Goal: Task Accomplishment & Management: Manage account settings

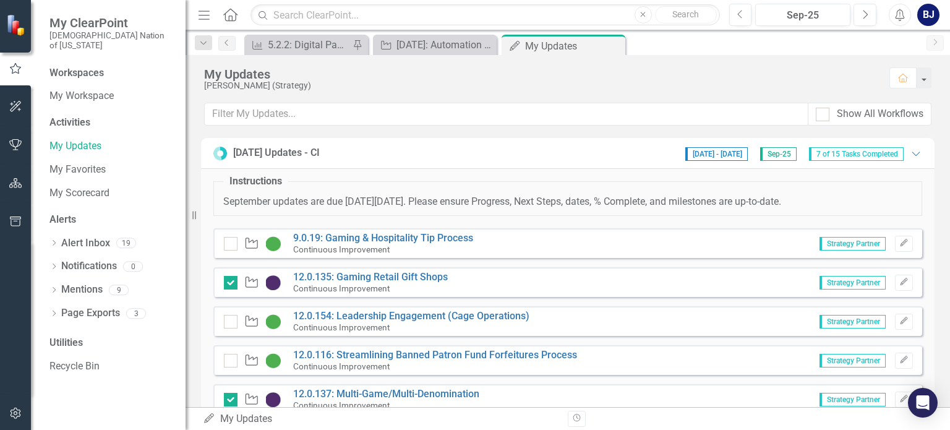
scroll to position [742, 0]
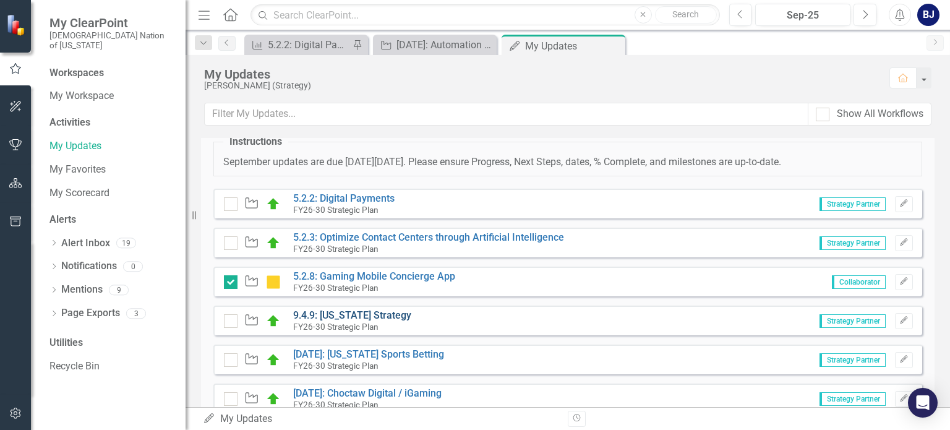
click at [344, 312] on link "9.4.9: [US_STATE] Strategy" at bounding box center [352, 315] width 118 height 12
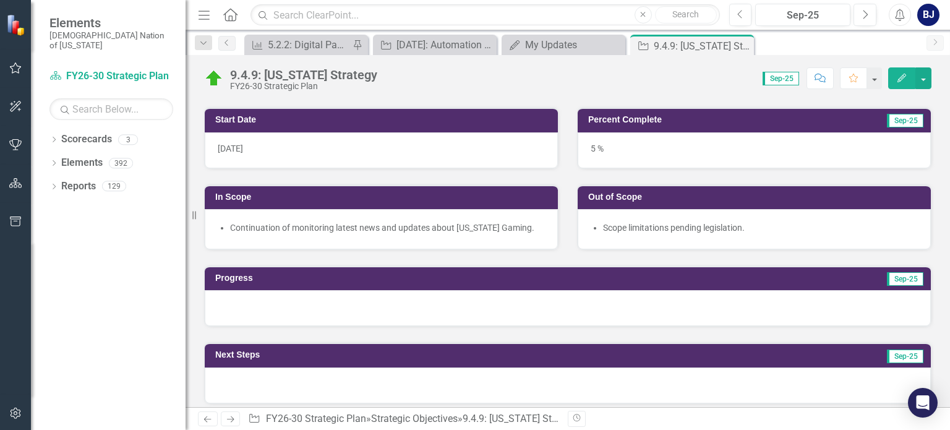
scroll to position [351, 0]
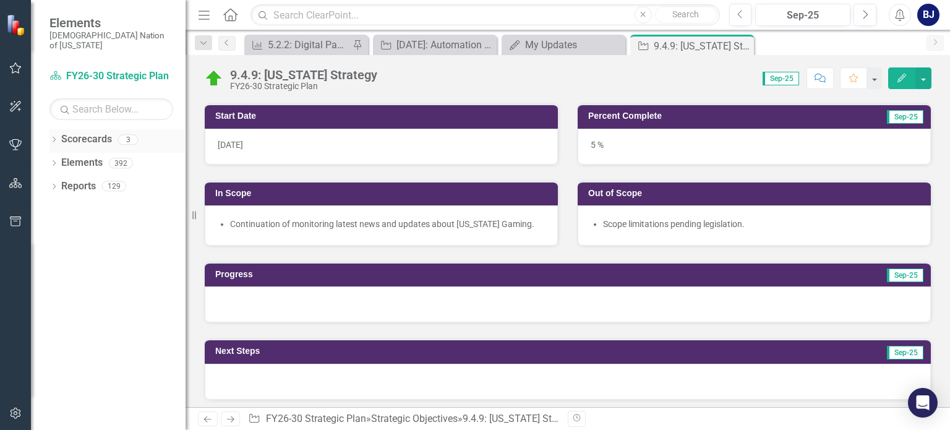
click at [55, 137] on icon "Dropdown" at bounding box center [53, 140] width 9 height 7
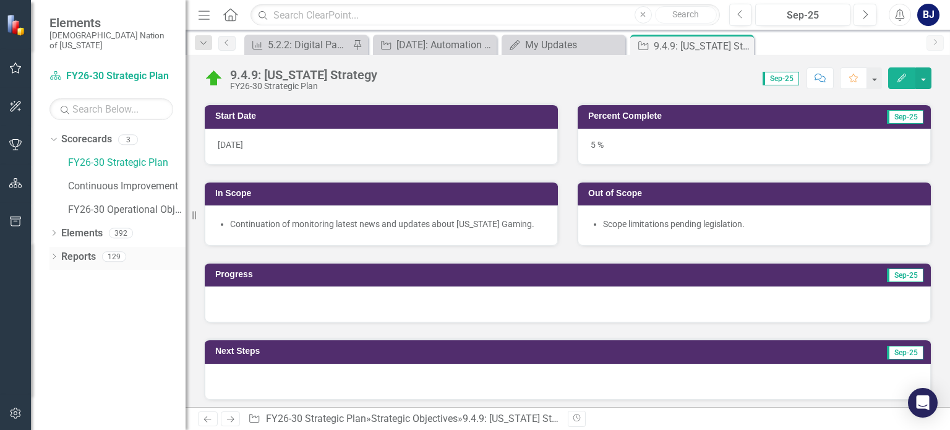
click at [51, 254] on icon "Dropdown" at bounding box center [53, 257] width 9 height 7
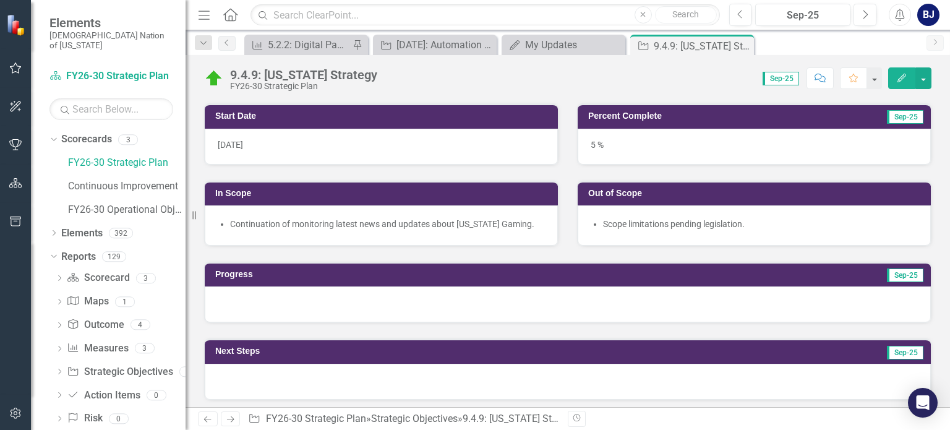
scroll to position [10, 0]
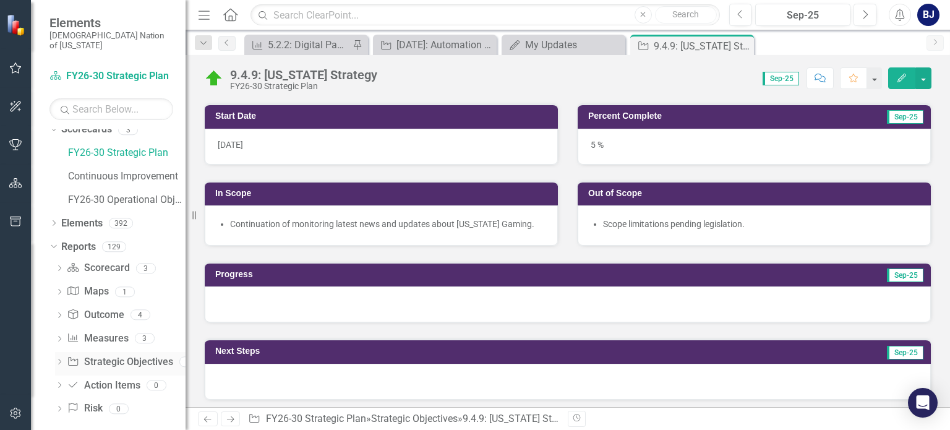
click at [61, 359] on icon "Dropdown" at bounding box center [59, 362] width 9 height 7
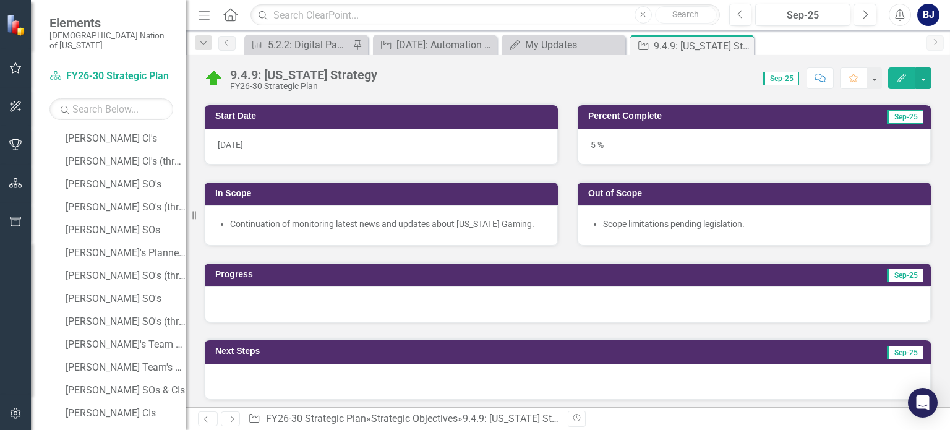
scroll to position [807, 0]
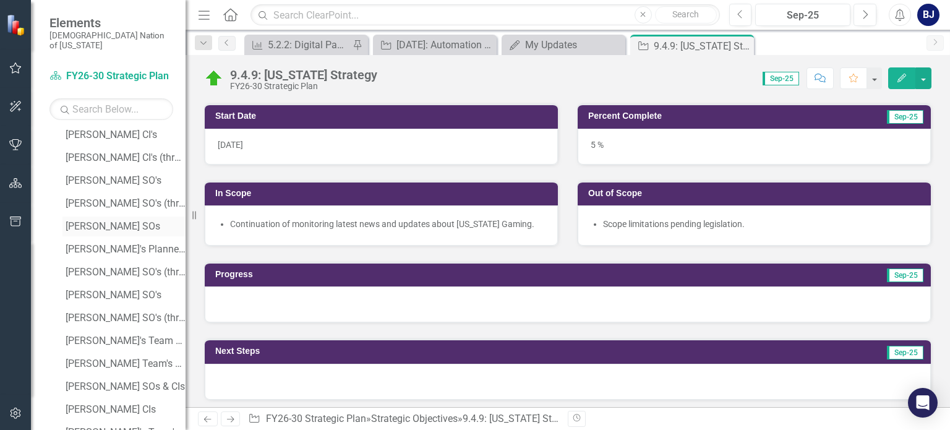
click at [93, 221] on div "[PERSON_NAME] SOs" at bounding box center [126, 226] width 120 height 11
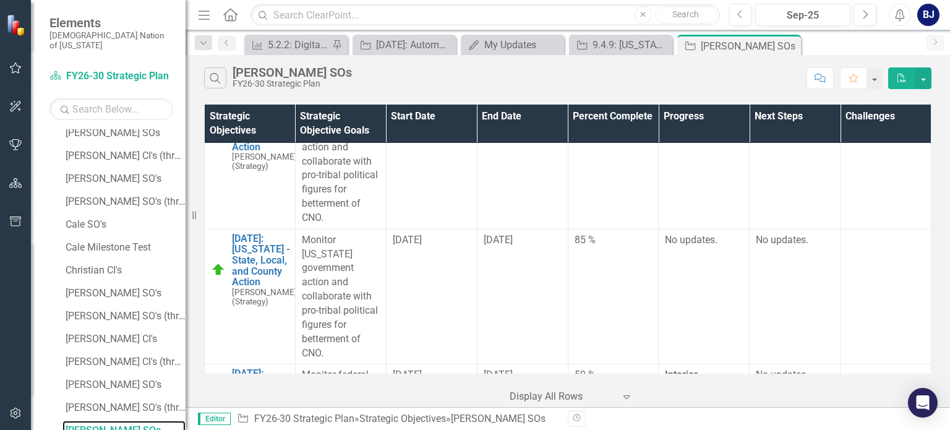
scroll to position [16634, 0]
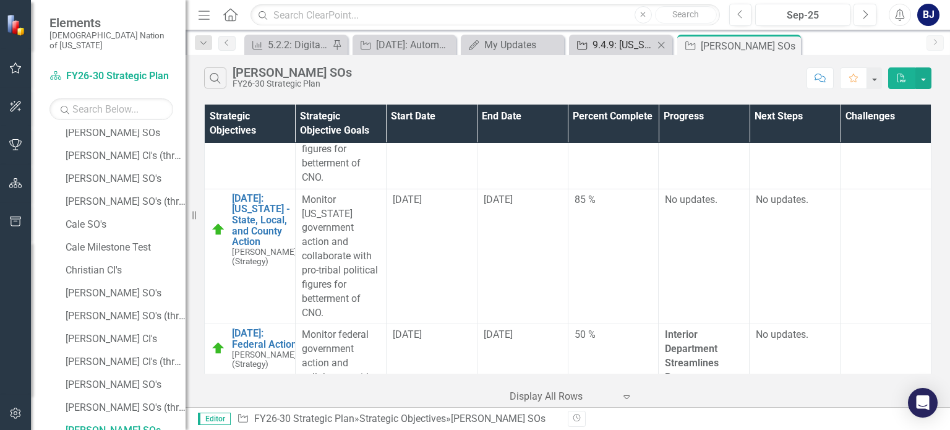
click at [594, 44] on div "9.4.9: [US_STATE] Strategy" at bounding box center [622, 44] width 61 height 15
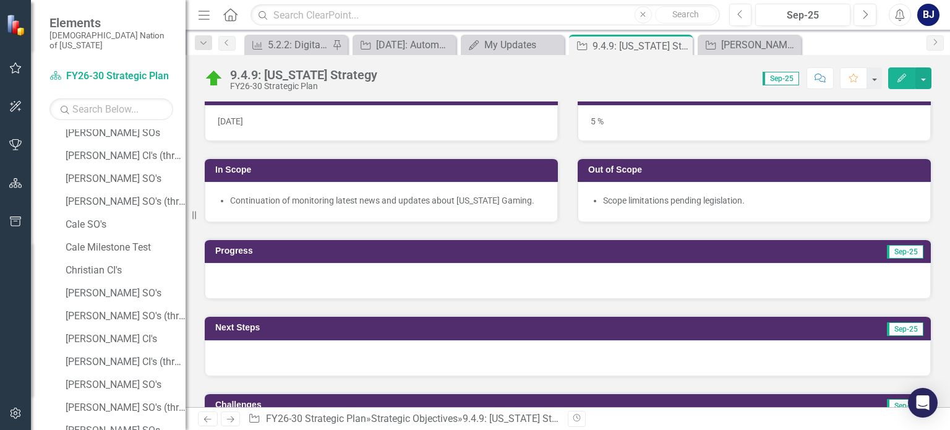
scroll to position [398, 0]
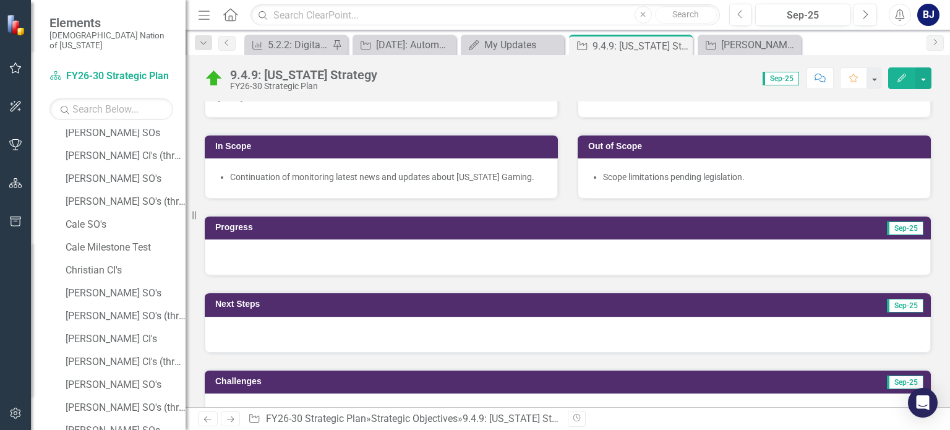
click at [640, 338] on div at bounding box center [568, 335] width 726 height 36
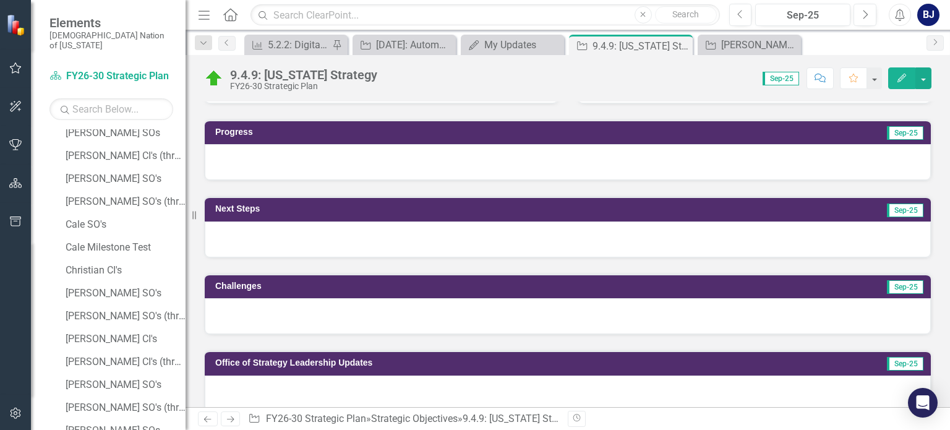
scroll to position [509, 0]
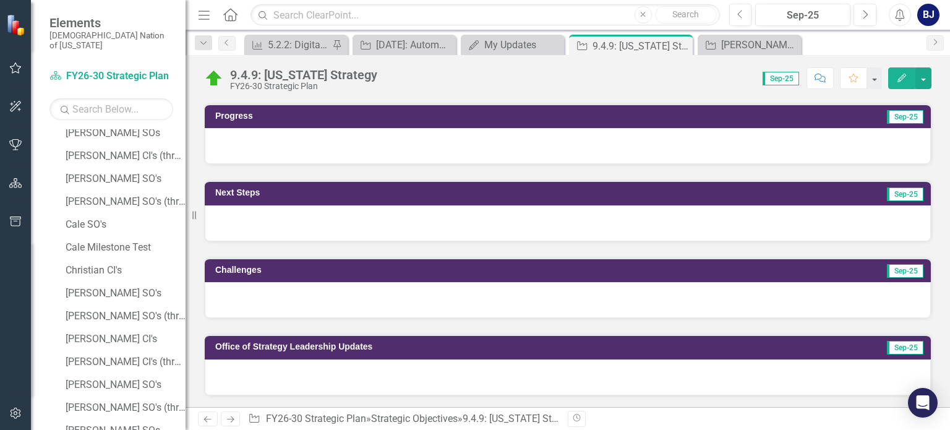
click at [519, 224] on div at bounding box center [568, 223] width 726 height 36
click at [385, 215] on div at bounding box center [568, 223] width 726 height 36
click at [290, 212] on div at bounding box center [568, 223] width 726 height 36
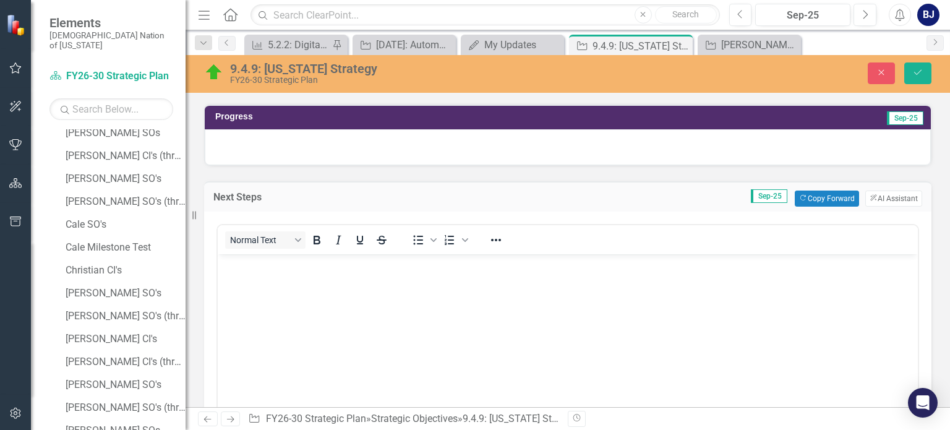
scroll to position [0, 0]
click at [811, 192] on button "Copy Forward Copy Forward" at bounding box center [826, 198] width 64 height 16
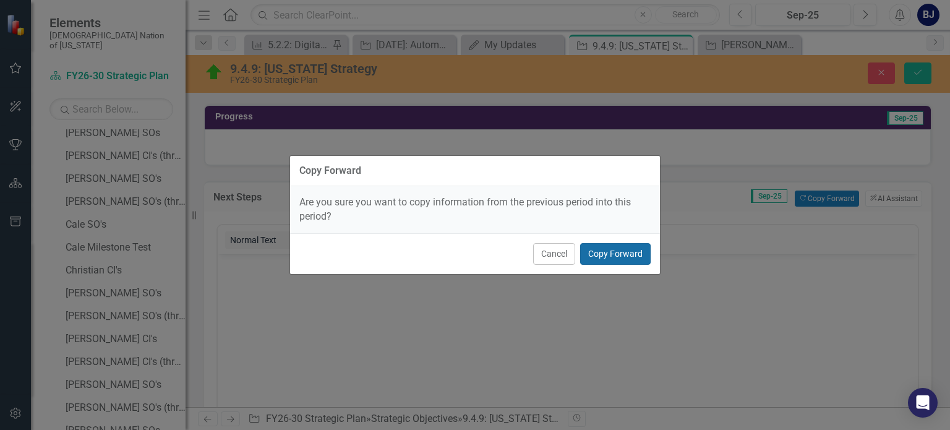
click at [628, 247] on button "Copy Forward" at bounding box center [615, 254] width 70 height 22
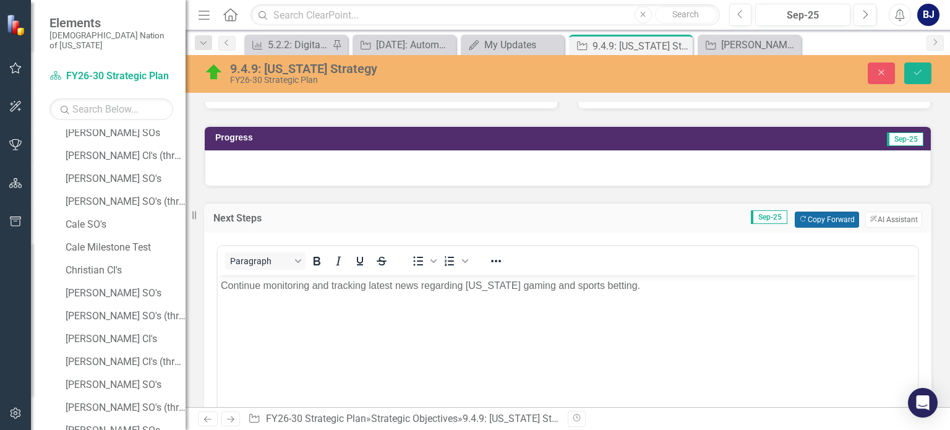
scroll to position [484, 0]
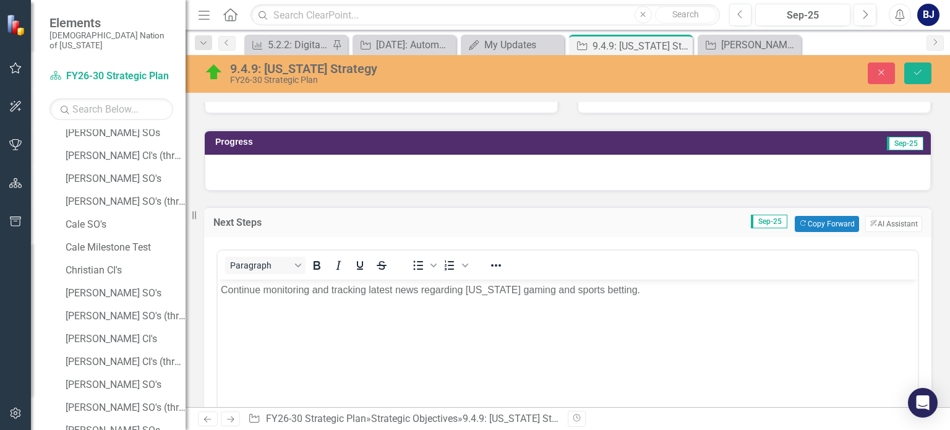
click at [613, 169] on div at bounding box center [568, 173] width 726 height 36
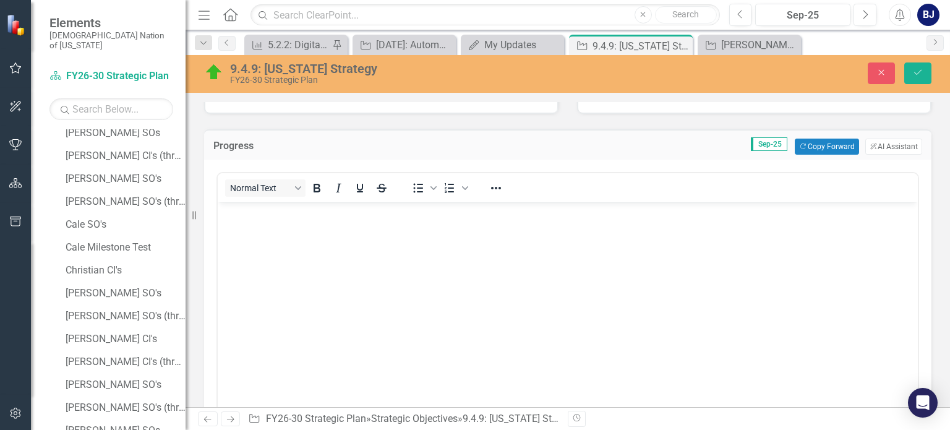
scroll to position [0, 0]
click at [821, 142] on button "Copy Forward Copy Forward" at bounding box center [826, 146] width 64 height 16
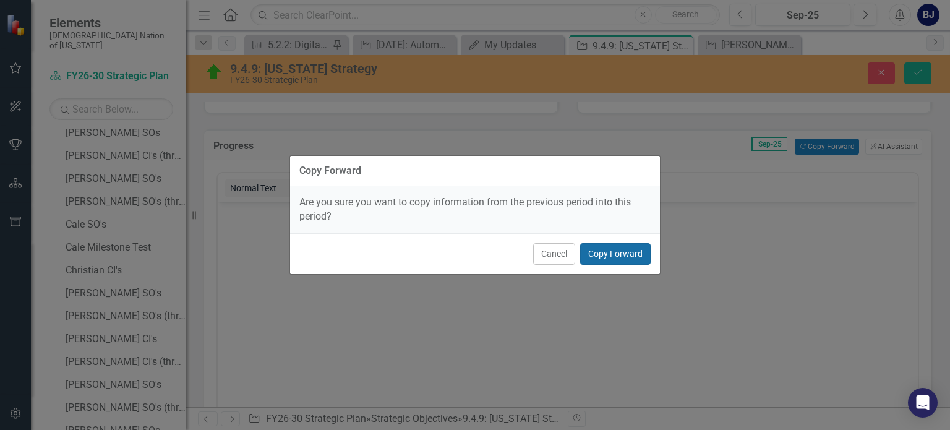
click at [631, 252] on button "Copy Forward" at bounding box center [615, 254] width 70 height 22
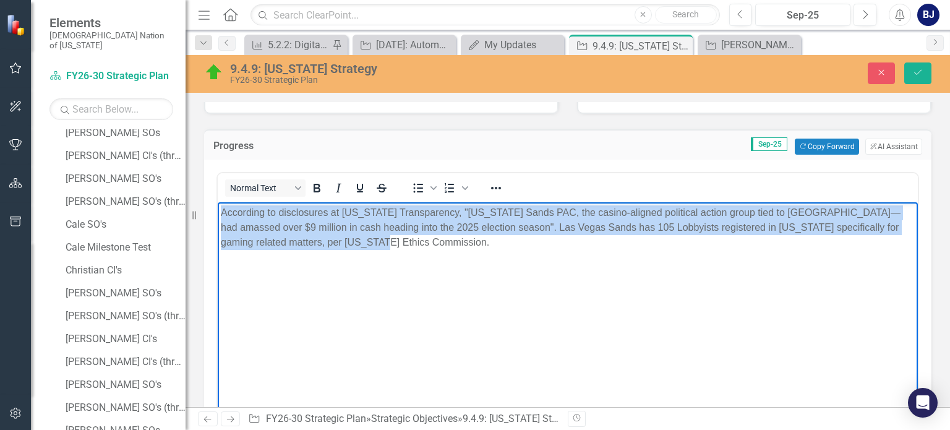
drag, startPoint x: 359, startPoint y: 245, endPoint x: 195, endPoint y: 206, distance: 168.5
click at [218, 206] on html "According to disclosures at Texas Transparency, "Texas Sands PAC, the casino‑al…" at bounding box center [568, 294] width 700 height 185
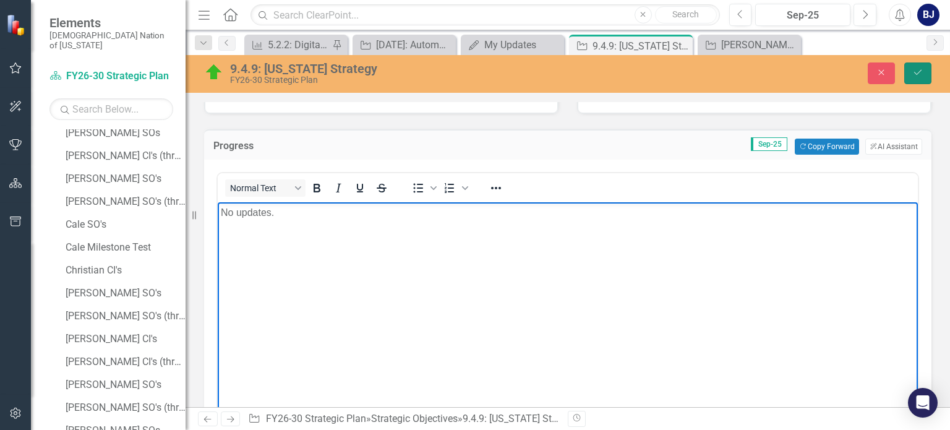
click at [916, 73] on icon "Save" at bounding box center [917, 72] width 11 height 9
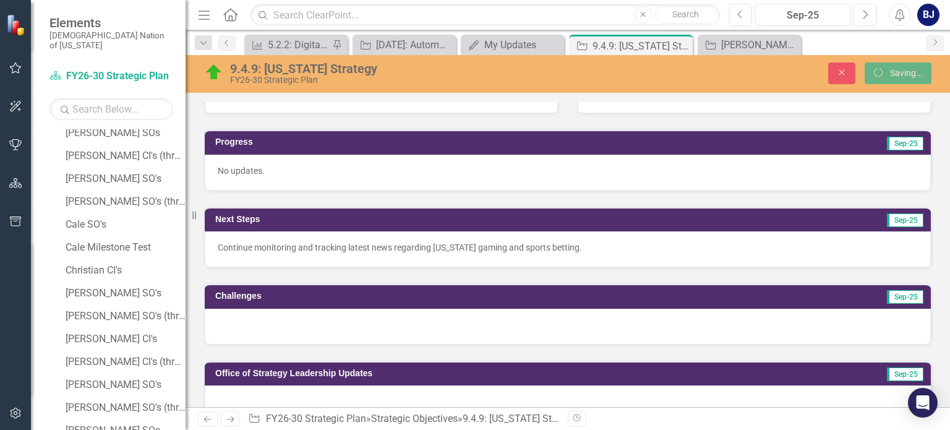
click at [344, 328] on div at bounding box center [568, 326] width 726 height 36
click at [287, 316] on div at bounding box center [568, 326] width 726 height 36
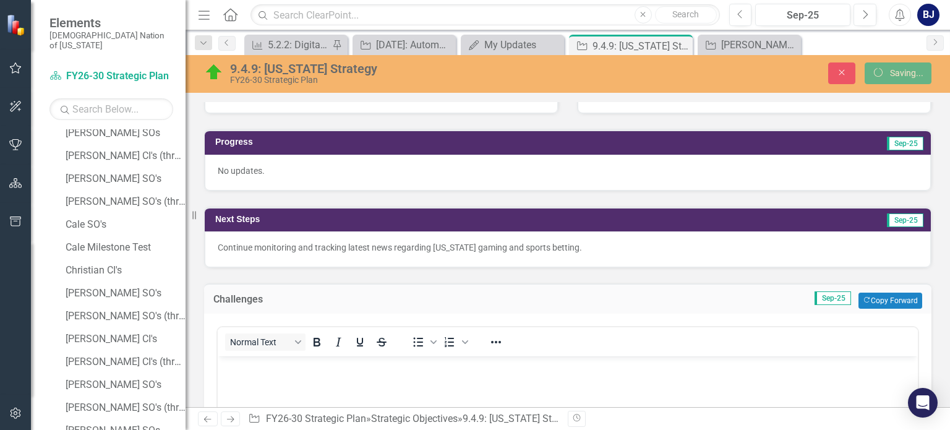
click at [257, 346] on div "Normal Text" at bounding box center [309, 342] width 182 height 24
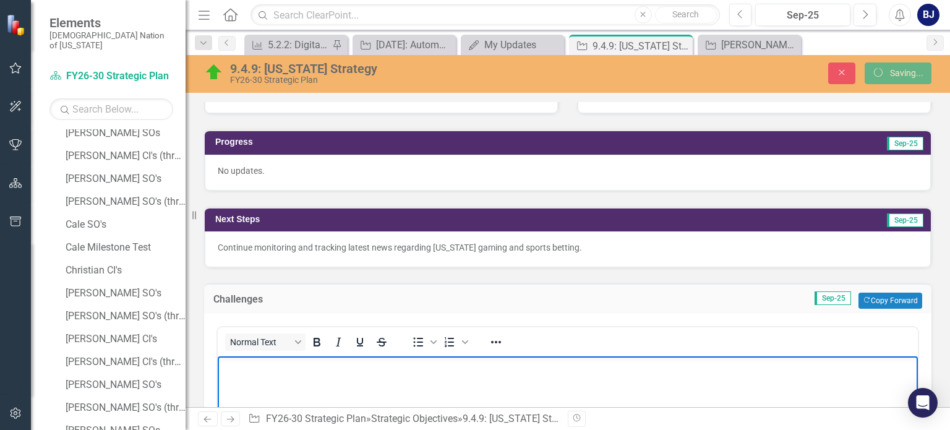
click at [864, 297] on icon "button" at bounding box center [867, 300] width 6 height 6
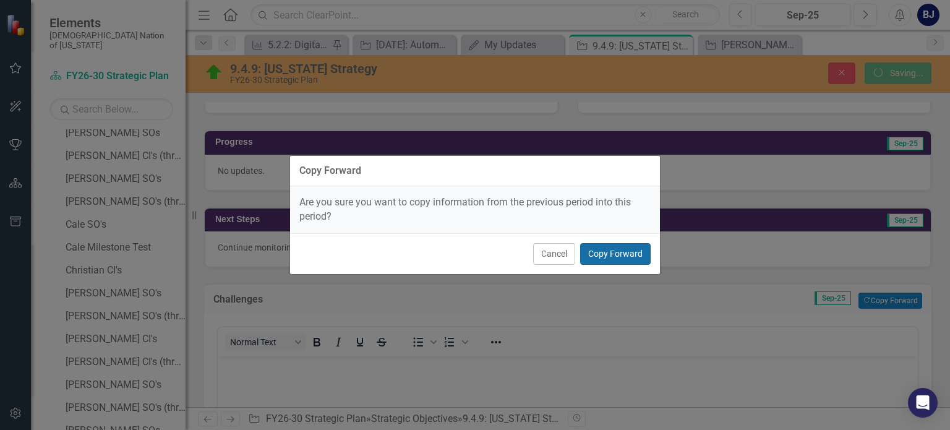
click at [611, 254] on button "Copy Forward" at bounding box center [615, 254] width 70 height 22
click at [611, 253] on button "Copy Forward" at bounding box center [615, 254] width 70 height 22
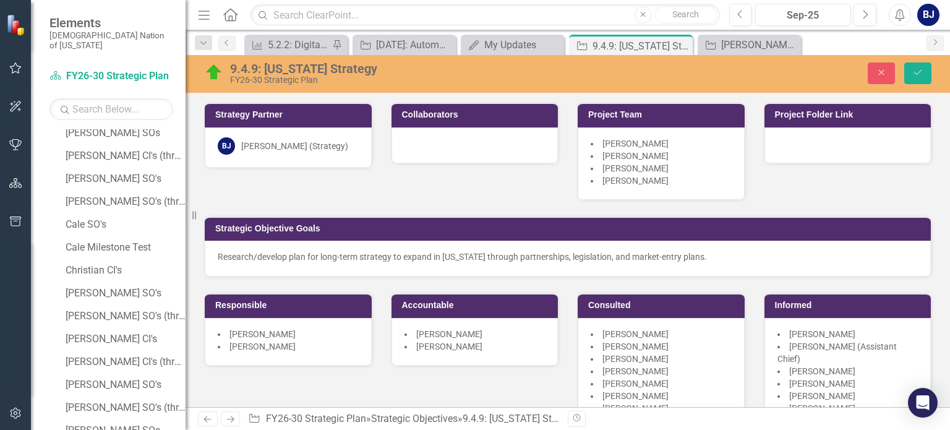
click at [619, 250] on div "Research/develop plan for long-term strategy to expand in Texas through partner…" at bounding box center [568, 256] width 700 height 12
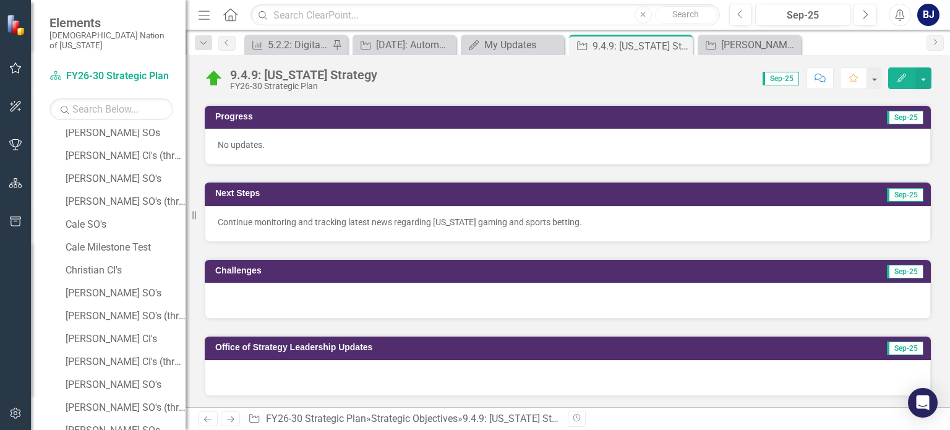
scroll to position [541, 0]
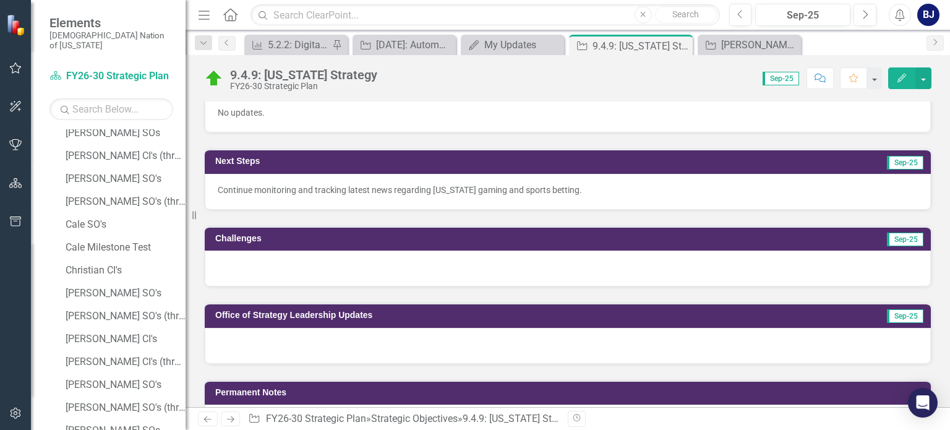
click at [562, 271] on div at bounding box center [568, 268] width 726 height 36
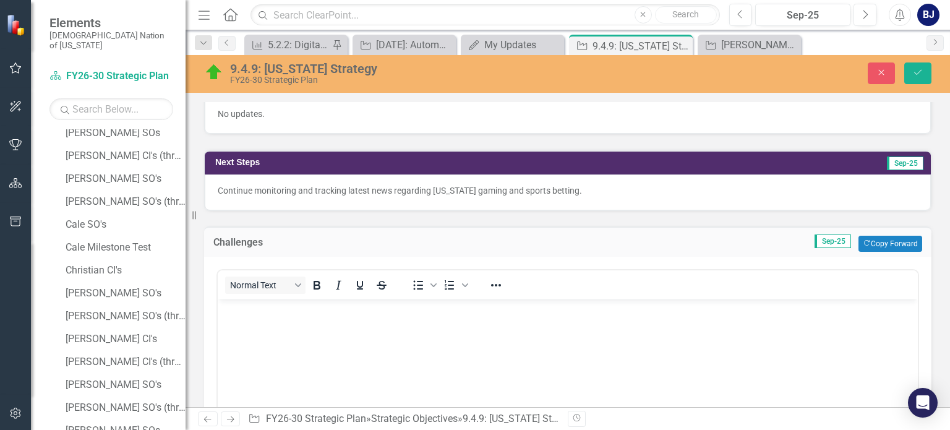
scroll to position [0, 0]
click at [864, 241] on button "Copy Forward Copy Forward" at bounding box center [890, 244] width 64 height 16
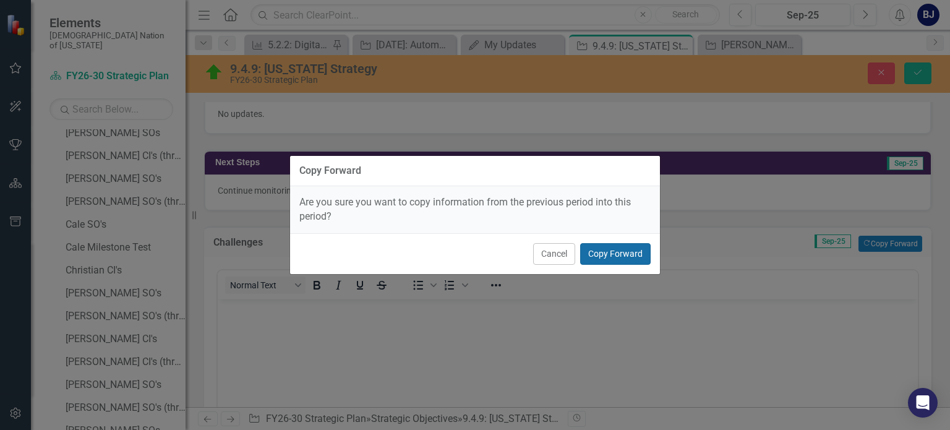
click at [621, 258] on button "Copy Forward" at bounding box center [615, 254] width 70 height 22
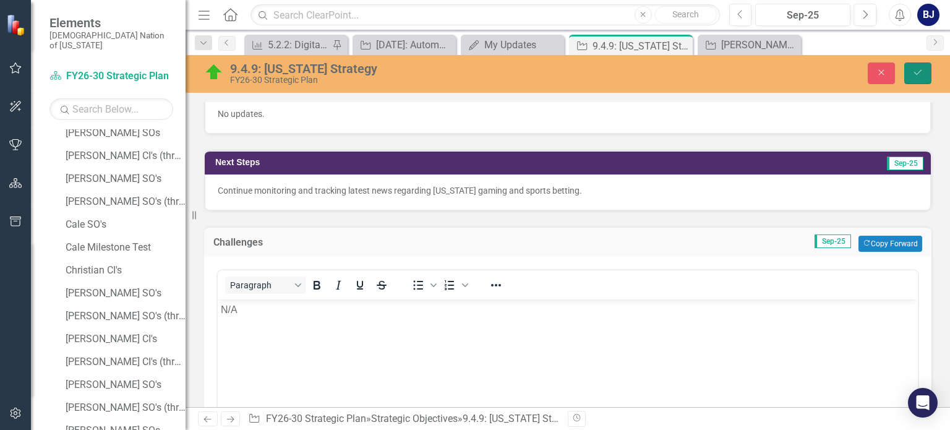
click at [914, 72] on icon "submit" at bounding box center [917, 72] width 7 height 5
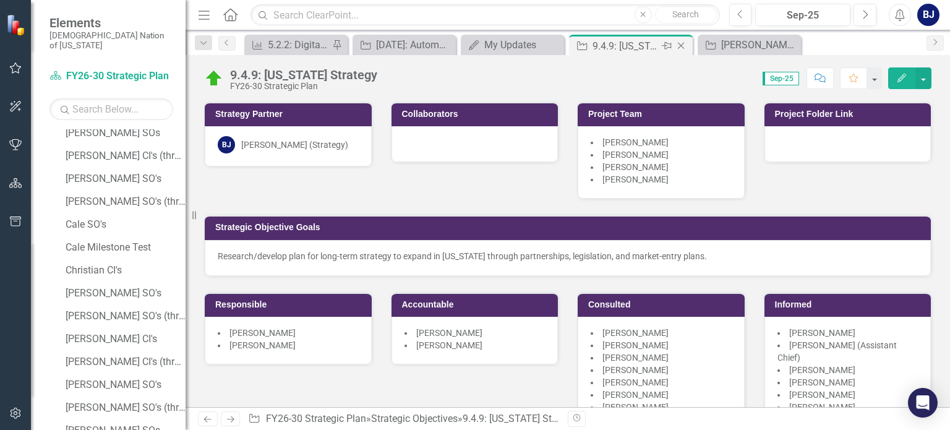
click at [682, 45] on icon "Close" at bounding box center [680, 46] width 12 height 10
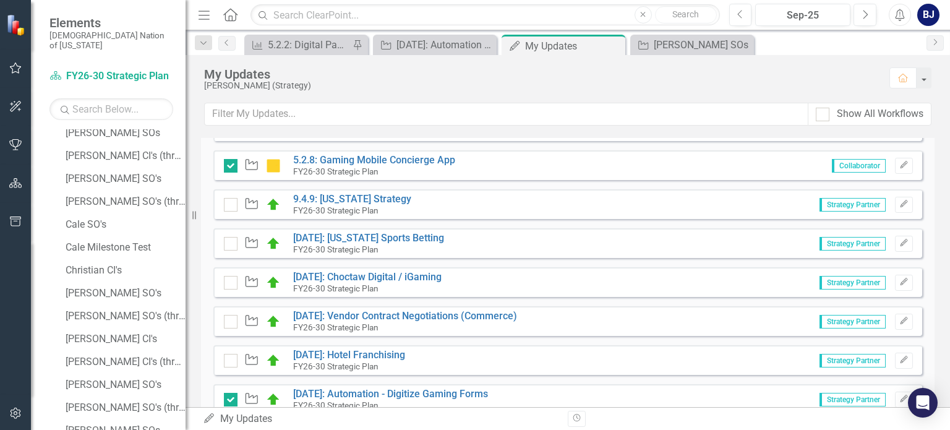
scroll to position [875, 0]
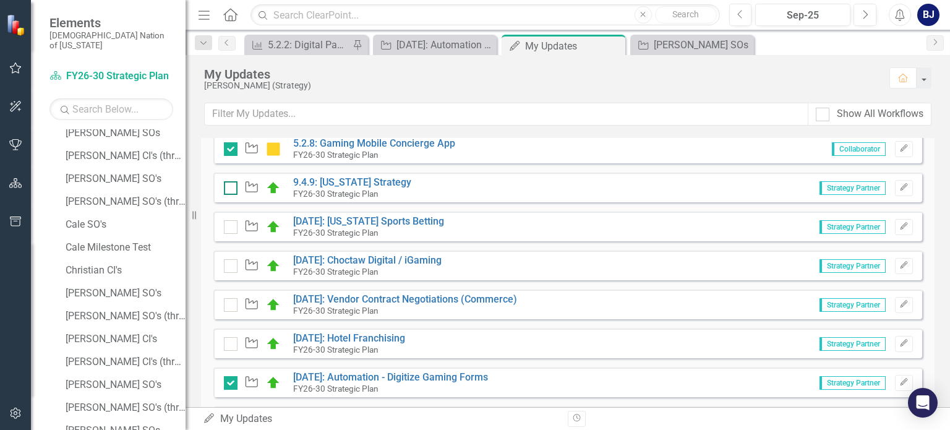
click at [225, 185] on input "checkbox" at bounding box center [228, 185] width 8 height 8
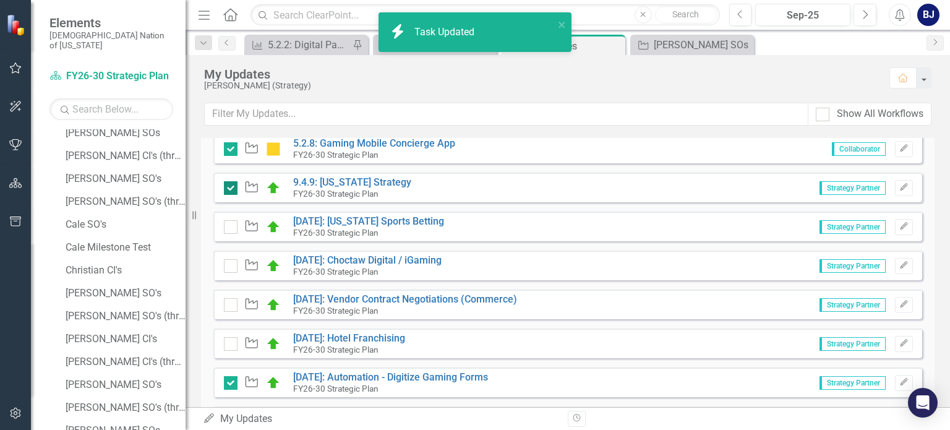
click at [229, 185] on input "checkbox" at bounding box center [228, 185] width 8 height 8
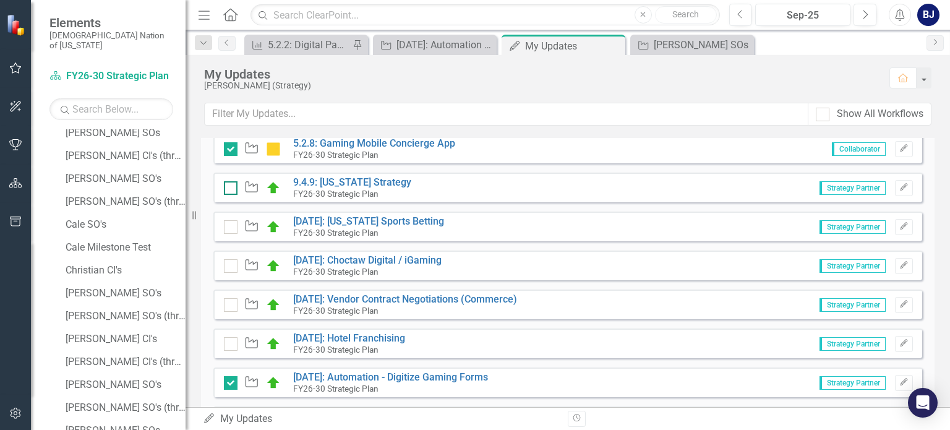
click at [227, 181] on input "checkbox" at bounding box center [228, 185] width 8 height 8
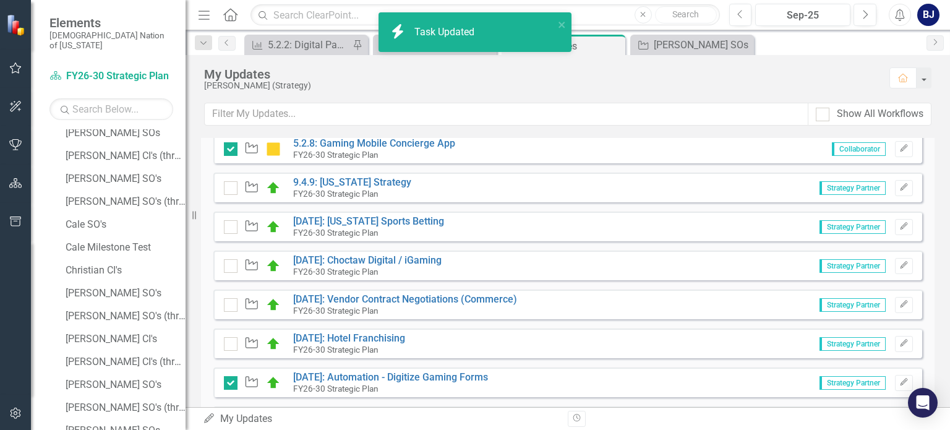
checkbox input "true"
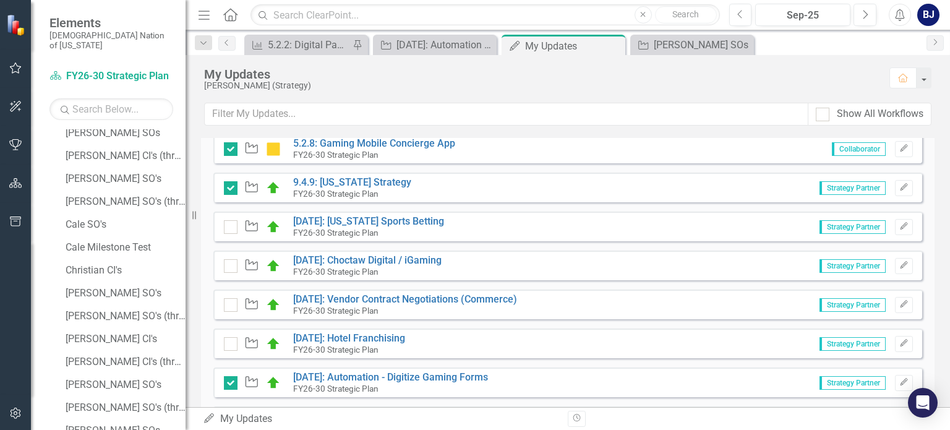
click at [436, 73] on div "My Updates" at bounding box center [540, 74] width 673 height 14
click at [364, 219] on link "[DATE]: [US_STATE] Sports Betting" at bounding box center [368, 221] width 151 height 12
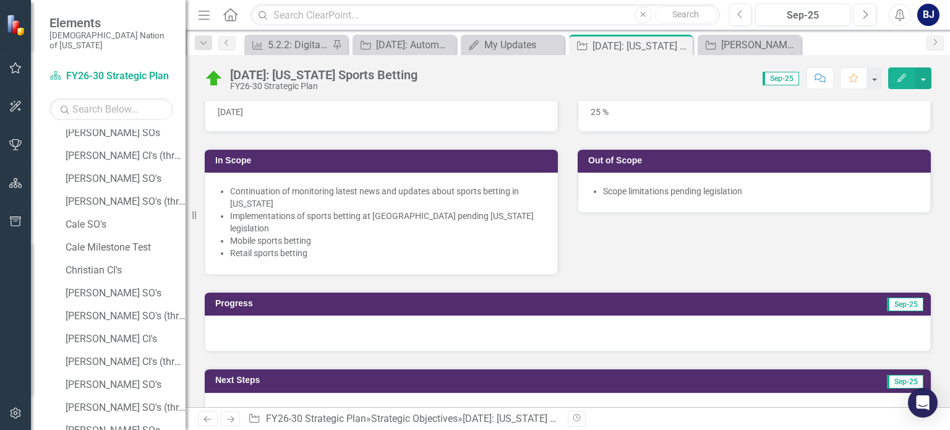
scroll to position [482, 0]
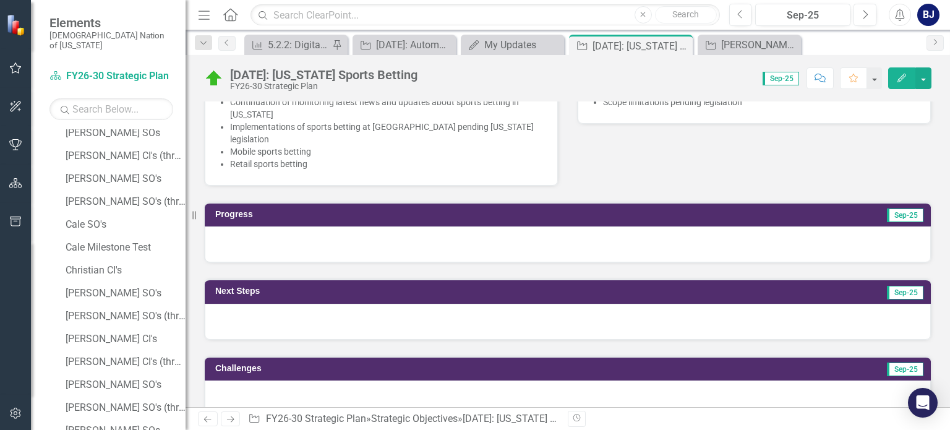
click at [626, 238] on div at bounding box center [568, 244] width 726 height 36
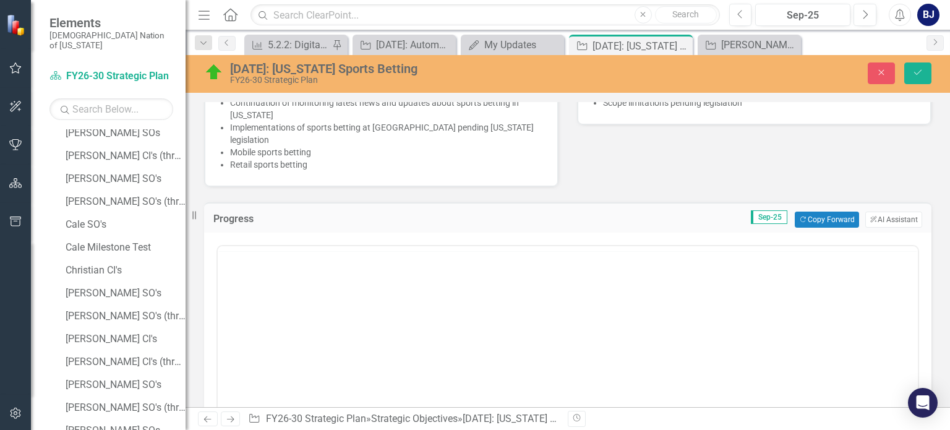
scroll to position [0, 0]
click at [796, 211] on button "Copy Forward Copy Forward" at bounding box center [826, 219] width 64 height 16
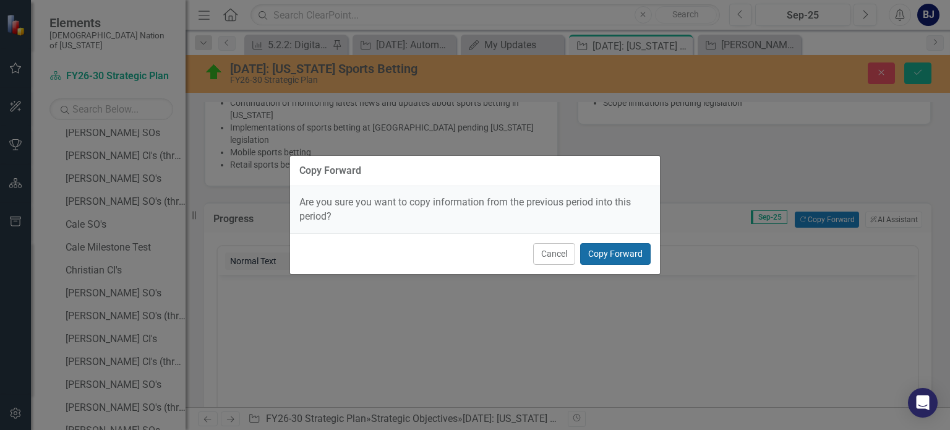
click at [616, 262] on button "Copy Forward" at bounding box center [615, 254] width 70 height 22
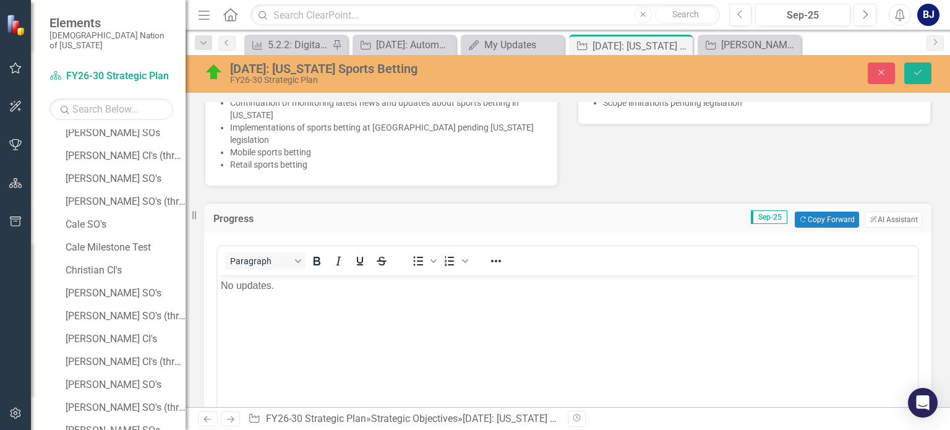
click at [616, 262] on div "Paragraph To open the popup, press Shift+Enter To open the popup, press Shift+E…" at bounding box center [568, 261] width 700 height 24
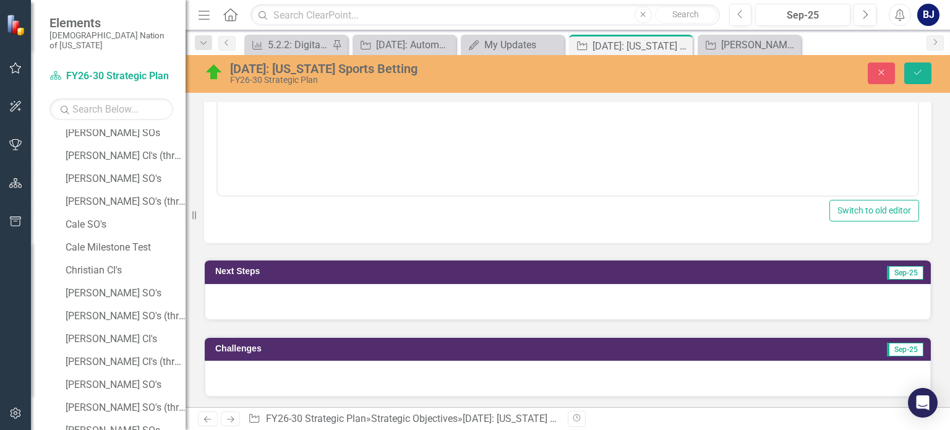
scroll to position [809, 0]
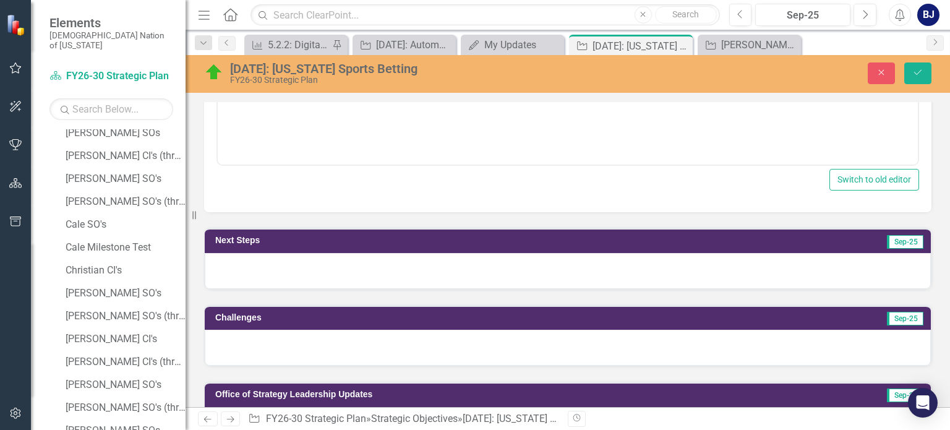
click at [719, 260] on div at bounding box center [568, 271] width 726 height 36
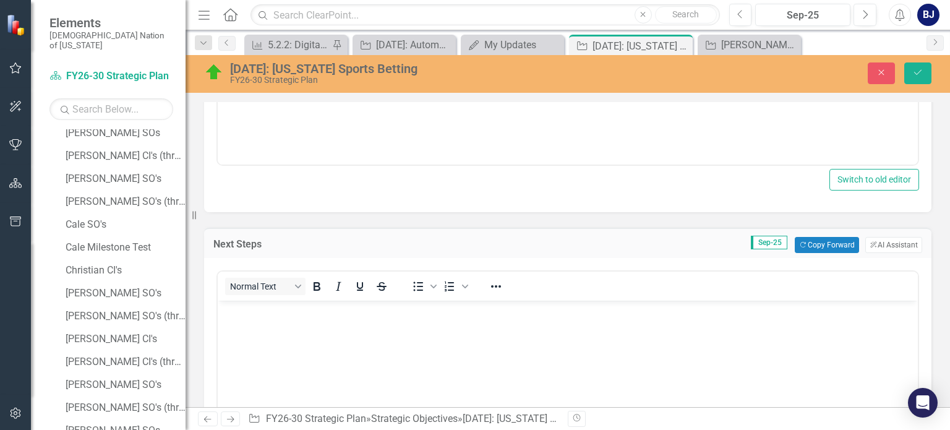
scroll to position [0, 0]
click at [804, 239] on button "Copy Forward Copy Forward" at bounding box center [826, 245] width 64 height 16
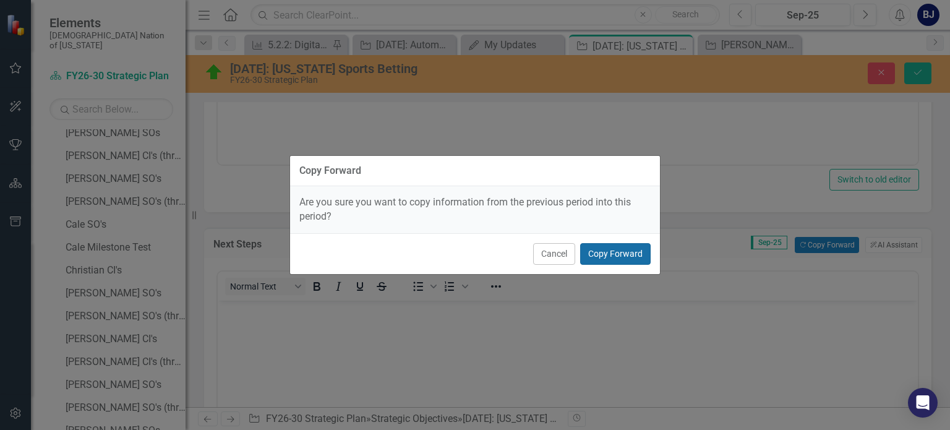
click at [640, 253] on button "Copy Forward" at bounding box center [615, 254] width 70 height 22
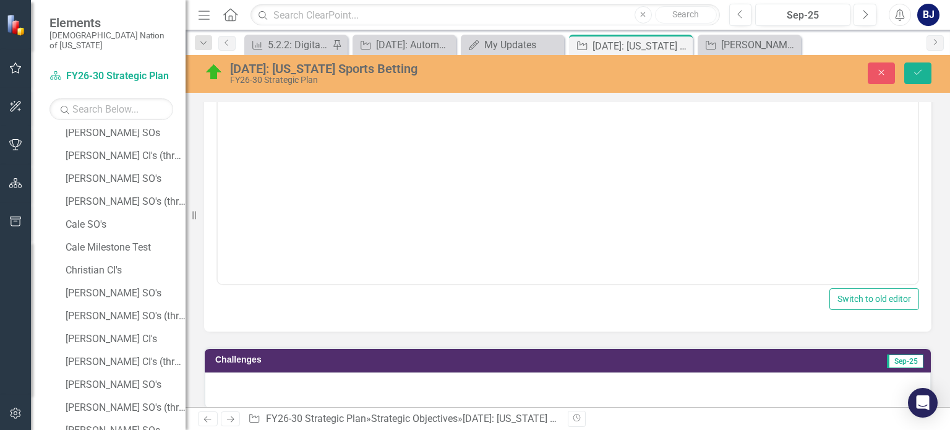
scroll to position [1061, 0]
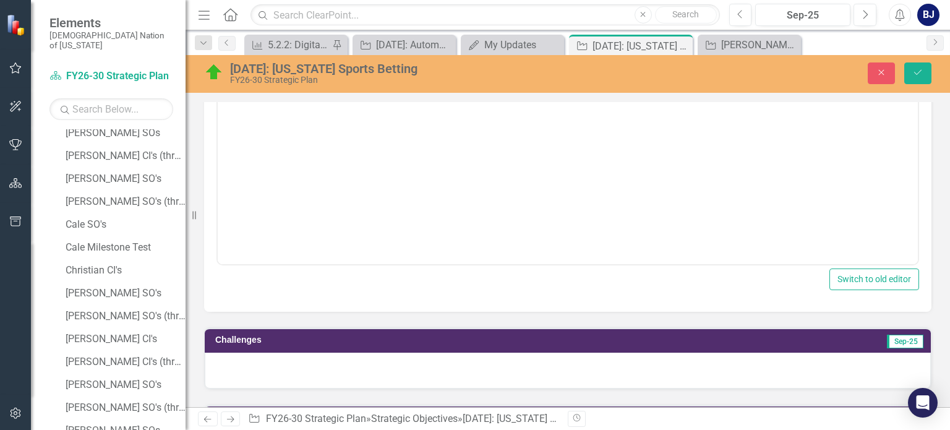
click at [720, 356] on div at bounding box center [568, 370] width 726 height 36
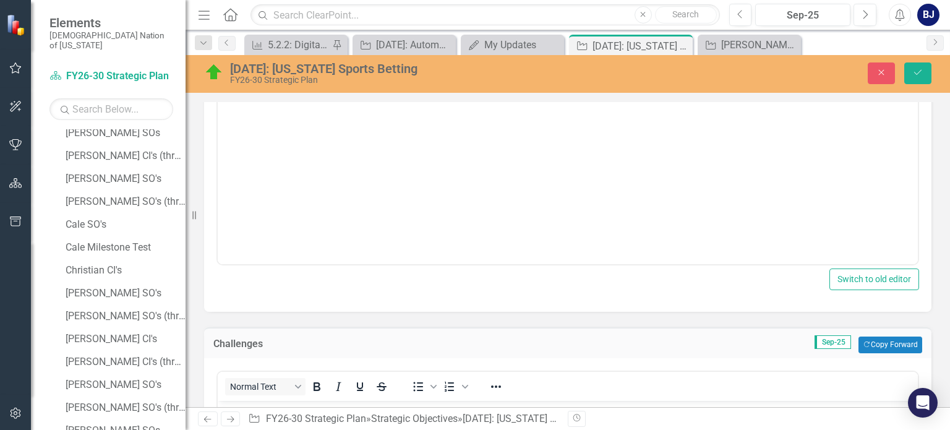
scroll to position [0, 0]
click at [883, 340] on button "Copy Forward Copy Forward" at bounding box center [890, 344] width 64 height 16
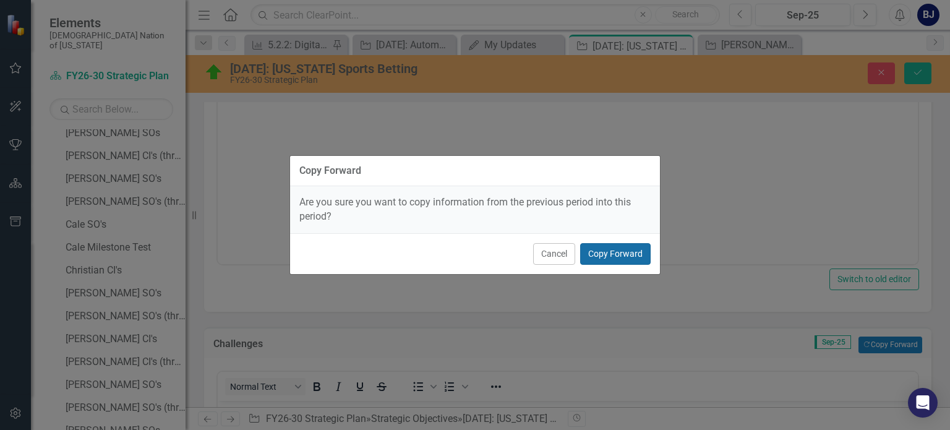
click at [628, 254] on button "Copy Forward" at bounding box center [615, 254] width 70 height 22
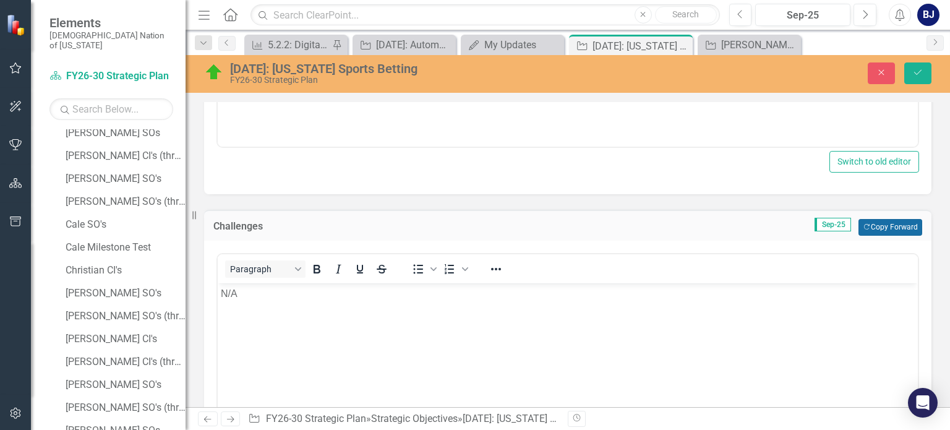
scroll to position [1151, 0]
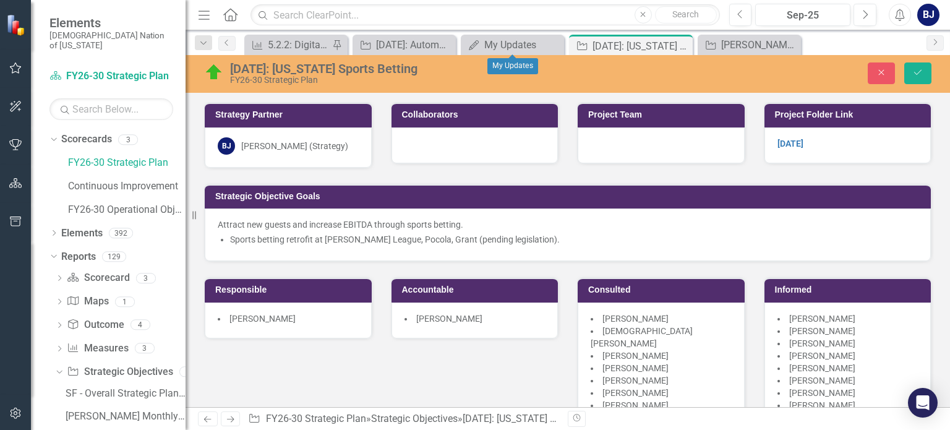
scroll to position [1151, 0]
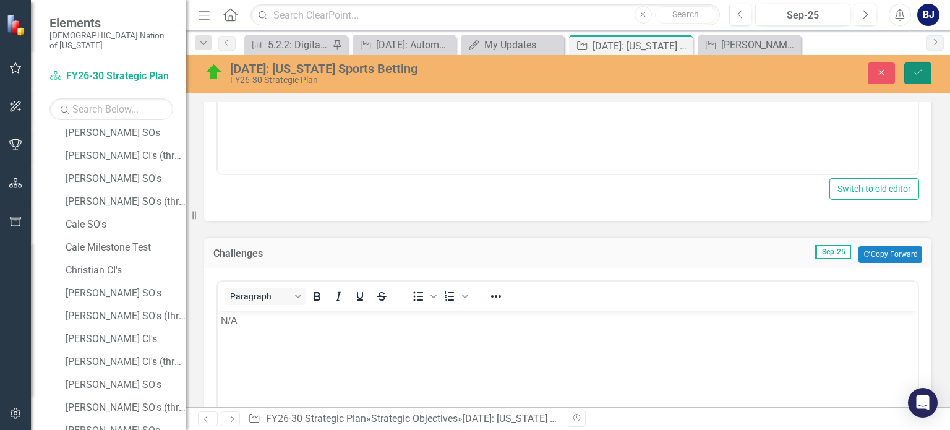
click at [919, 79] on button "Save" at bounding box center [917, 73] width 27 height 22
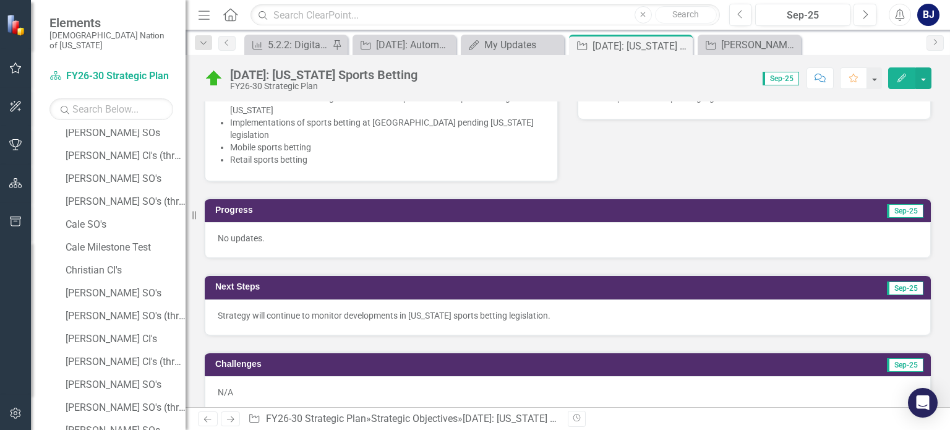
scroll to position [466, 0]
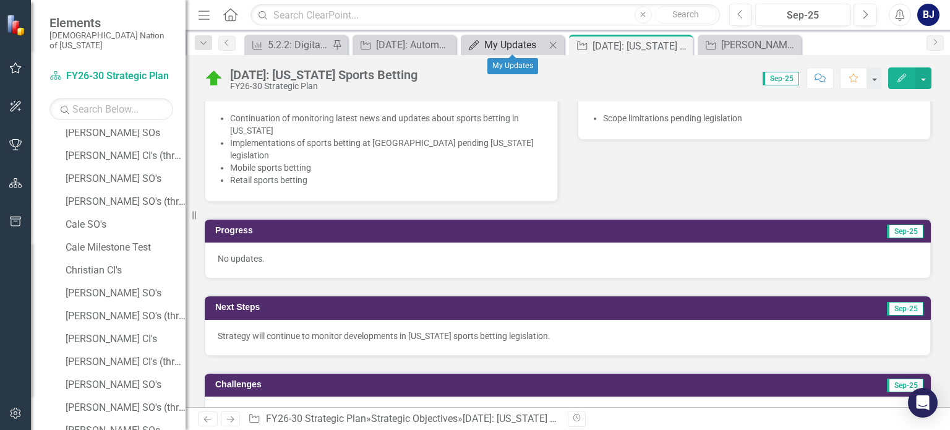
click at [510, 46] on div "My Updates" at bounding box center [514, 44] width 61 height 15
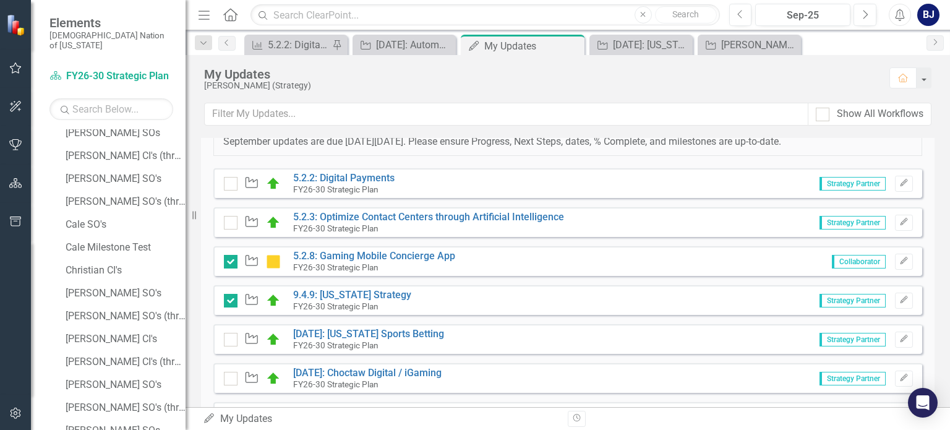
scroll to position [792, 0]
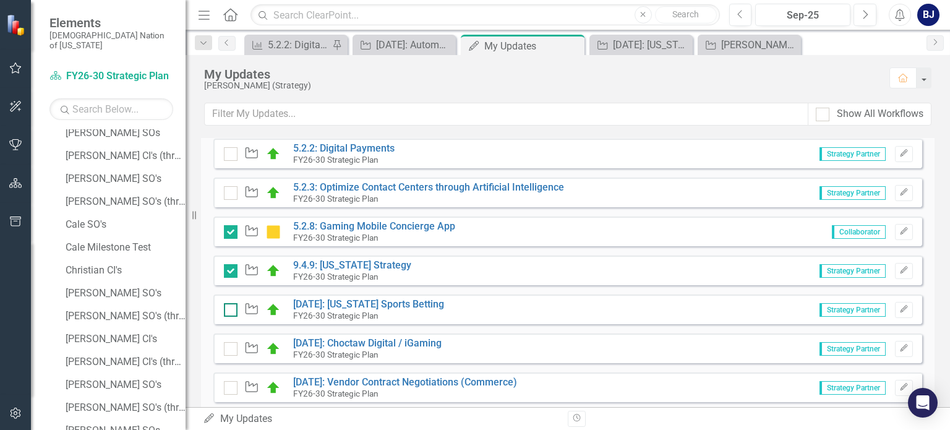
click at [229, 307] on input "checkbox" at bounding box center [228, 307] width 8 height 8
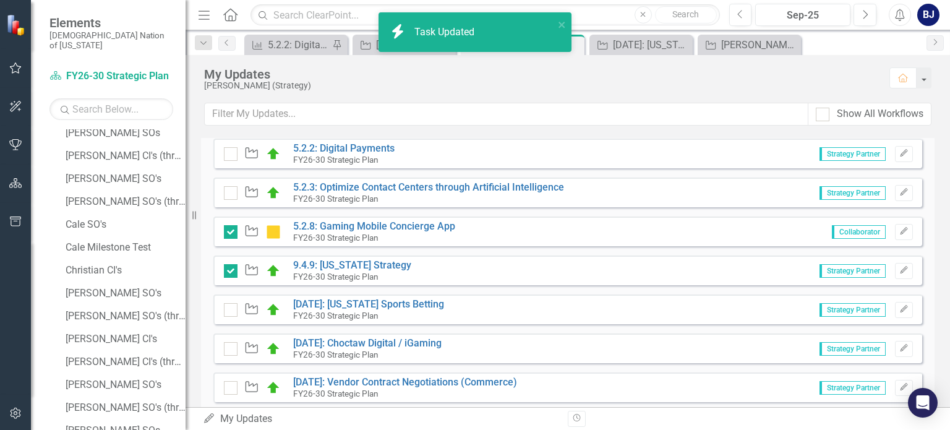
checkbox input "true"
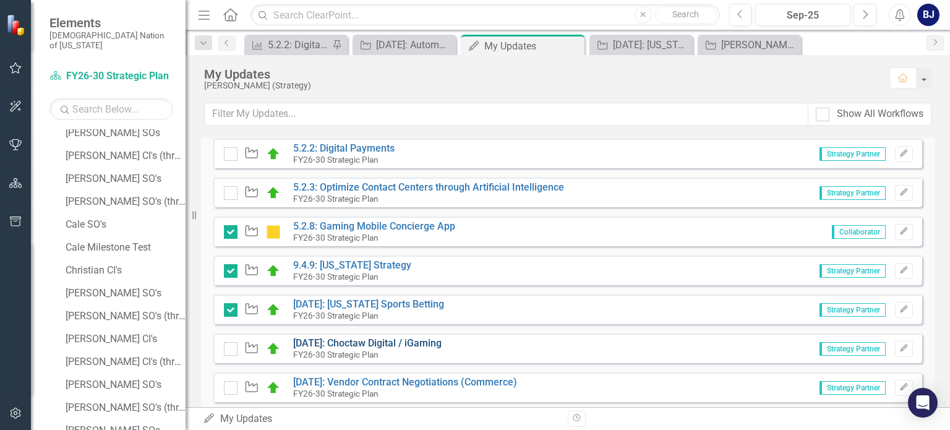
click at [411, 340] on link "[DATE]: Choctaw Digital / iGaming" at bounding box center [367, 343] width 148 height 12
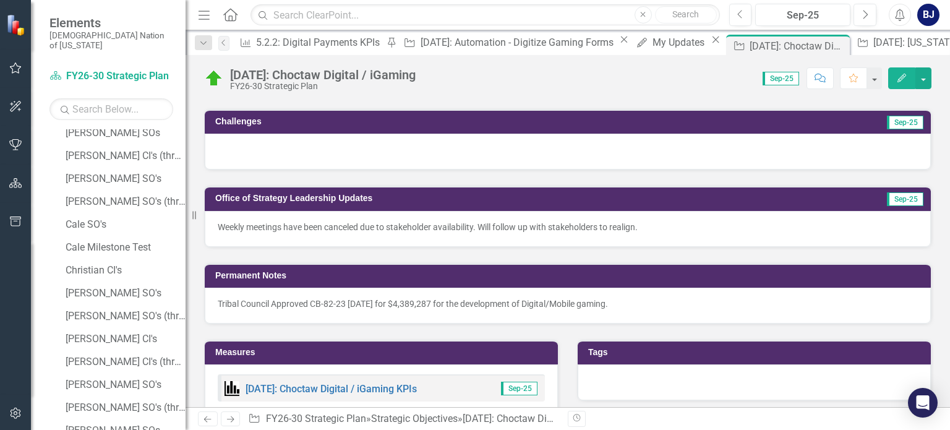
scroll to position [675, 0]
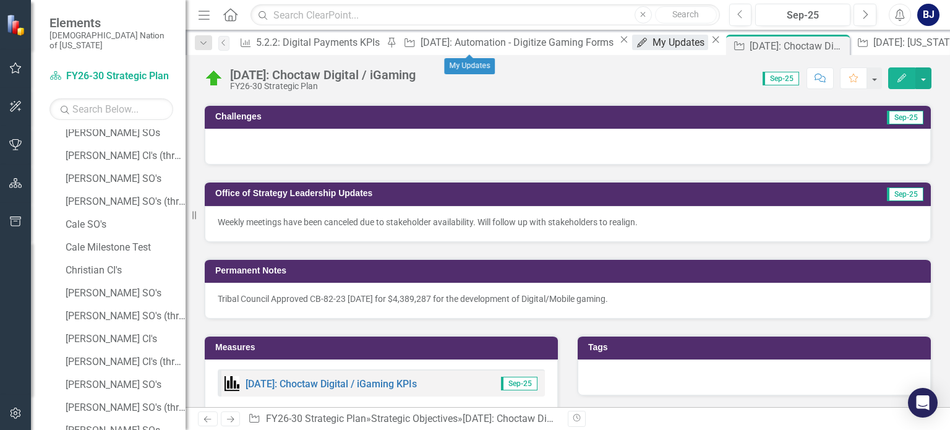
click at [652, 40] on div "My Updates" at bounding box center [680, 42] width 56 height 15
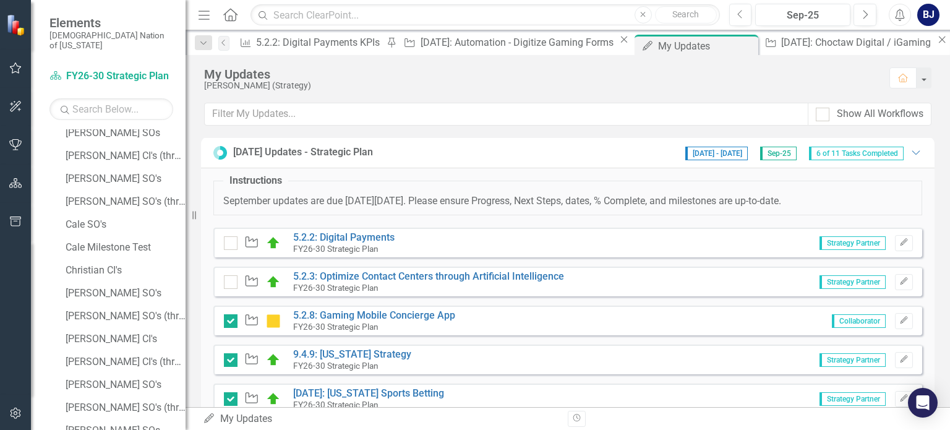
scroll to position [700, 0]
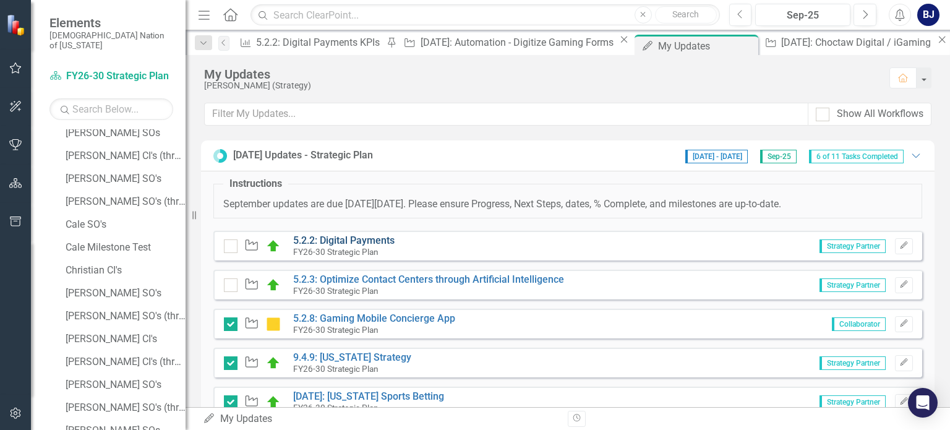
click at [368, 234] on link "5.2.2: Digital Payments" at bounding box center [343, 240] width 101 height 12
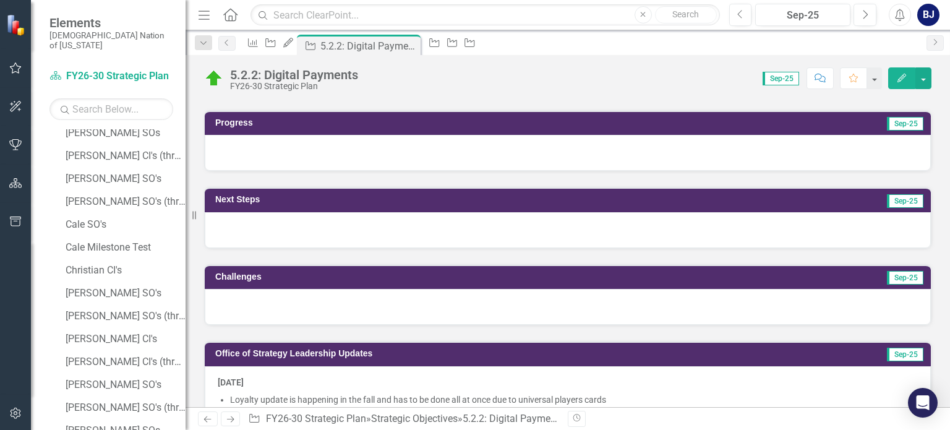
scroll to position [457, 0]
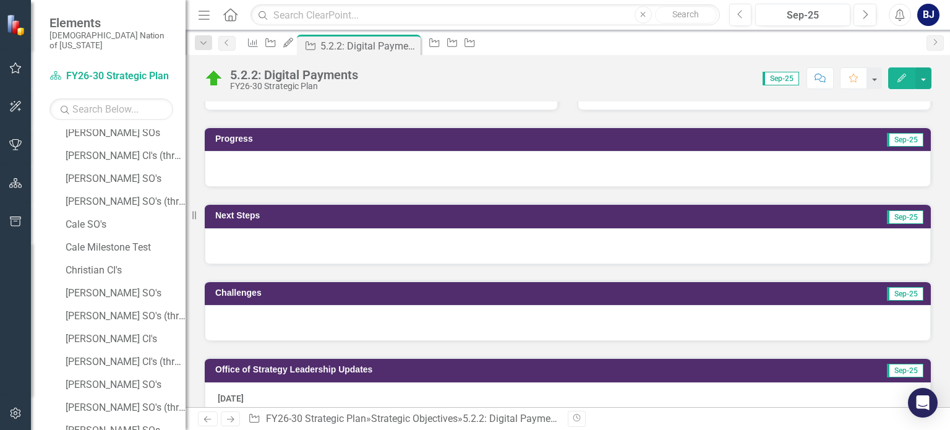
click at [666, 166] on div at bounding box center [568, 169] width 726 height 36
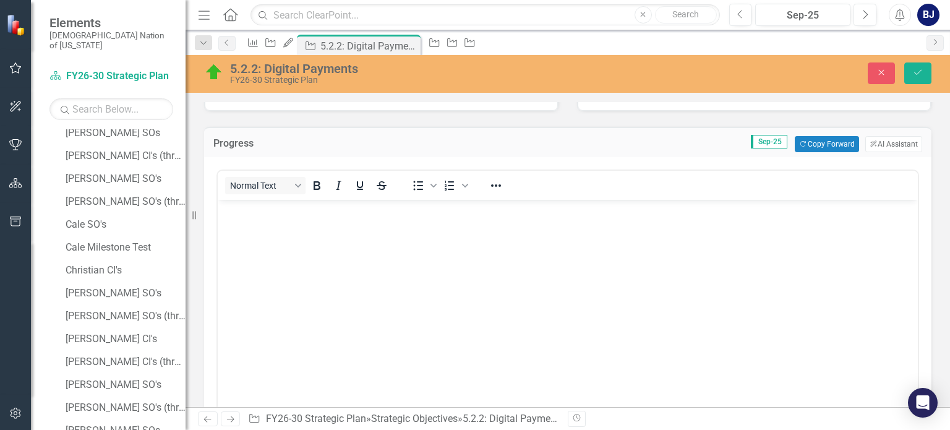
scroll to position [0, 0]
click at [883, 142] on button "ClearPoint AI AI Assistant" at bounding box center [893, 144] width 57 height 16
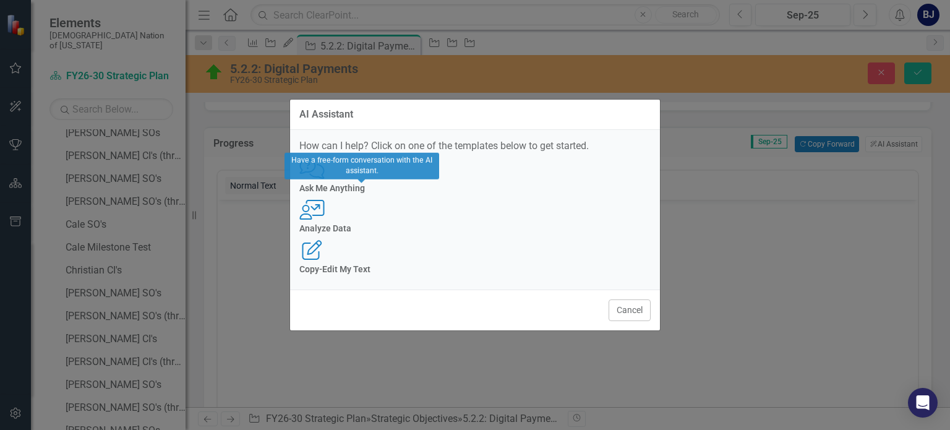
click at [359, 193] on h4 "Ask Me Anything" at bounding box center [474, 188] width 351 height 9
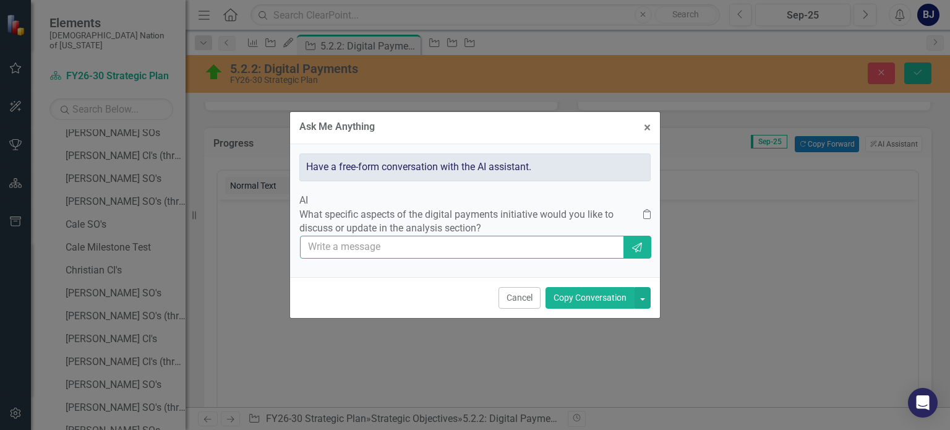
click at [489, 249] on input "text" at bounding box center [462, 247] width 324 height 23
type input "can you provide me an update for september"
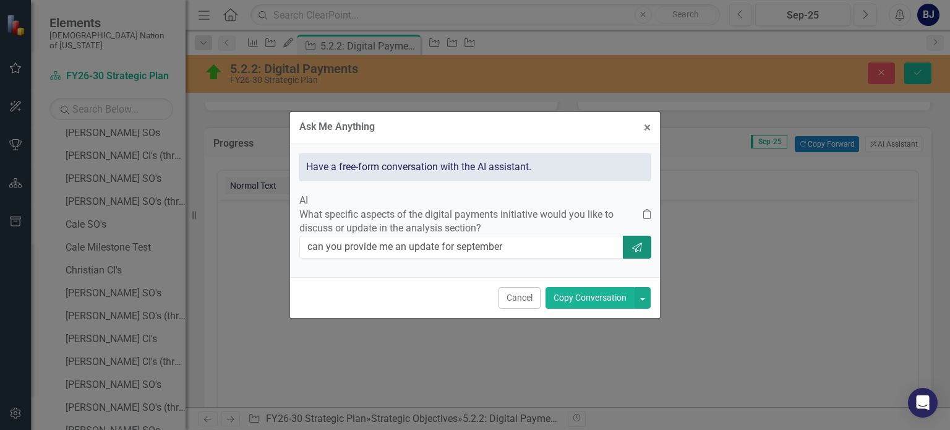
click at [623, 252] on button "Send" at bounding box center [637, 247] width 28 height 23
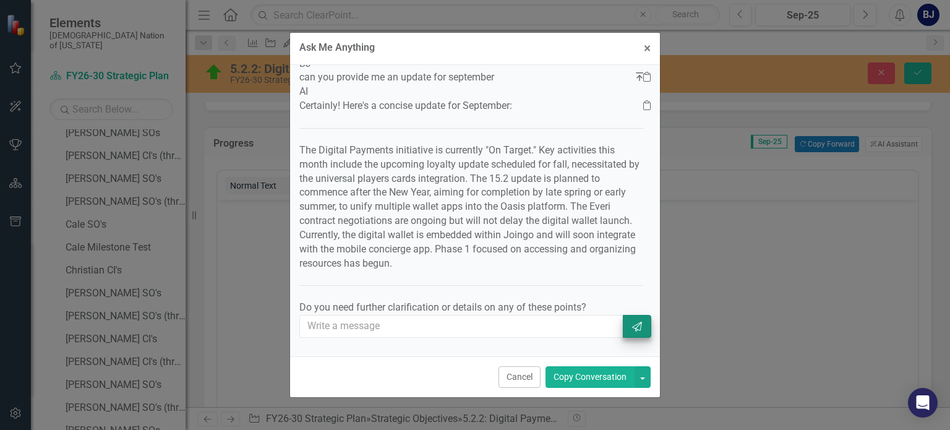
scroll to position [158, 0]
click at [651, 44] on button "× Close" at bounding box center [646, 49] width 25 height 32
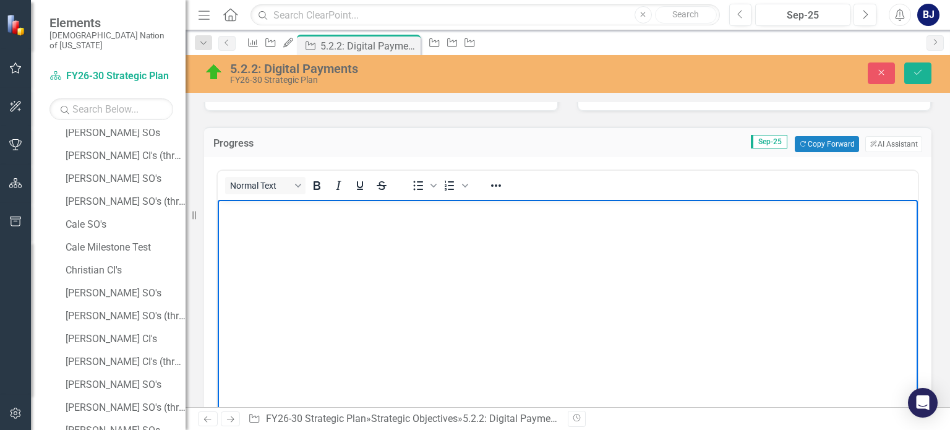
click at [256, 232] on body "Rich Text Area. Press ALT-0 for help." at bounding box center [568, 292] width 700 height 185
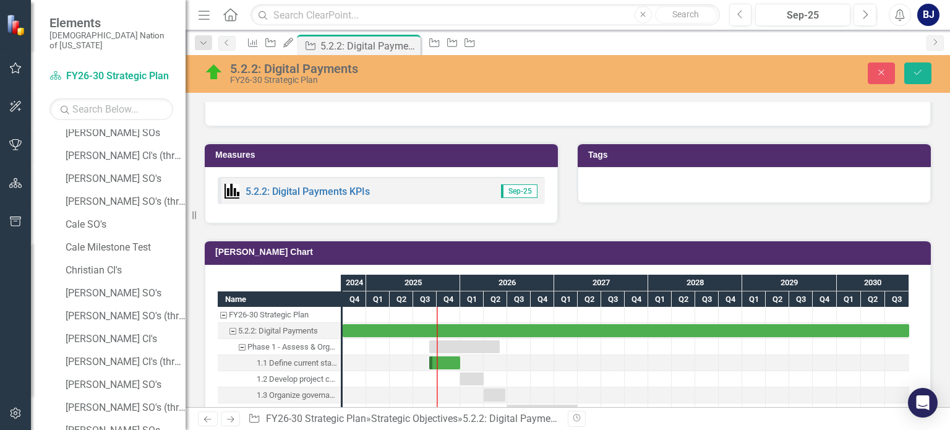
scroll to position [1199, 0]
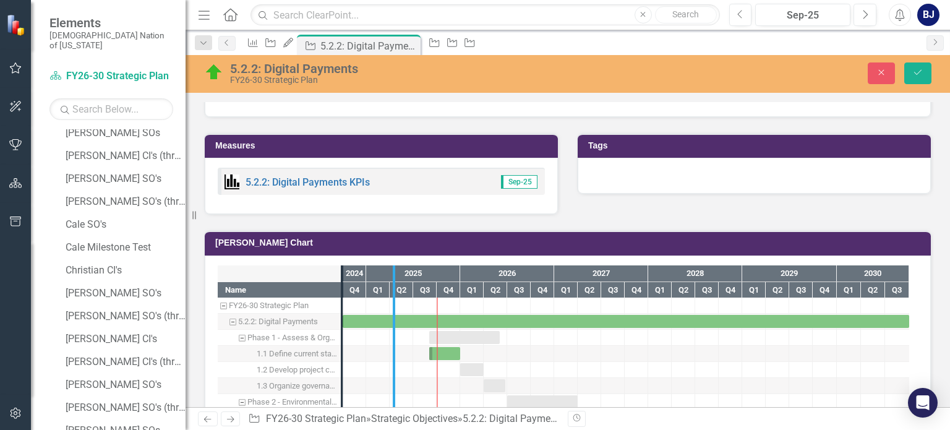
drag, startPoint x: 341, startPoint y: 344, endPoint x: 395, endPoint y: 358, distance: 55.5
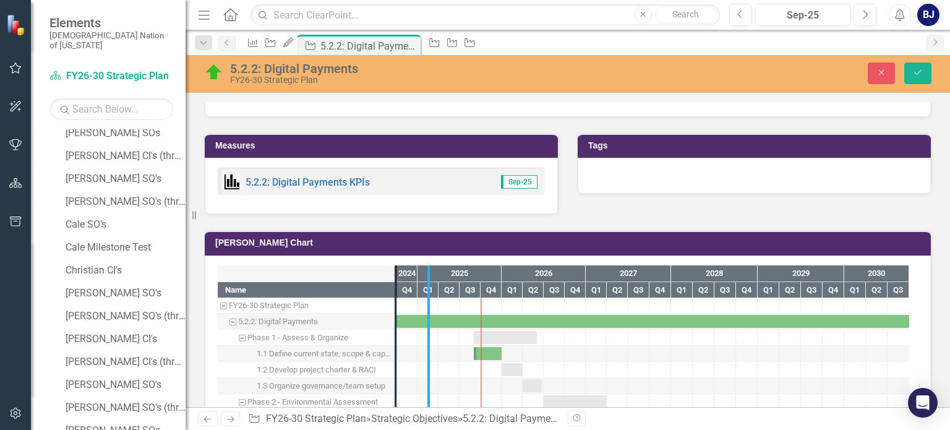
drag, startPoint x: 395, startPoint y: 358, endPoint x: 440, endPoint y: 367, distance: 46.1
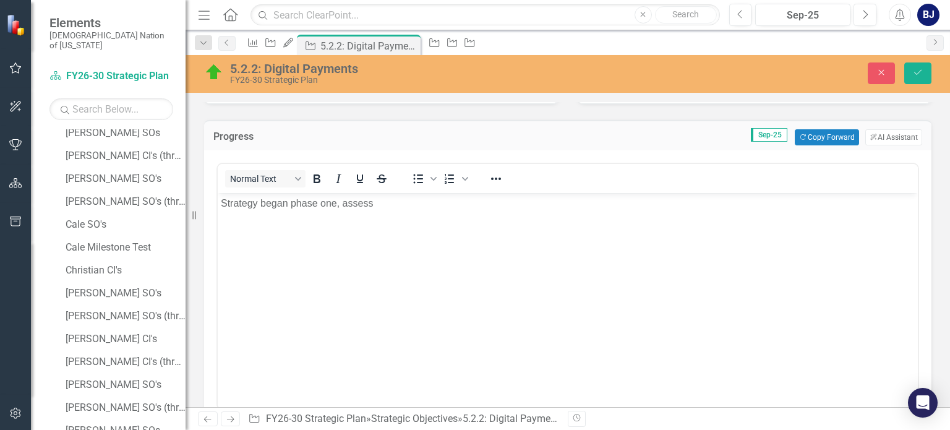
scroll to position [455, 0]
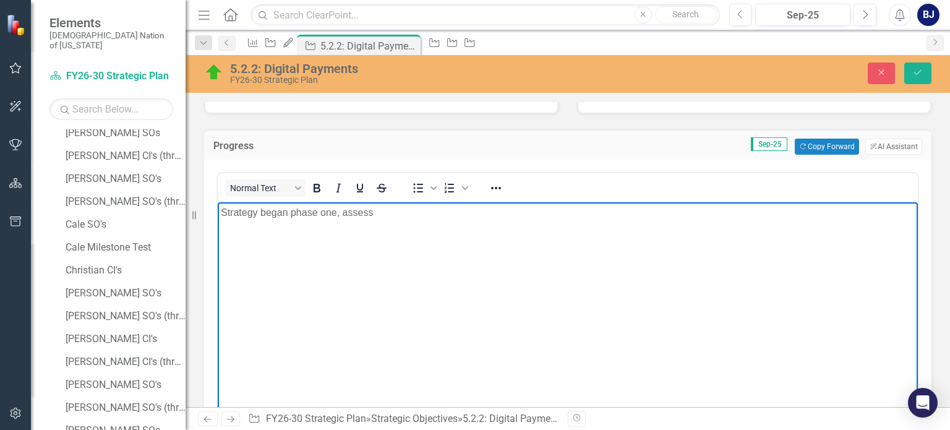
click at [382, 215] on p "Strategy began phase one, assess" at bounding box center [568, 212] width 694 height 15
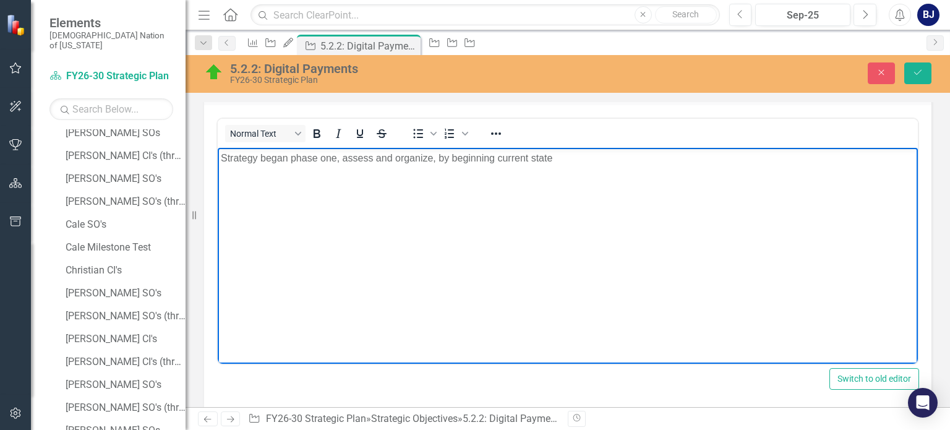
scroll to position [491, 0]
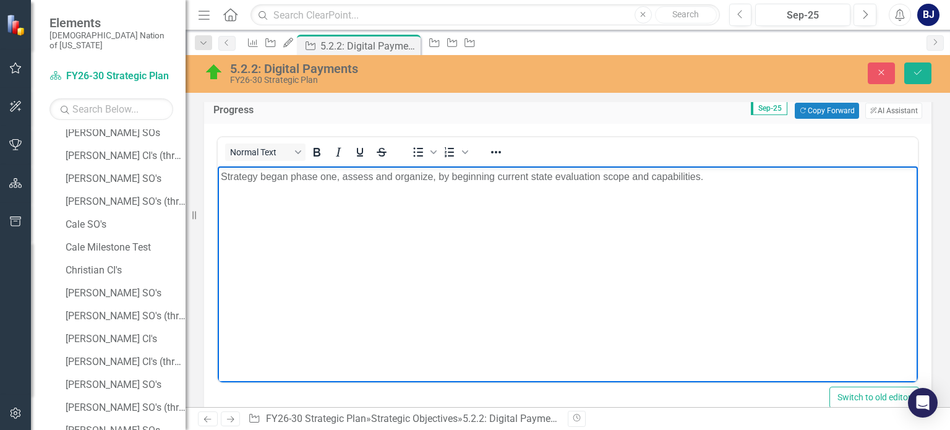
click at [600, 179] on p "Strategy began phase one, assess and organize, by beginning current state evalu…" at bounding box center [568, 176] width 694 height 15
click at [736, 176] on p "Strategy began phase one, assess and organize, by beginning current state evalu…" at bounding box center [568, 176] width 694 height 15
drag, startPoint x: 736, startPoint y: 176, endPoint x: 202, endPoint y: 216, distance: 535.0
click at [218, 216] on html "Strategy began phase one, assess and organize, by beginning current state evalu…" at bounding box center [568, 258] width 700 height 185
copy p "Strategy began phase one, assess and organize, by beginning current state evalu…"
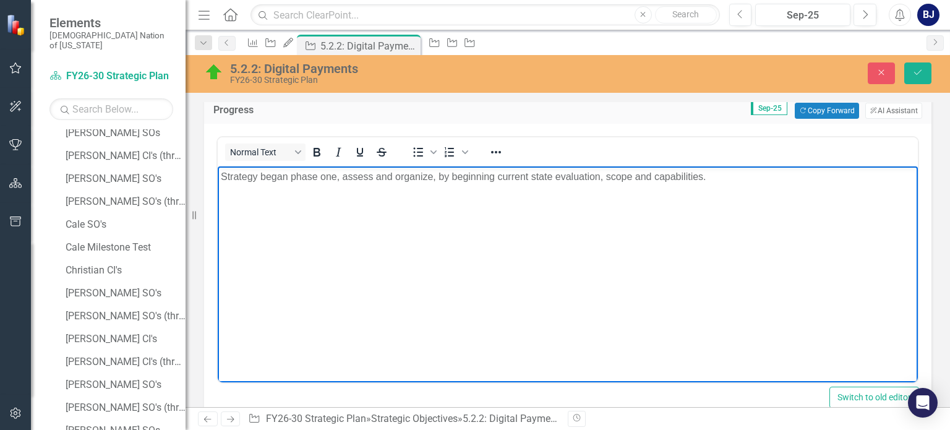
click at [717, 184] on body "Strategy began phase one, assess and organize, by beginning current state evalu…" at bounding box center [568, 258] width 700 height 185
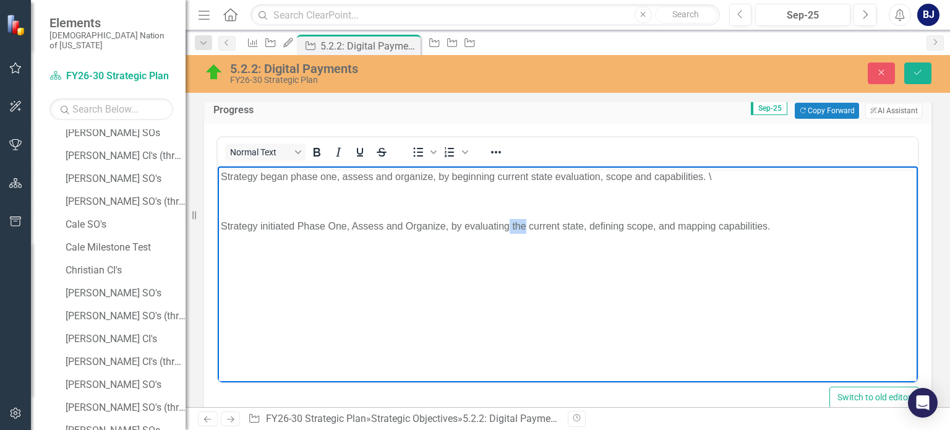
drag, startPoint x: 524, startPoint y: 226, endPoint x: 511, endPoint y: 224, distance: 13.0
click at [511, 224] on p "Strategy initiated Phase One, Assess and Organize, by evaluating the current st…" at bounding box center [568, 226] width 694 height 15
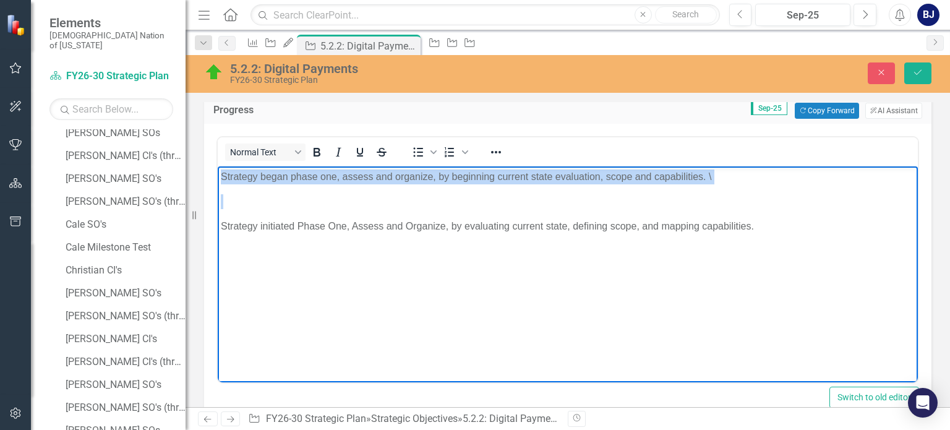
drag, startPoint x: 223, startPoint y: 224, endPoint x: 217, endPoint y: 158, distance: 66.4
click at [218, 166] on html "Strategy began phase one, assess and organize, by beginning current state evalu…" at bounding box center [568, 258] width 700 height 185
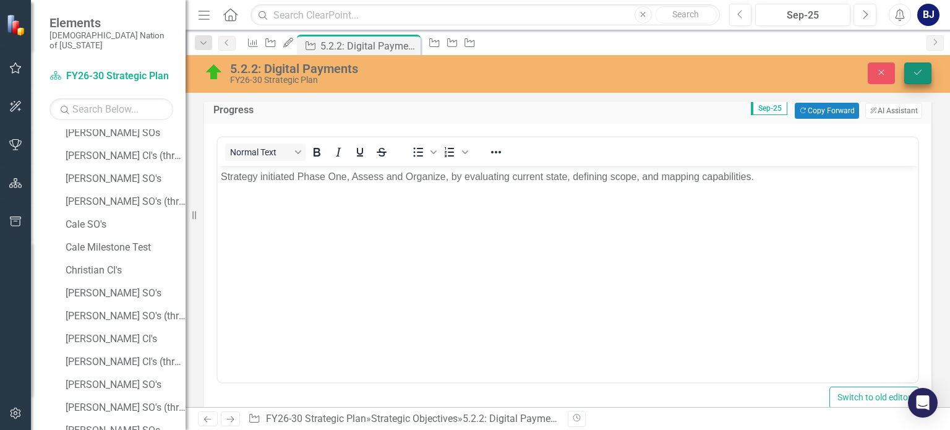
click at [925, 79] on button "Save" at bounding box center [917, 73] width 27 height 22
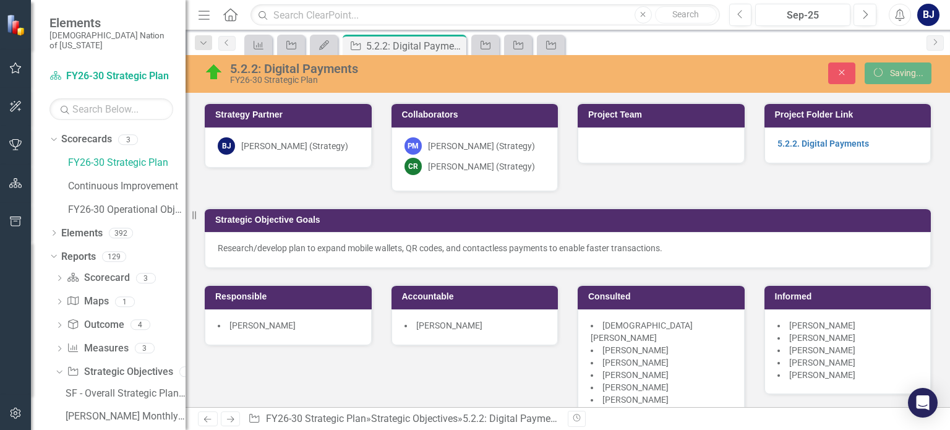
scroll to position [491, 0]
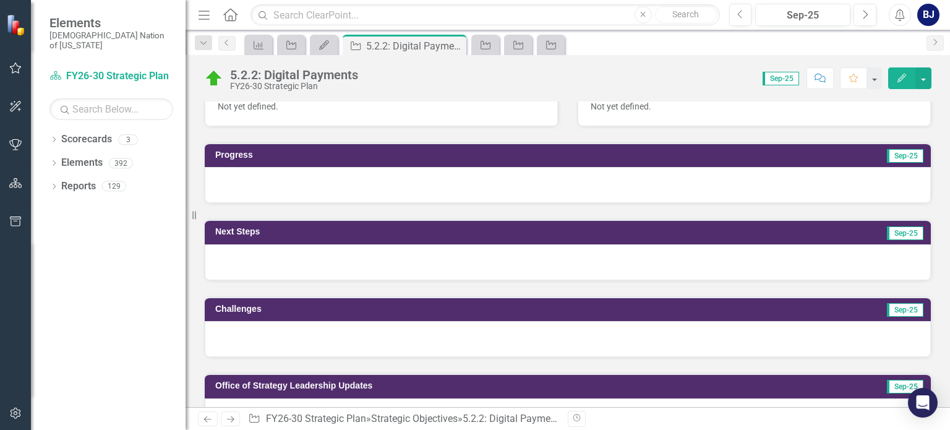
scroll to position [429, 0]
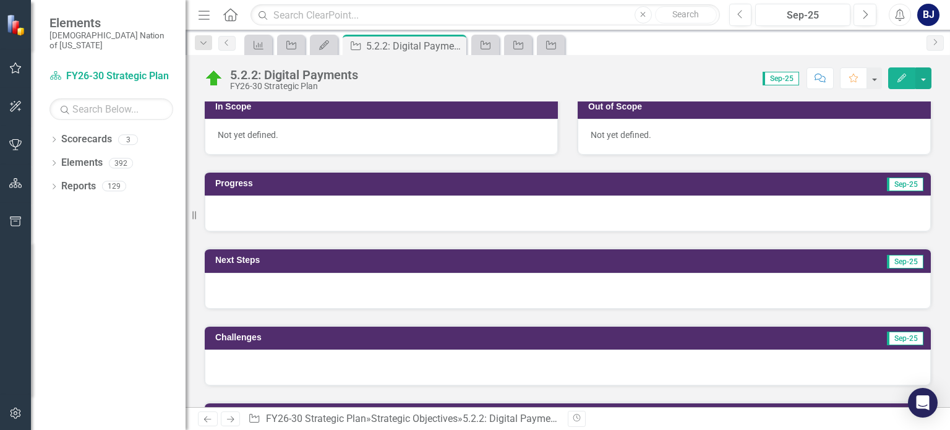
click at [671, 195] on div at bounding box center [568, 213] width 726 height 36
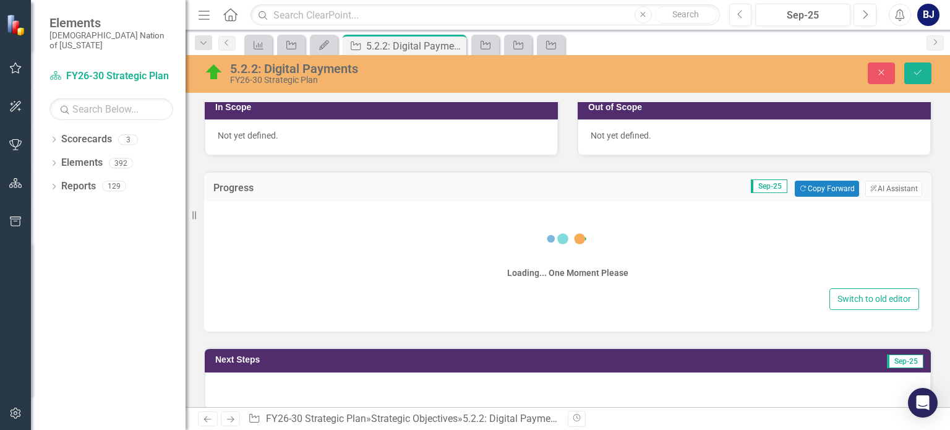
click at [277, 226] on div "Loading... One Moment Please" at bounding box center [567, 248] width 702 height 74
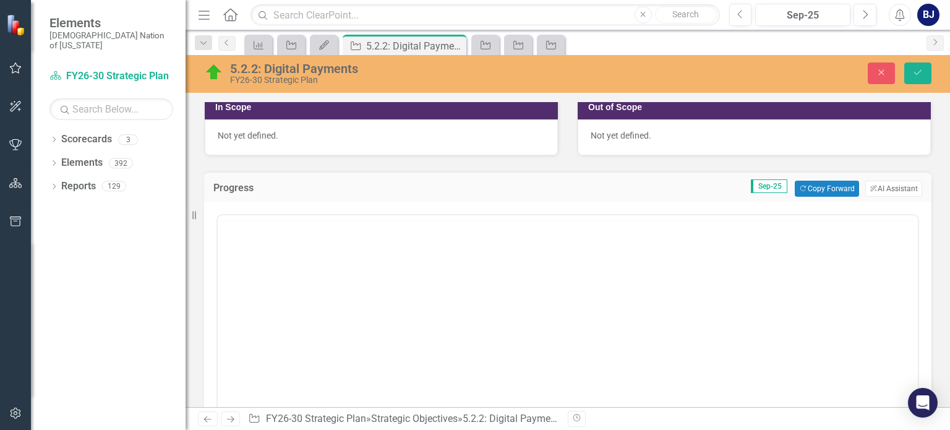
scroll to position [0, 0]
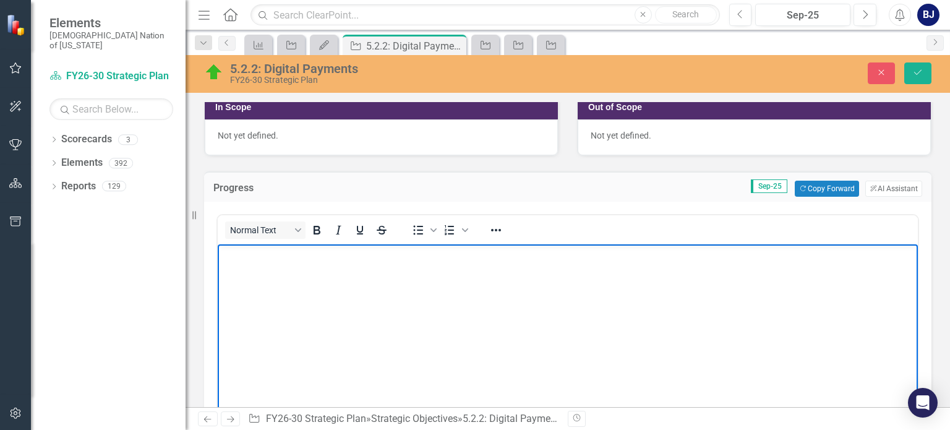
click at [283, 267] on body "Rich Text Area. Press ALT-0 for help." at bounding box center [568, 336] width 700 height 185
click at [530, 255] on p "Strategy initiated Phase One, Assess and Organize, by evaluating the current st…" at bounding box center [568, 254] width 694 height 15
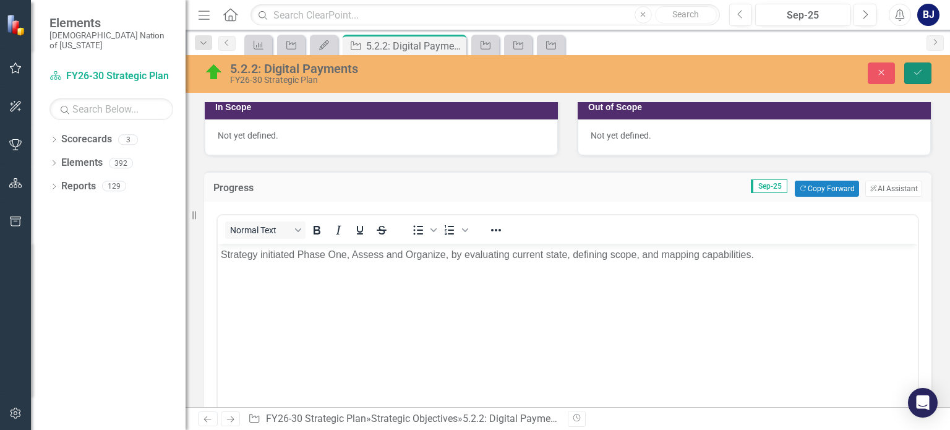
click at [917, 78] on button "Save" at bounding box center [917, 73] width 27 height 22
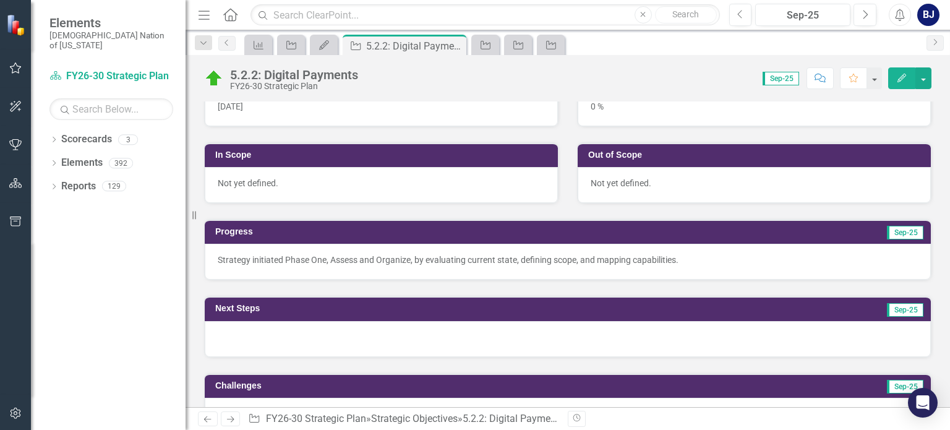
scroll to position [376, 0]
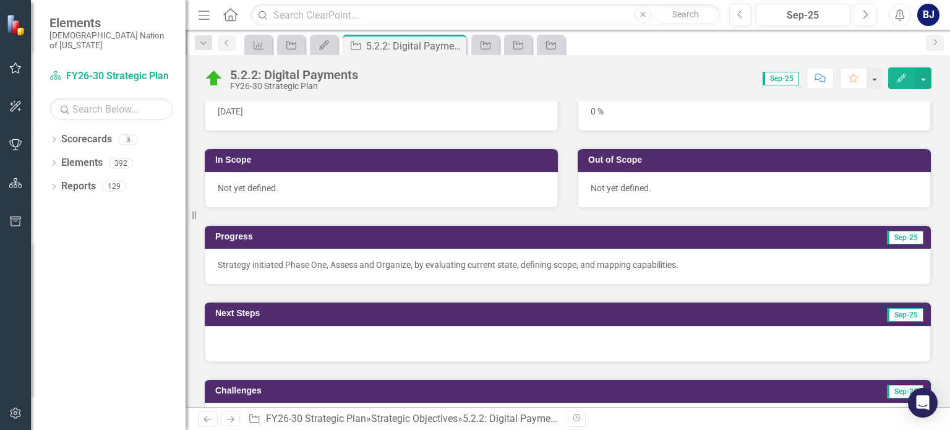
click at [418, 330] on div at bounding box center [568, 344] width 726 height 36
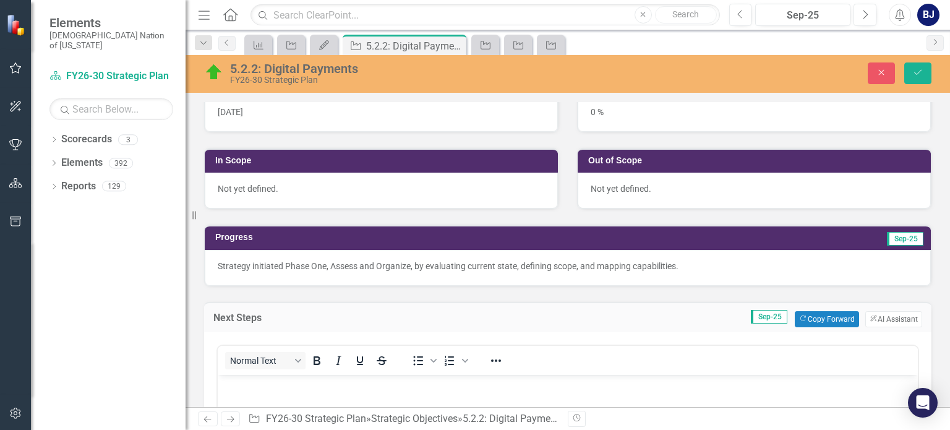
scroll to position [0, 0]
click at [294, 389] on p "Rich Text Area. Press ALT-0 for help." at bounding box center [568, 384] width 694 height 15
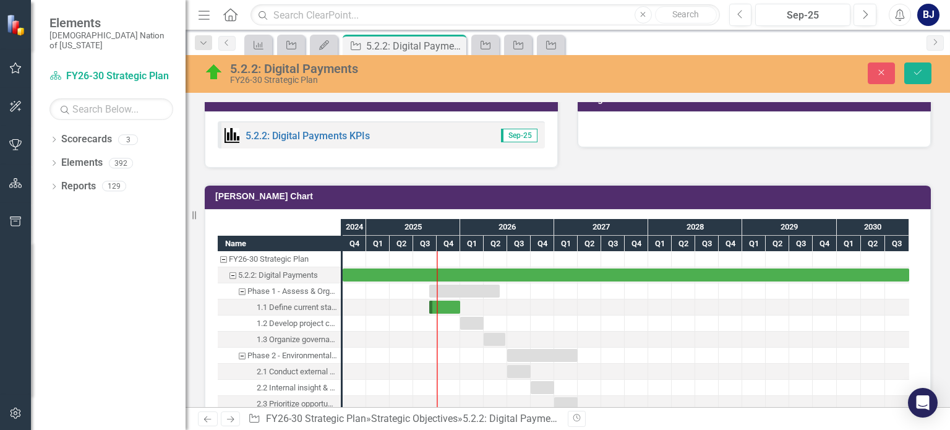
scroll to position [1262, 0]
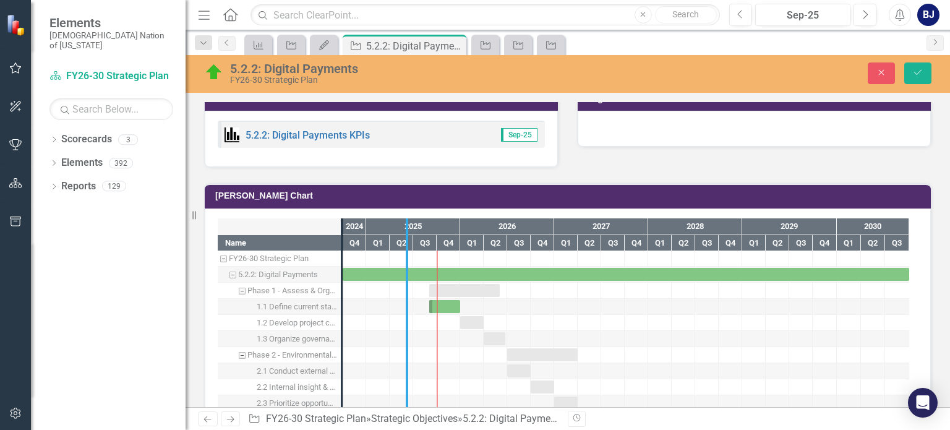
drag, startPoint x: 340, startPoint y: 270, endPoint x: 406, endPoint y: 276, distance: 65.8
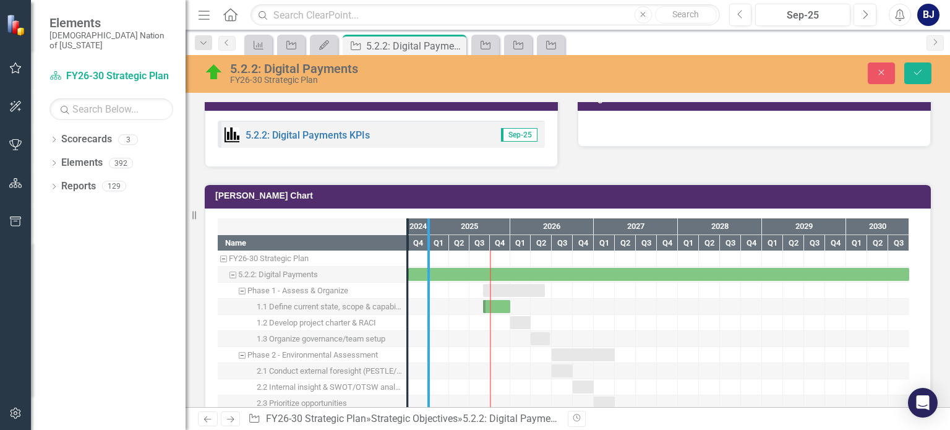
drag, startPoint x: 407, startPoint y: 276, endPoint x: 430, endPoint y: 271, distance: 23.4
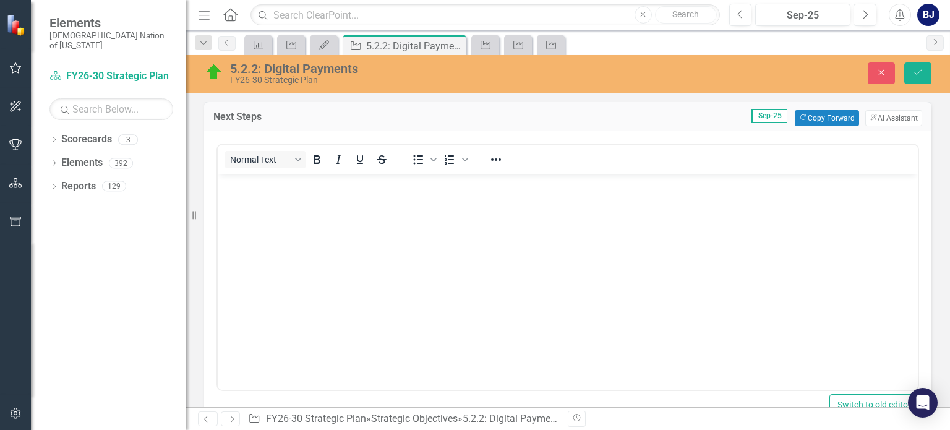
scroll to position [572, 0]
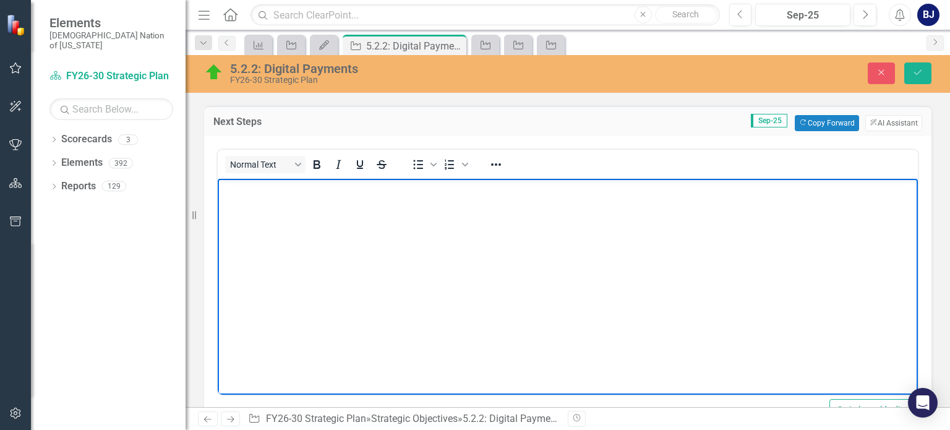
click at [456, 193] on p "Rich Text Area. Press ALT-0 for help." at bounding box center [568, 188] width 694 height 15
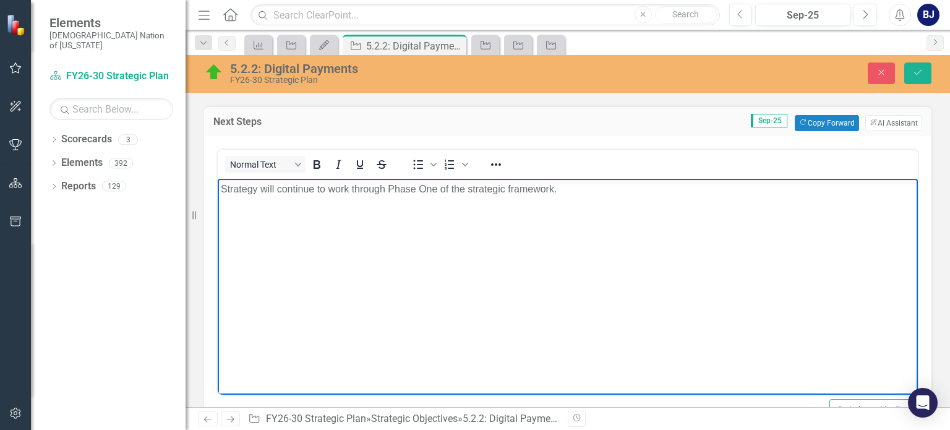
click at [466, 187] on p "Strategy will continue to work through Phase One of the strategic framework." at bounding box center [568, 188] width 694 height 15
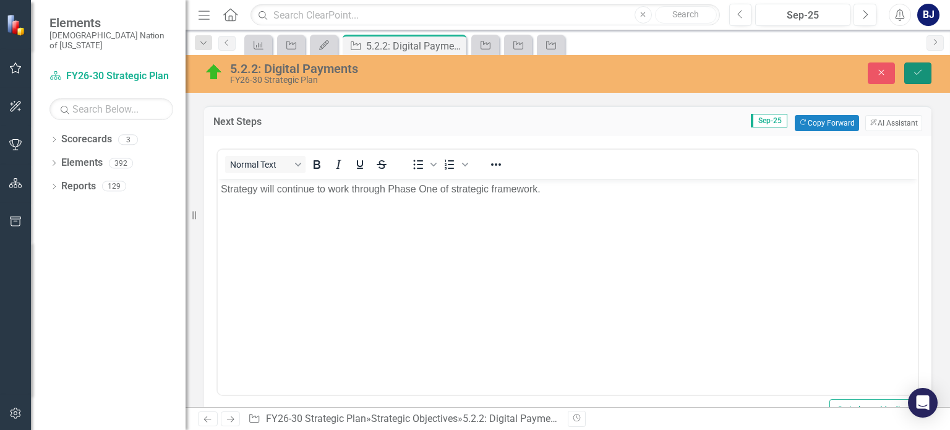
click at [921, 69] on icon "Save" at bounding box center [917, 72] width 11 height 9
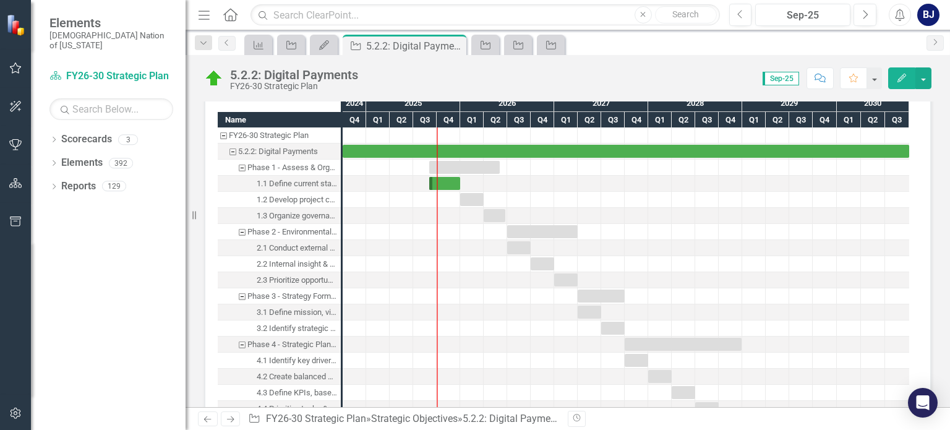
scroll to position [1076, 0]
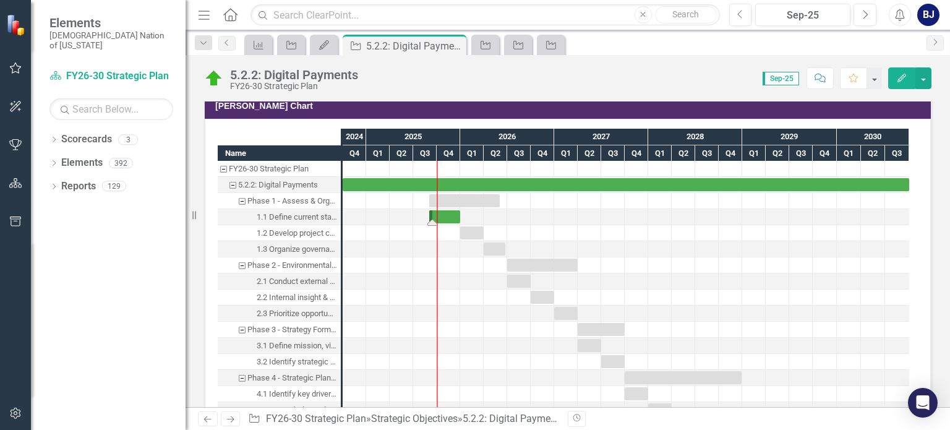
click at [440, 210] on div "Task: Start date: 2025-09-01 End date: 2025-12-31" at bounding box center [444, 216] width 31 height 13
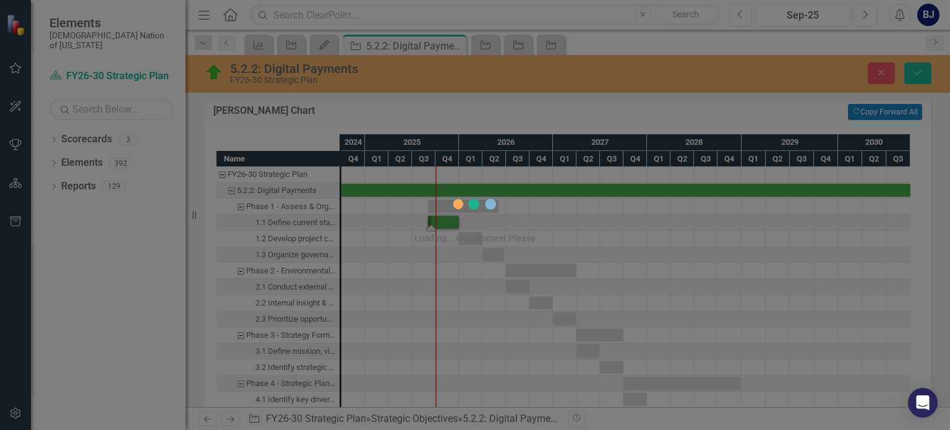
scroll to position [1081, 0]
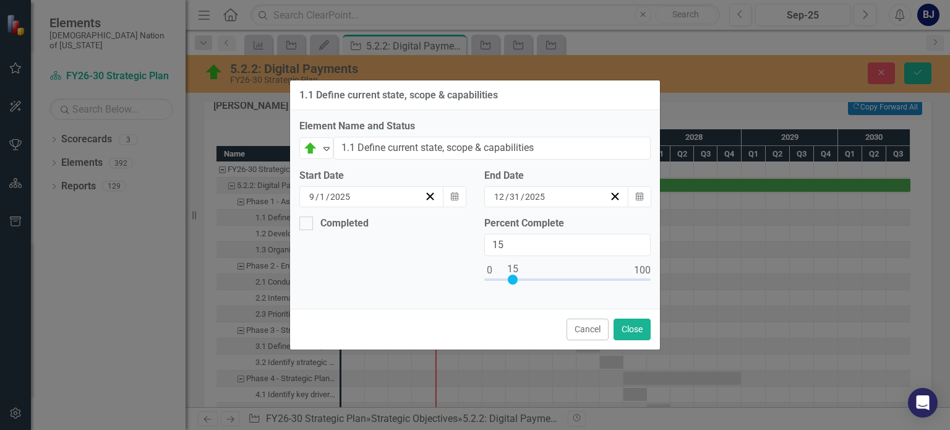
drag, startPoint x: 506, startPoint y: 279, endPoint x: 514, endPoint y: 281, distance: 8.4
click at [514, 281] on div at bounding box center [513, 279] width 10 height 10
click at [513, 242] on input "15" at bounding box center [567, 245] width 166 height 23
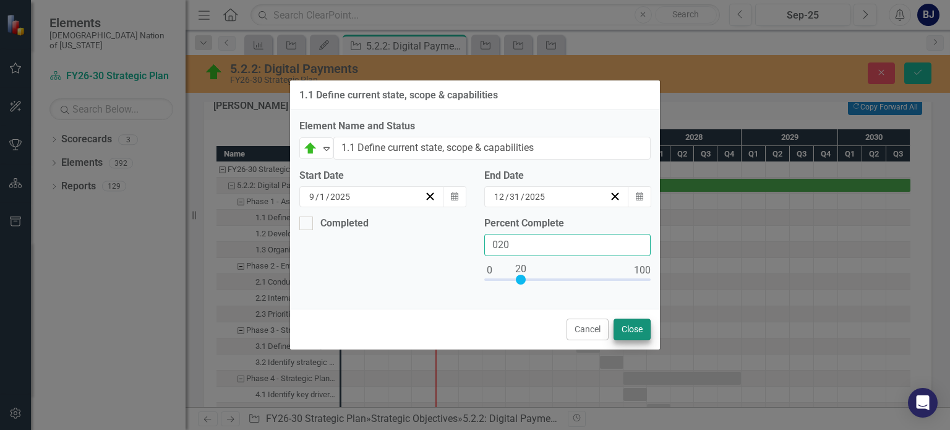
type input "020"
click at [625, 328] on button "Close" at bounding box center [631, 329] width 37 height 22
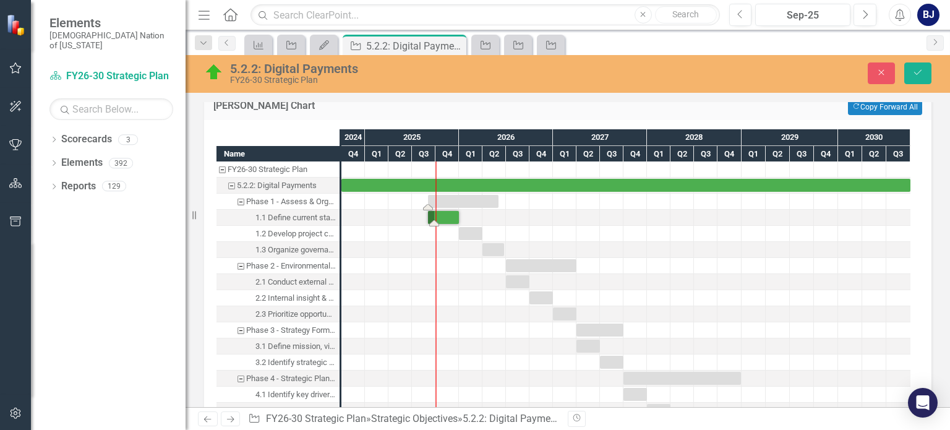
click at [467, 195] on div "Task: Start date: 2025-09-01 End date: 2026-06-01" at bounding box center [463, 201] width 70 height 13
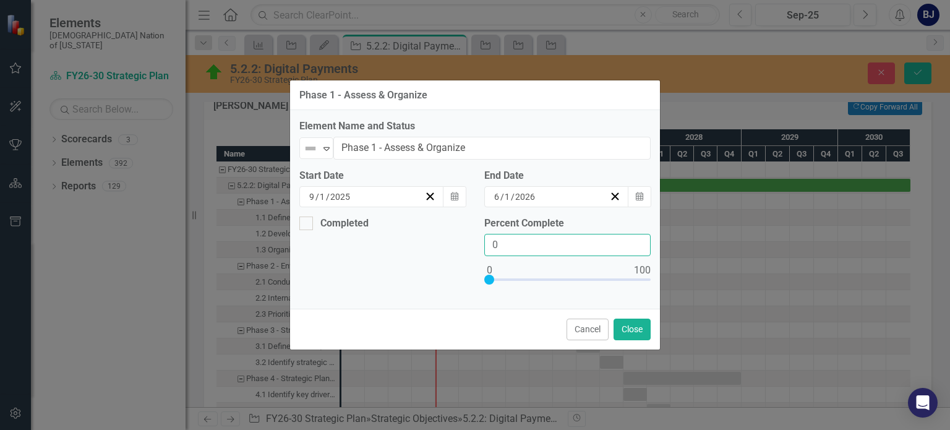
click at [519, 248] on input "0" at bounding box center [567, 245] width 166 height 23
type input "05"
click at [623, 329] on button "Close" at bounding box center [631, 329] width 37 height 22
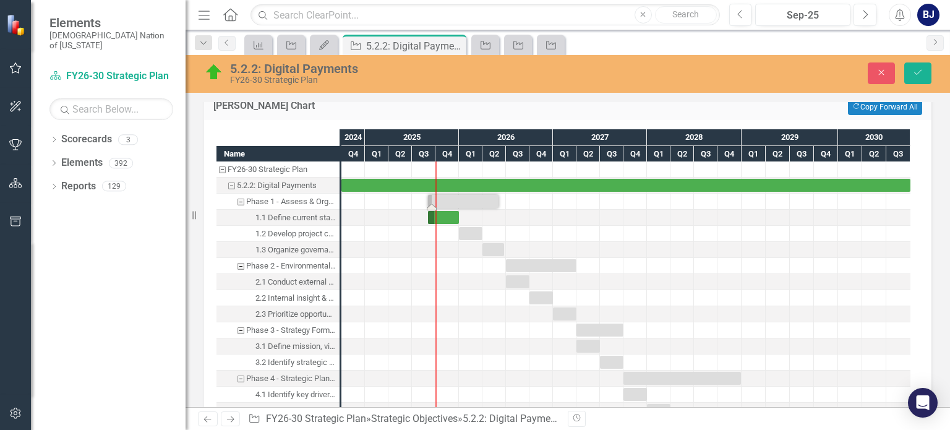
click at [470, 195] on div "Task: Start date: 2025-09-01 End date: 2026-06-01" at bounding box center [463, 201] width 70 height 13
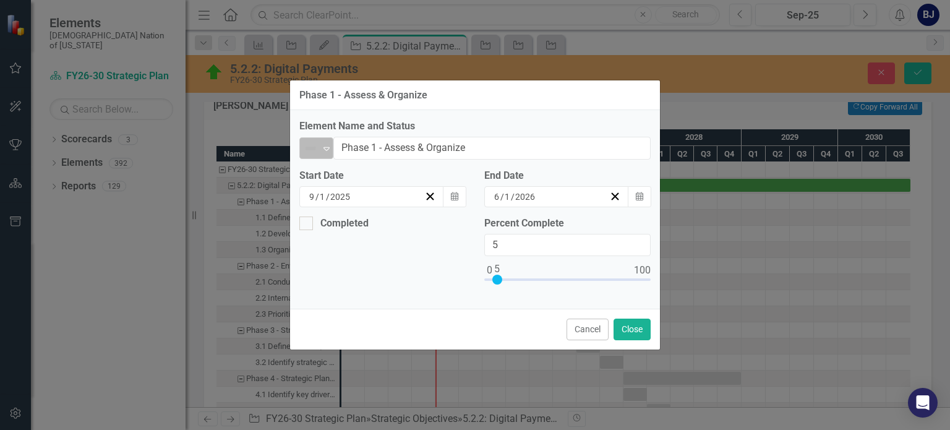
click at [330, 149] on icon "Expand" at bounding box center [326, 148] width 12 height 10
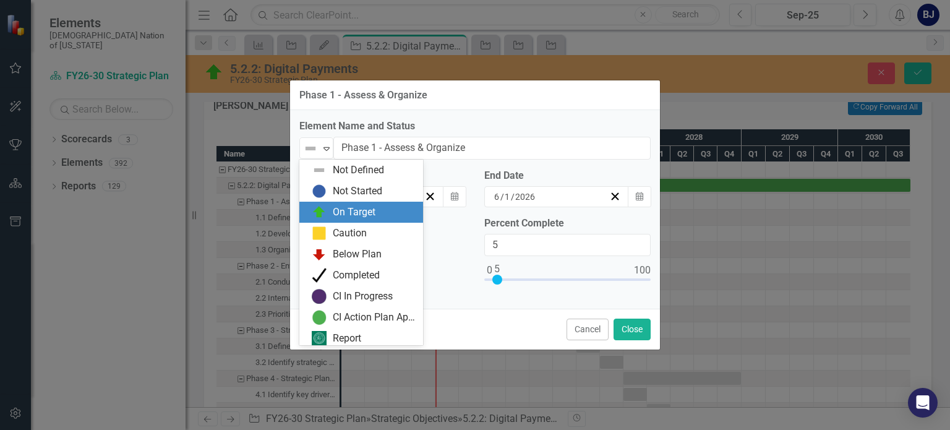
click at [341, 219] on div "On Target" at bounding box center [354, 212] width 43 height 14
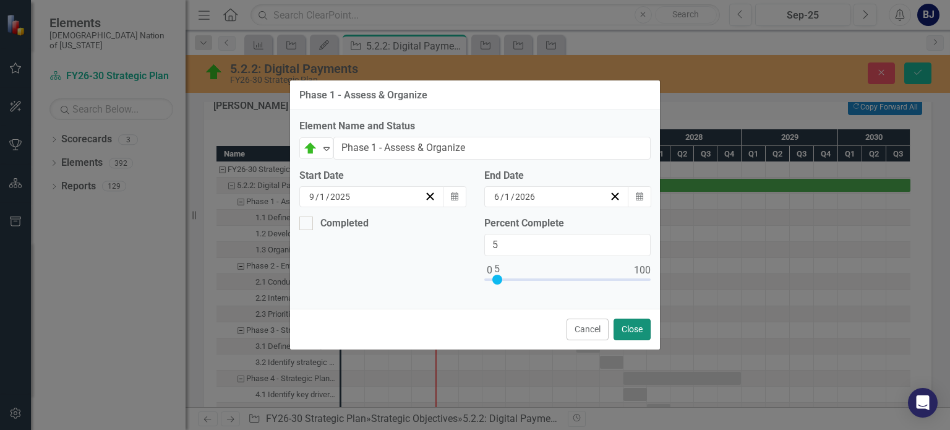
click at [629, 336] on button "Close" at bounding box center [631, 329] width 37 height 22
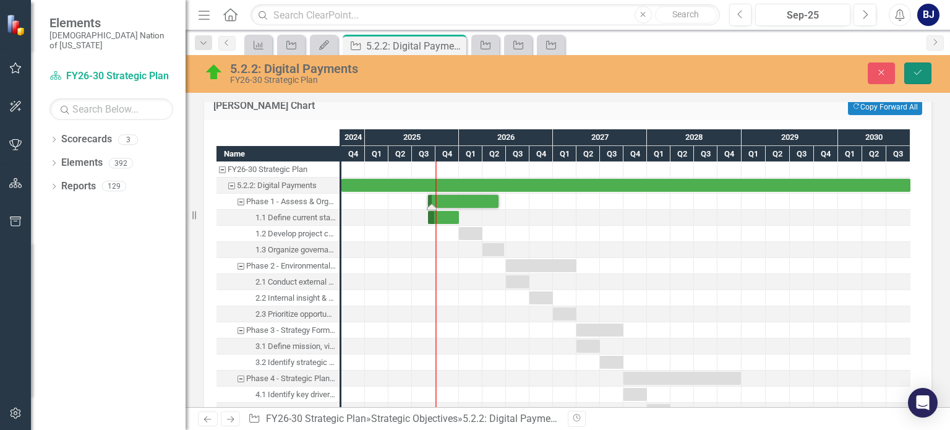
click at [918, 77] on button "Save" at bounding box center [917, 73] width 27 height 22
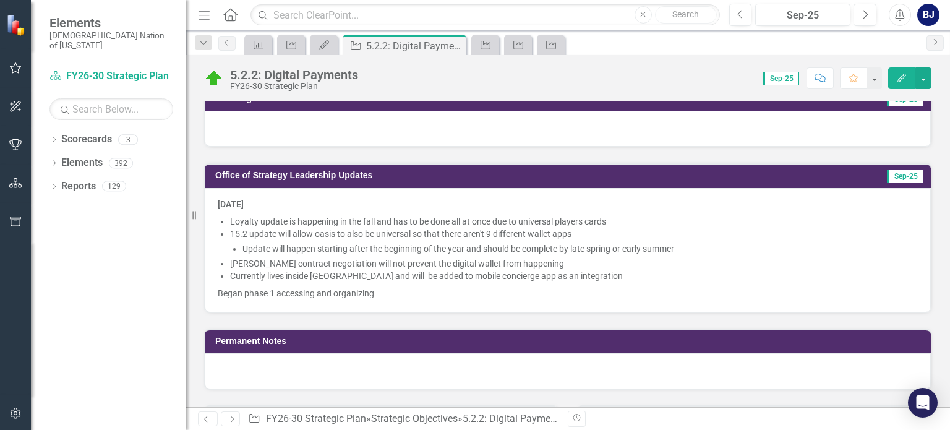
scroll to position [517, 0]
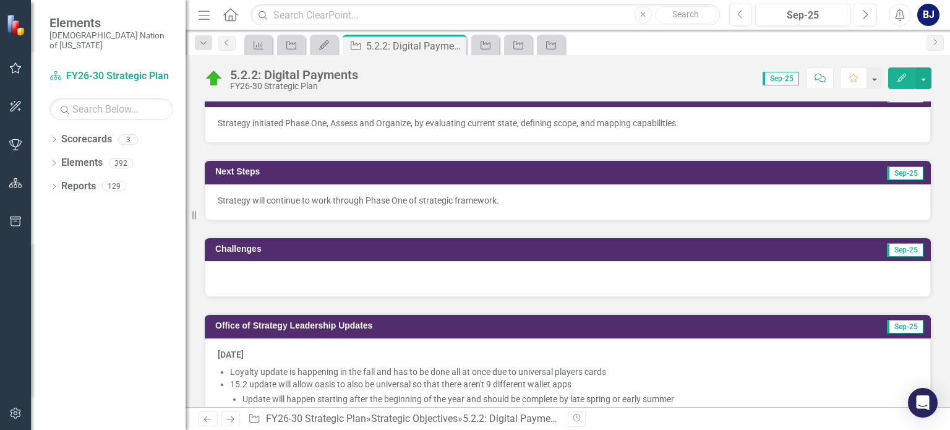
click at [501, 265] on div at bounding box center [568, 279] width 726 height 36
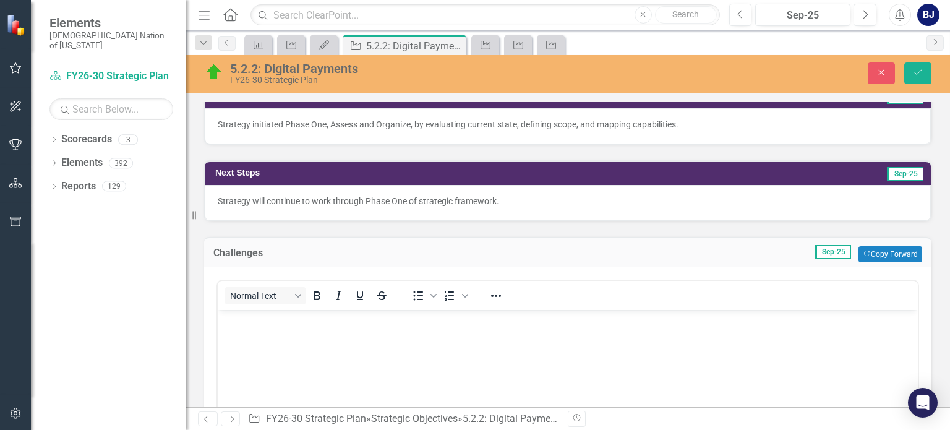
scroll to position [0, 0]
click at [874, 246] on button "Copy Forward Copy Forward" at bounding box center [890, 254] width 64 height 16
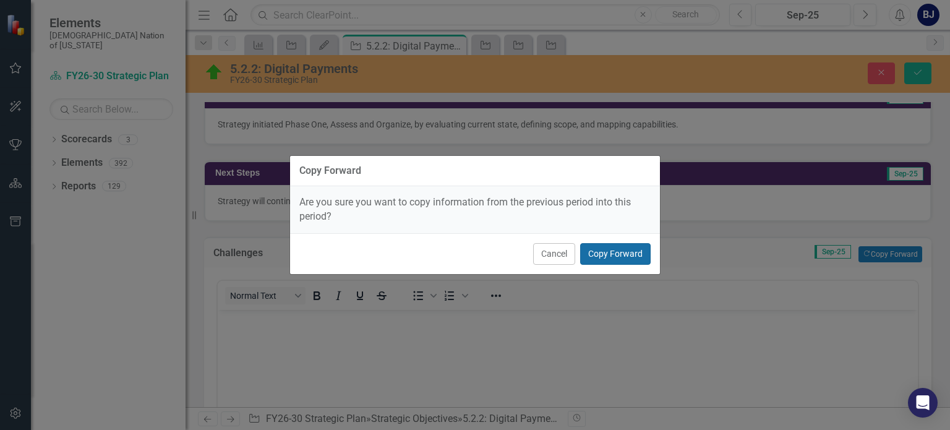
click at [626, 259] on button "Copy Forward" at bounding box center [615, 254] width 70 height 22
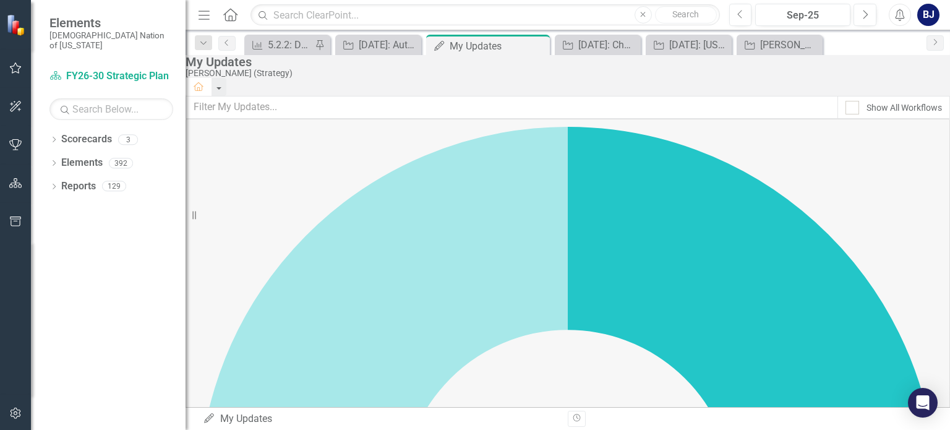
scroll to position [178, 0]
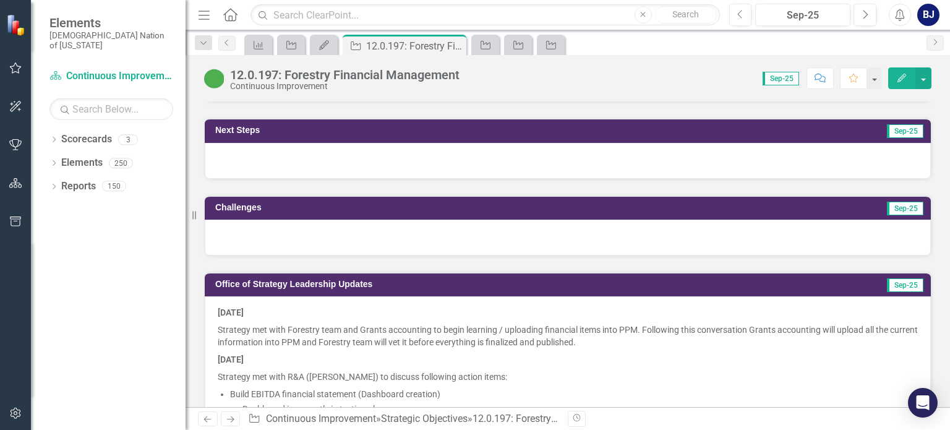
scroll to position [794, 0]
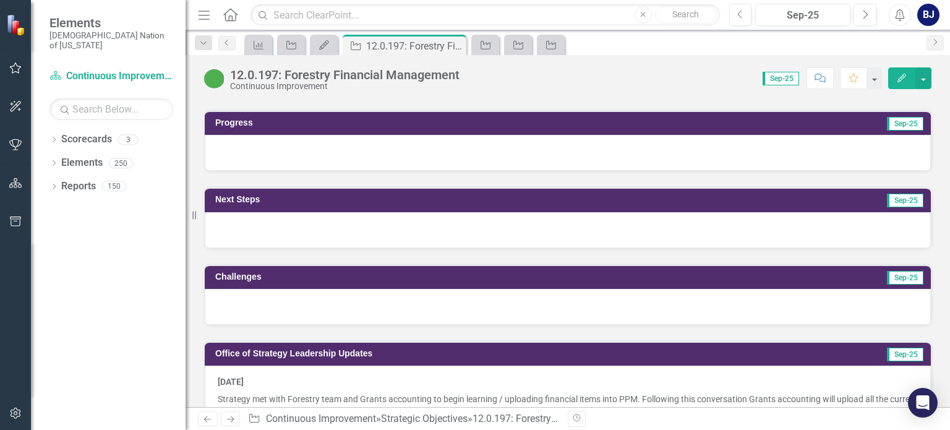
click at [712, 147] on div at bounding box center [568, 153] width 726 height 36
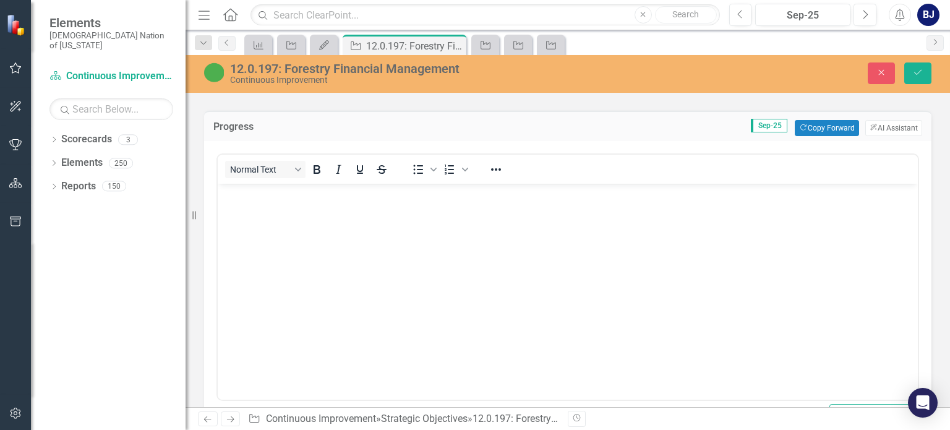
scroll to position [0, 0]
click at [890, 122] on button "ClearPoint AI AI Assistant" at bounding box center [893, 128] width 57 height 16
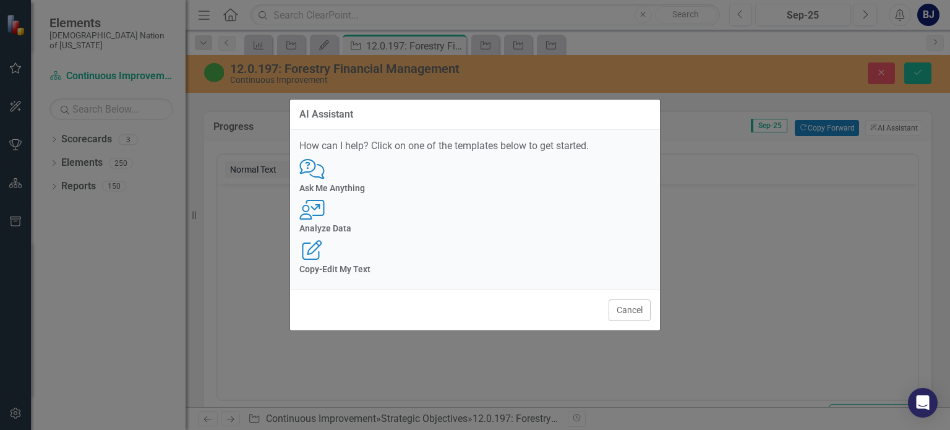
click at [356, 193] on h4 "Ask Me Anything" at bounding box center [474, 188] width 351 height 9
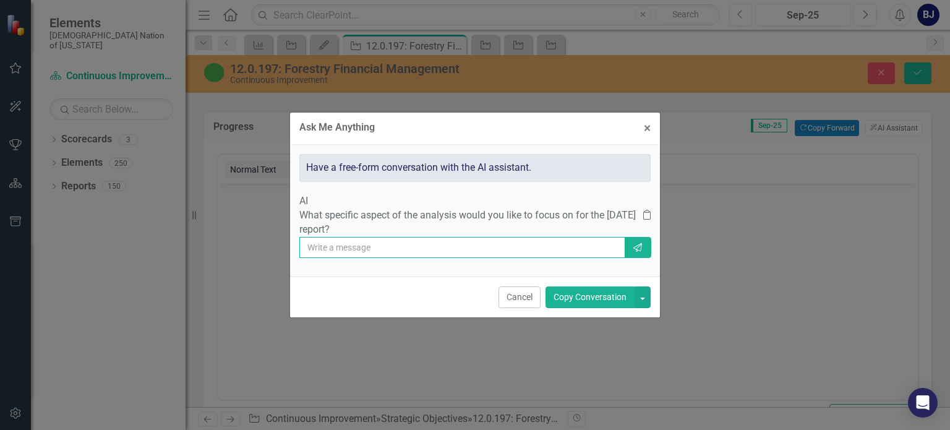
click at [385, 247] on input "text" at bounding box center [462, 247] width 326 height 21
type input "can you provide me with an update for september? do not include things in the f…"
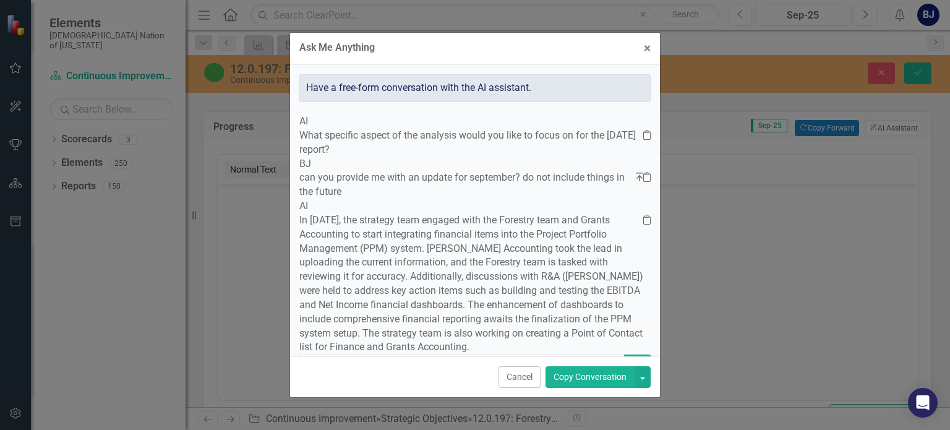
scroll to position [98, 0]
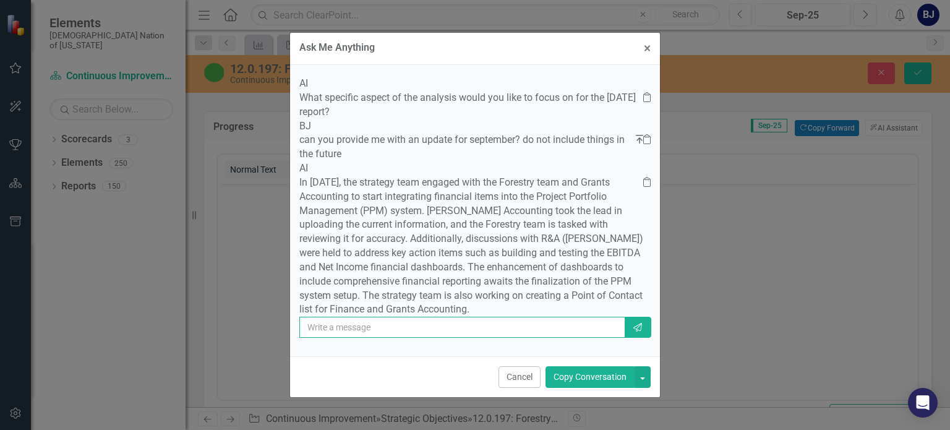
click at [339, 333] on input "text" at bounding box center [462, 327] width 326 height 21
type input "can you make it in a bullet point list based on action items worked on"
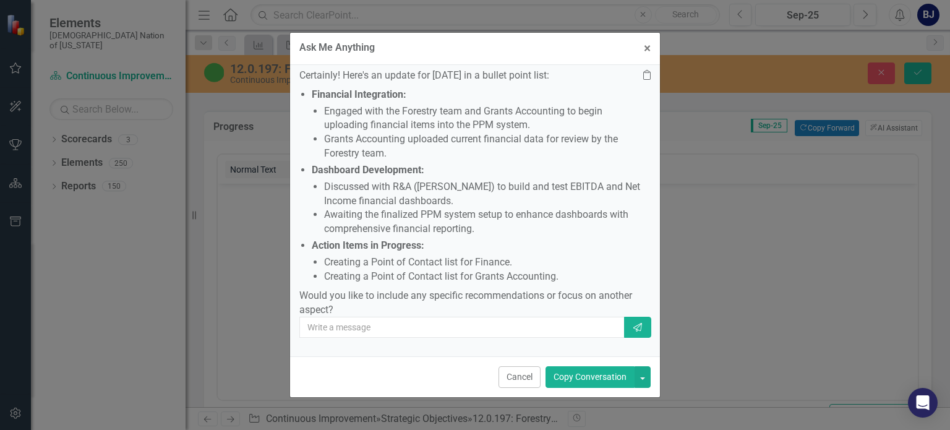
scroll to position [398, 0]
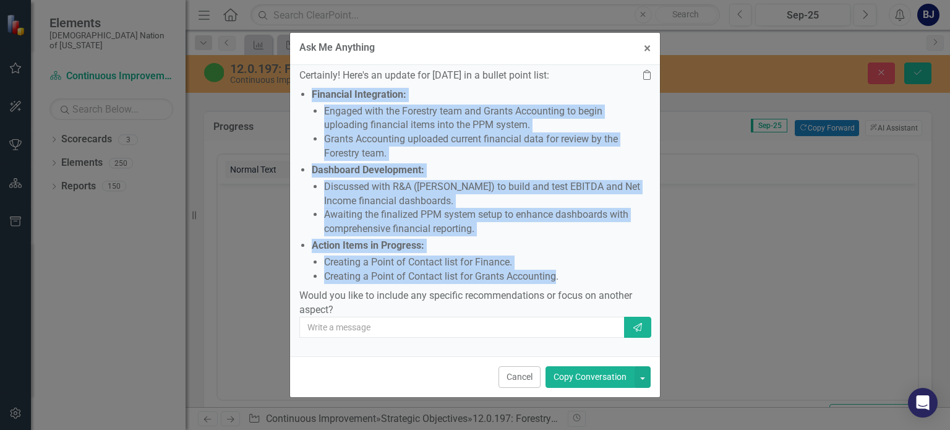
drag, startPoint x: 594, startPoint y: 299, endPoint x: 336, endPoint y: 115, distance: 316.0
click at [336, 115] on div "Certainly! Here's an update for September 2025 in a bullet point list: Financia…" at bounding box center [471, 193] width 344 height 249
copy ul "Financial Integration: Engaged with the Forestry team and Grants Accounting to …"
click at [642, 54] on button "× Close" at bounding box center [646, 49] width 25 height 32
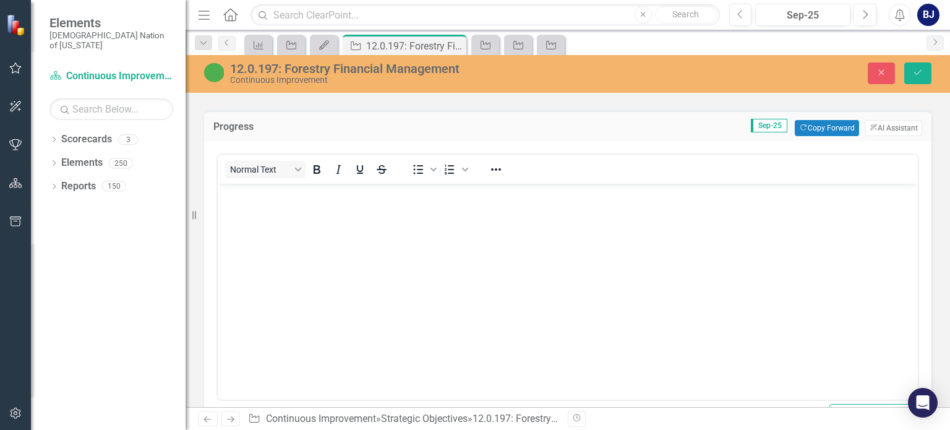
click at [296, 220] on body "Rich Text Area. Press ALT-0 for help." at bounding box center [568, 276] width 700 height 185
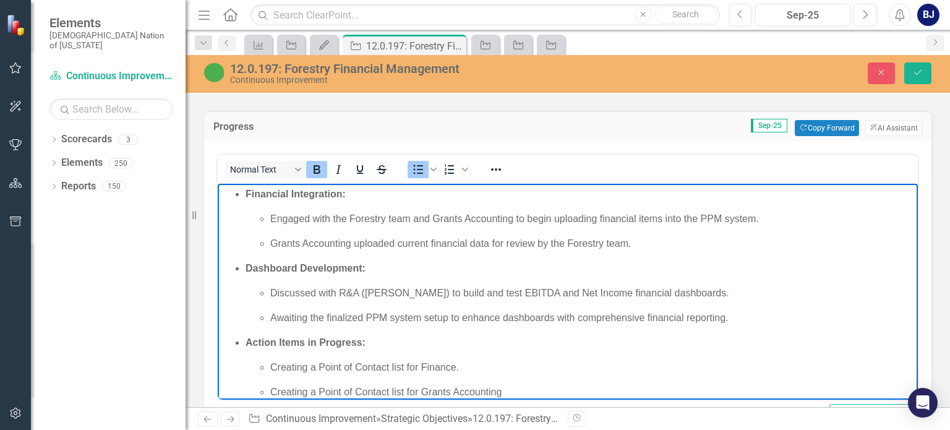
click at [245, 195] on strong "Financial Integration:" at bounding box center [295, 194] width 100 height 11
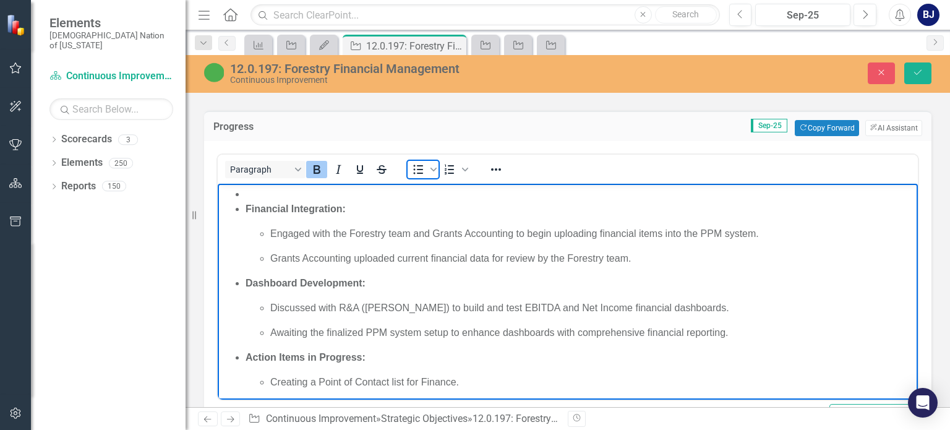
click at [426, 166] on span "Bullet list" at bounding box center [417, 169] width 21 height 17
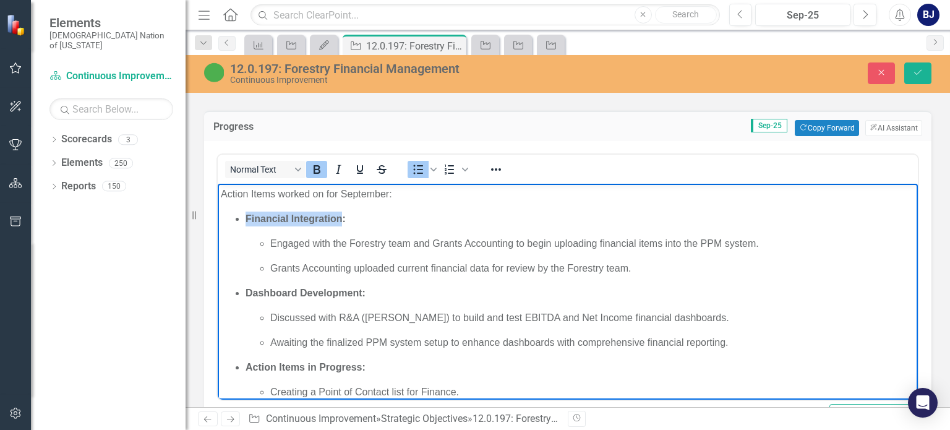
drag, startPoint x: 342, startPoint y: 217, endPoint x: 240, endPoint y: 224, distance: 102.2
click at [240, 224] on ul "Financial Integration: Engaged with the Forestry team and Grants Accounting to …" at bounding box center [568, 317] width 694 height 213
click at [514, 216] on strong "Partner with Finance to load all awards and projects into PPM:" at bounding box center [391, 218] width 293 height 11
click at [519, 218] on strong "Partner with Finance to load all awards and projects into PPM:" at bounding box center [391, 218] width 293 height 11
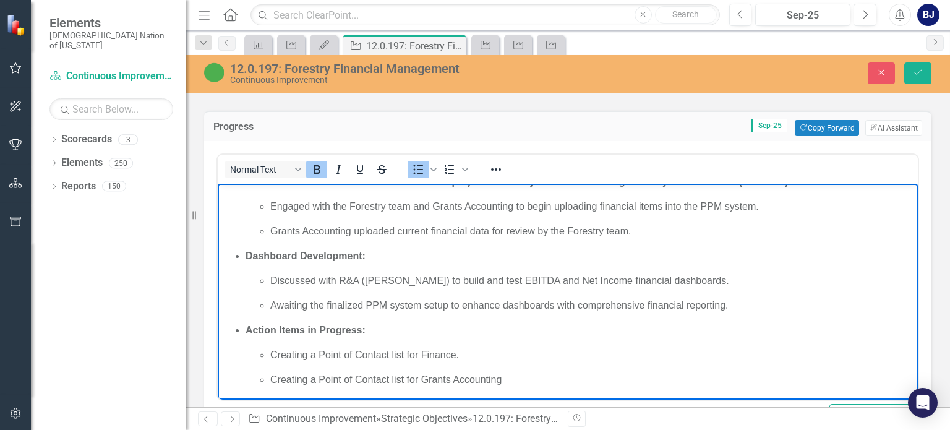
scroll to position [37, 0]
drag, startPoint x: 363, startPoint y: 254, endPoint x: 245, endPoint y: 253, distance: 118.1
click at [245, 253] on strong "Dashboard Development:" at bounding box center [305, 255] width 120 height 11
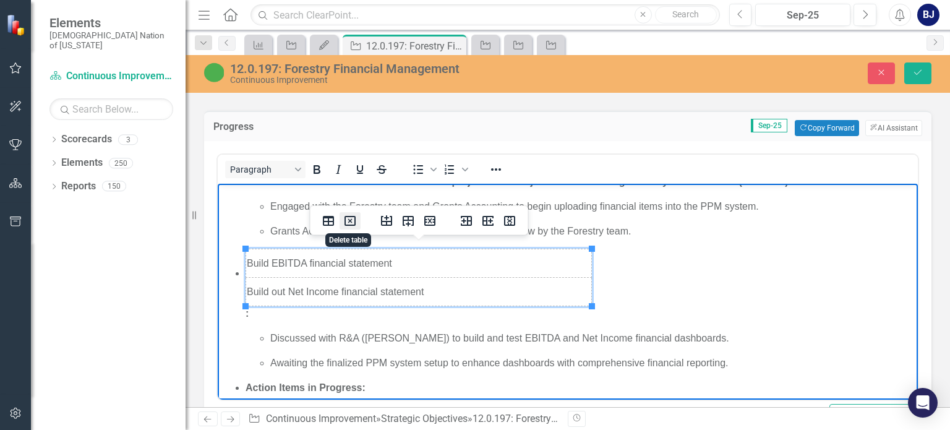
click at [350, 222] on icon "Delete table" at bounding box center [350, 220] width 15 height 15
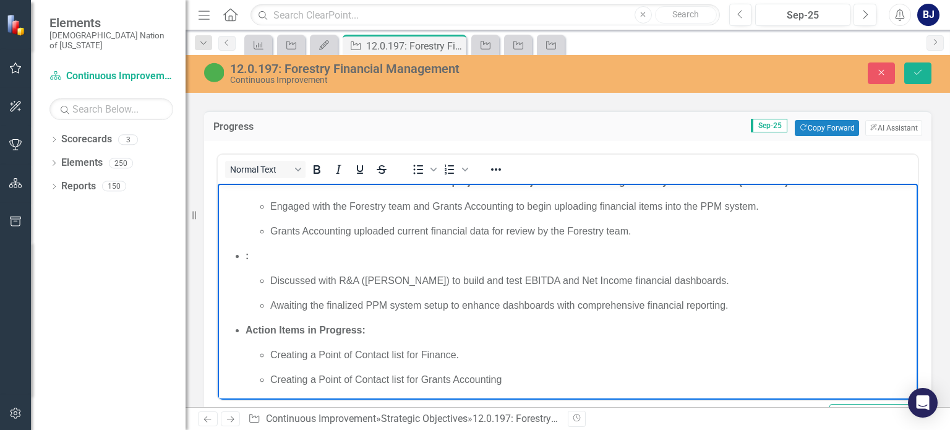
click at [284, 261] on p ":" at bounding box center [579, 256] width 669 height 15
click at [283, 257] on p ":" at bounding box center [579, 256] width 669 height 15
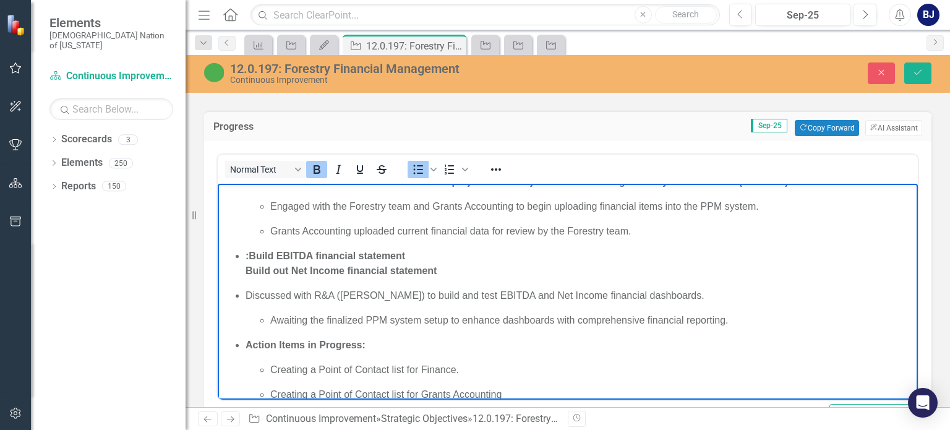
click at [248, 252] on strong ":Build EBITDA financial statement Build out Net Income financial statement" at bounding box center [340, 262] width 191 height 25
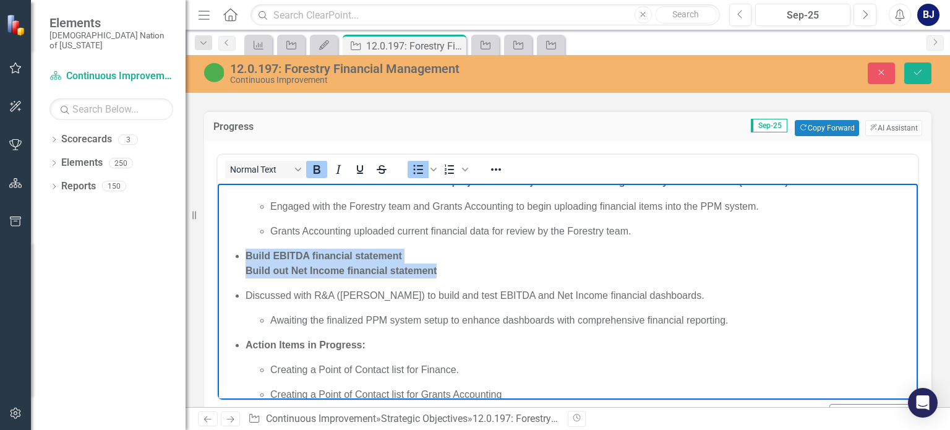
drag, startPoint x: 246, startPoint y: 296, endPoint x: 404, endPoint y: 252, distance: 164.2
click at [404, 252] on ul "Partner with Finance to load all awards and projects into Project Portfolio Man…" at bounding box center [568, 288] width 694 height 228
drag, startPoint x: 708, startPoint y: 296, endPoint x: 246, endPoint y: 294, distance: 462.4
click at [246, 294] on p "Discussed with R&A (Jayce Massengale) to build and test EBITDA and Net Income f…" at bounding box center [579, 295] width 669 height 15
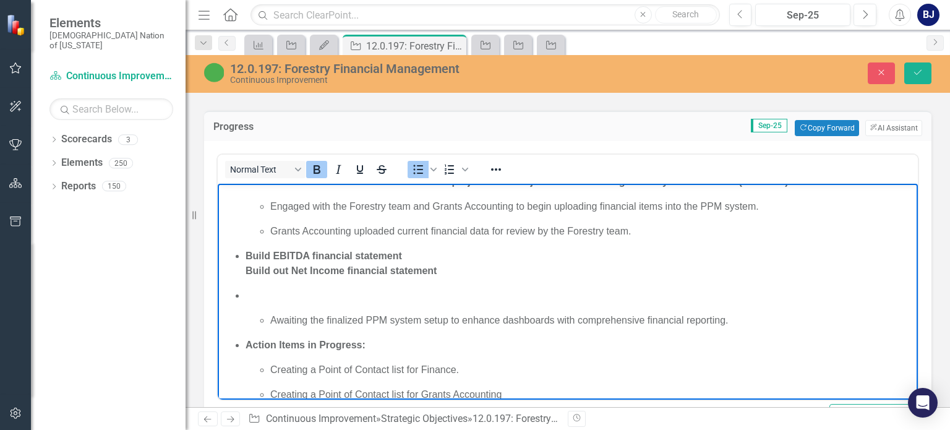
click at [414, 253] on p "Build EBITDA financial statement Build out Net Income financial statement" at bounding box center [579, 264] width 669 height 30
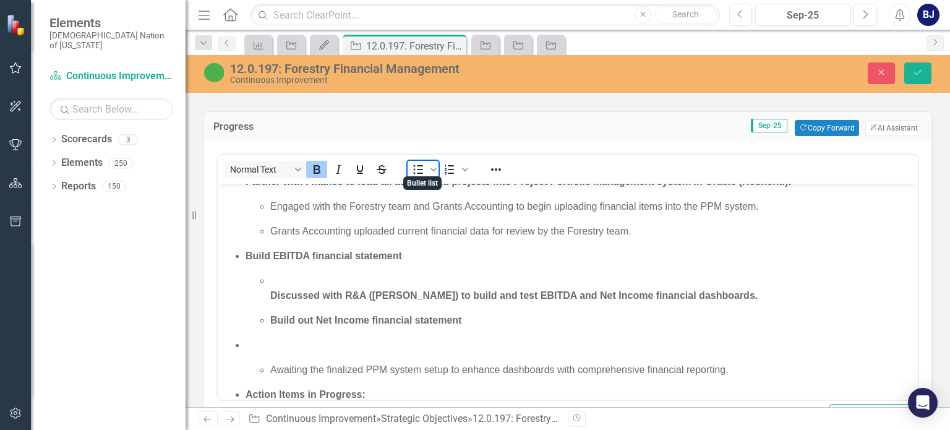
click at [423, 164] on icon "Bullet list" at bounding box center [418, 169] width 15 height 15
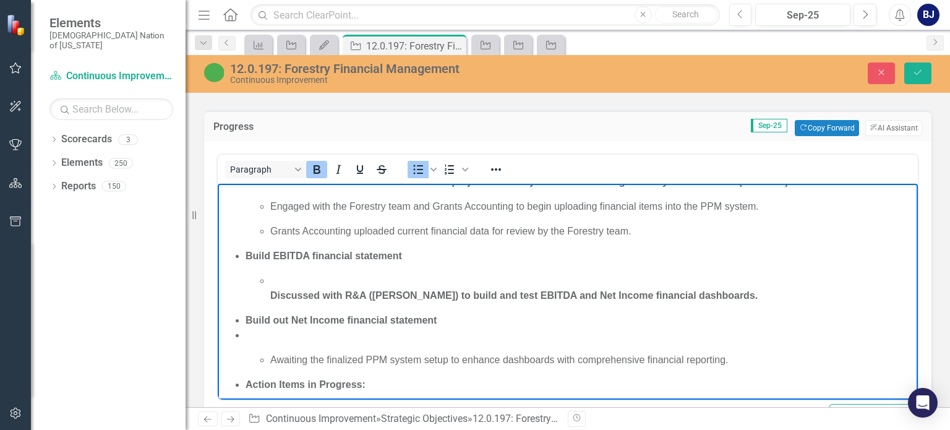
click at [253, 337] on p "Rich Text Area. Press ALT-0 for help." at bounding box center [579, 335] width 669 height 15
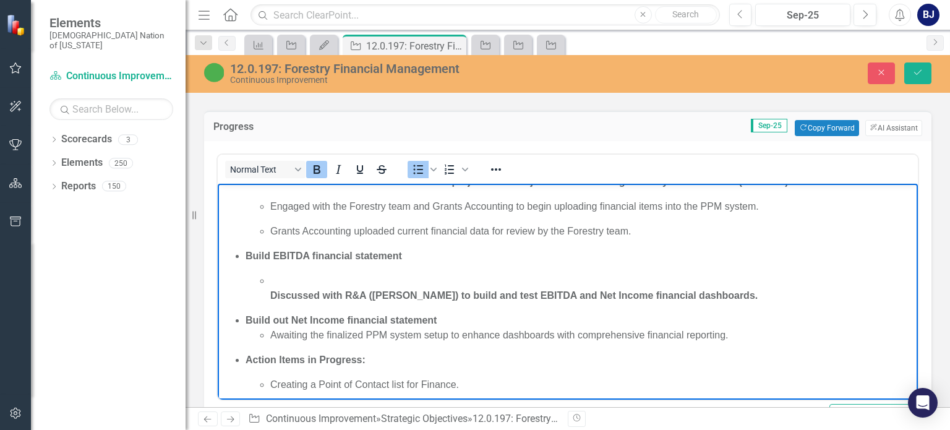
click at [281, 280] on p "Discussed with R&A (Jayce Massengale) to build and test EBITDA and Net Income f…" at bounding box center [592, 288] width 644 height 30
click at [271, 294] on strong "Discussed with R&A (Jayce Massengale) to build and test EBITDA and Net Income f…" at bounding box center [513, 295] width 487 height 11
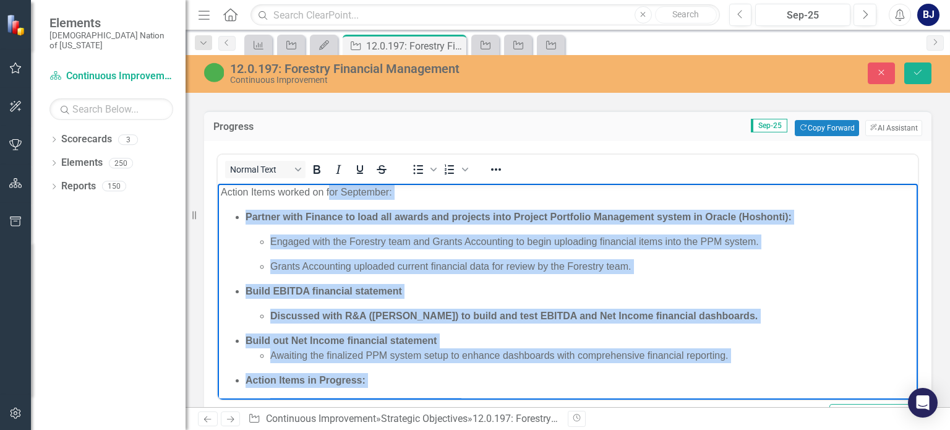
scroll to position [0, 0]
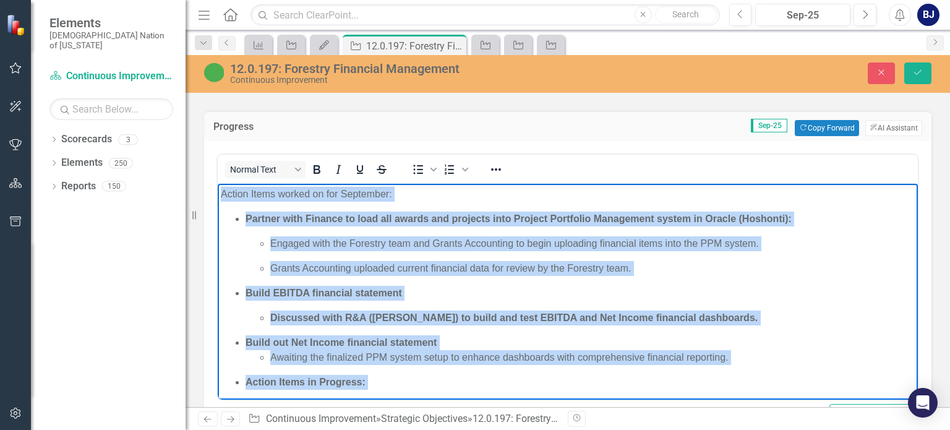
drag, startPoint x: 508, startPoint y: 380, endPoint x: 213, endPoint y: 187, distance: 353.2
click at [218, 187] on html "Action Items worked on for September: Partner with Finance to load all awards a…" at bounding box center [568, 318] width 700 height 268
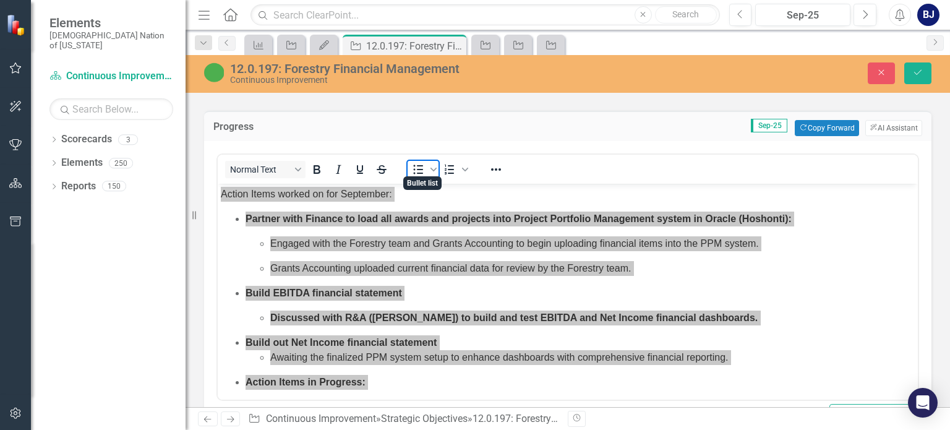
click at [417, 170] on icon "Bullet list" at bounding box center [418, 169] width 15 height 15
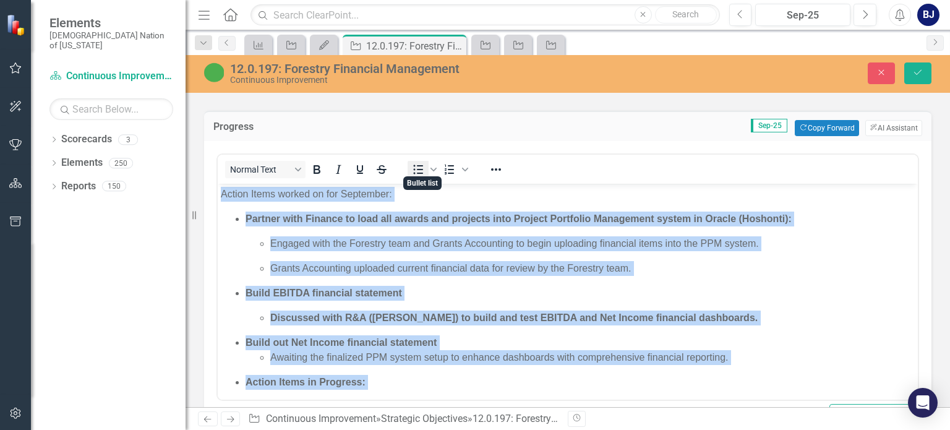
scroll to position [2, 0]
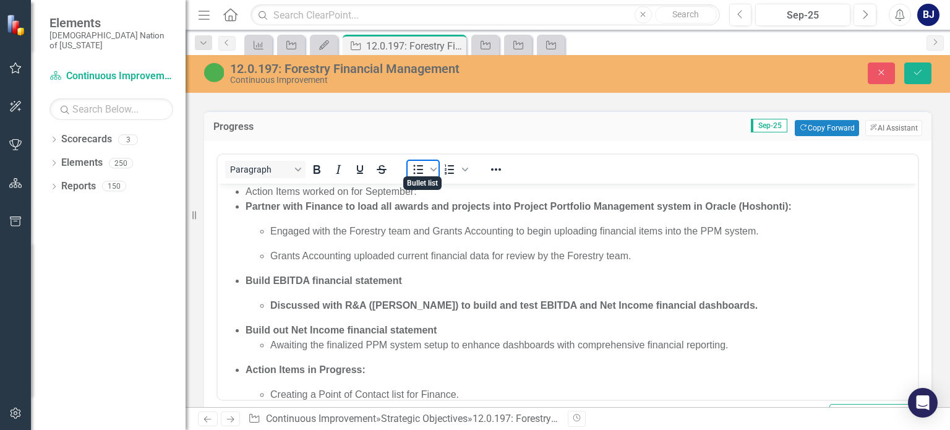
click at [417, 170] on icon "Bullet list" at bounding box center [418, 169] width 15 height 15
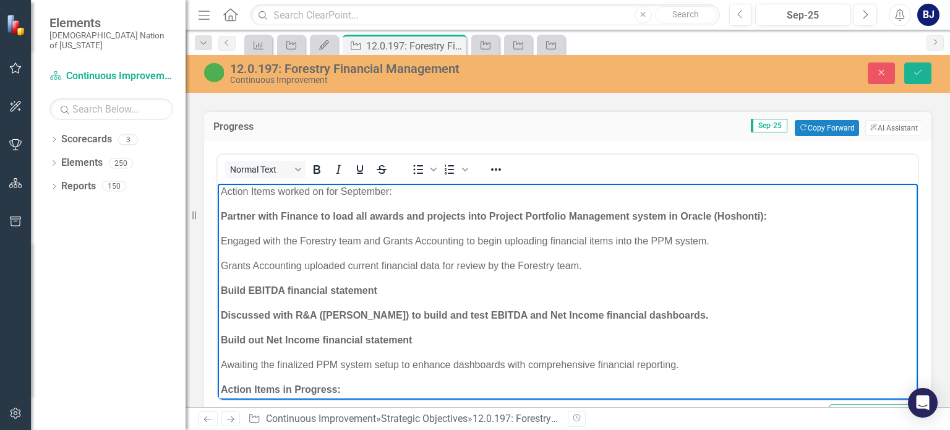
click at [221, 212] on strong "Partner with Finance to load all awards and projects into Project Portfolio Man…" at bounding box center [494, 216] width 546 height 11
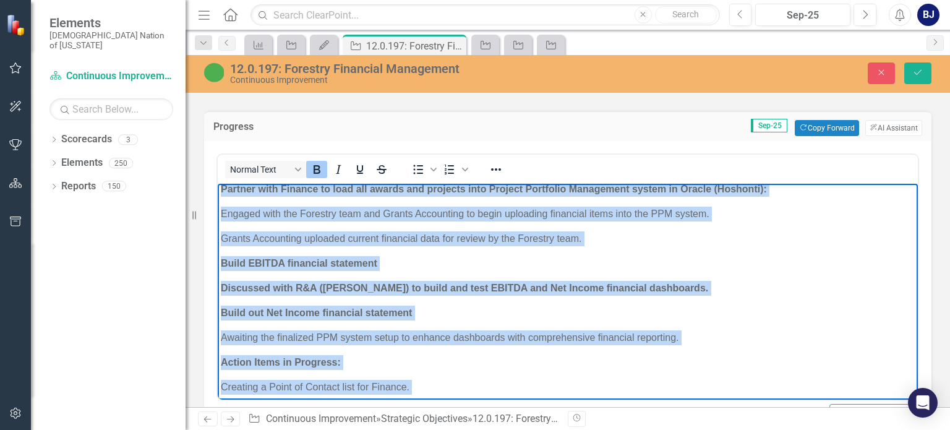
scroll to position [62, 0]
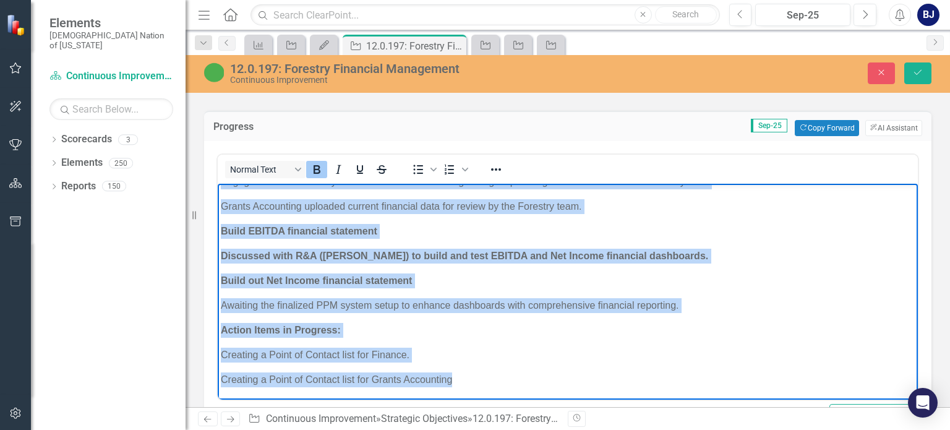
drag, startPoint x: 221, startPoint y: 212, endPoint x: 456, endPoint y: 379, distance: 288.2
click at [456, 379] on body "Action Items worked on for September: Partner with Finance to load all awards a…" at bounding box center [568, 261] width 700 height 278
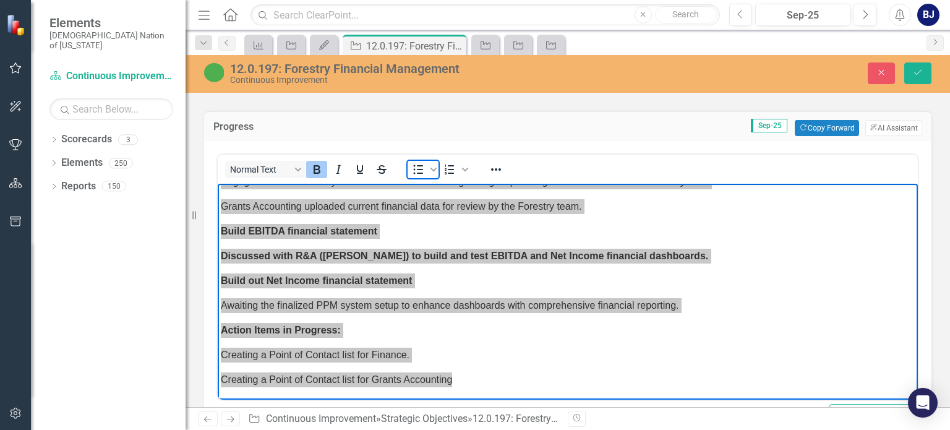
click at [422, 165] on icon "Bullet list" at bounding box center [419, 169] width 10 height 9
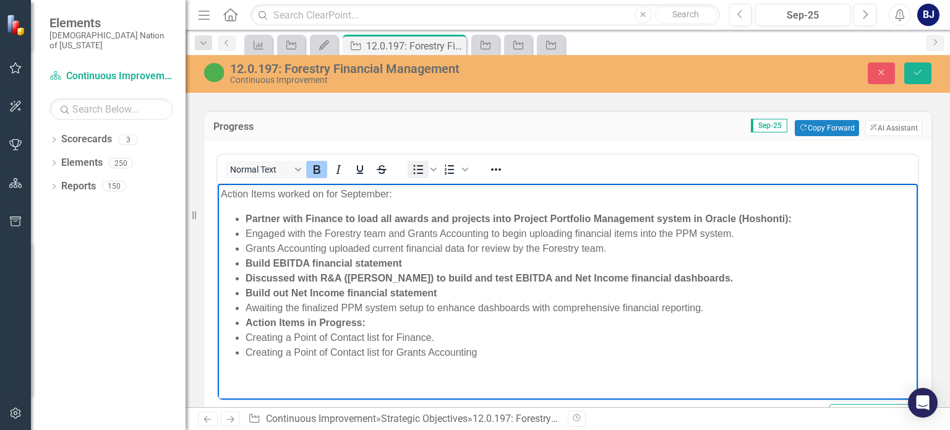
scroll to position [0, 0]
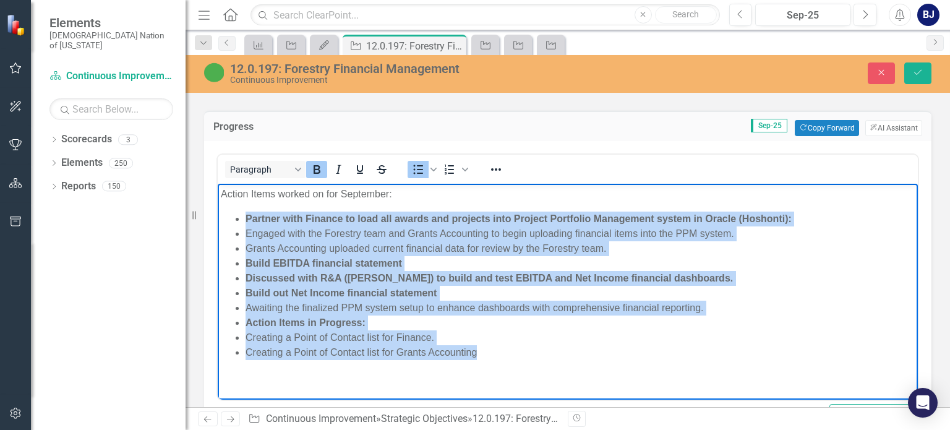
click at [247, 231] on li "Engaged with the Forestry team and Grants Accounting to begin uploading financi…" at bounding box center [579, 233] width 669 height 15
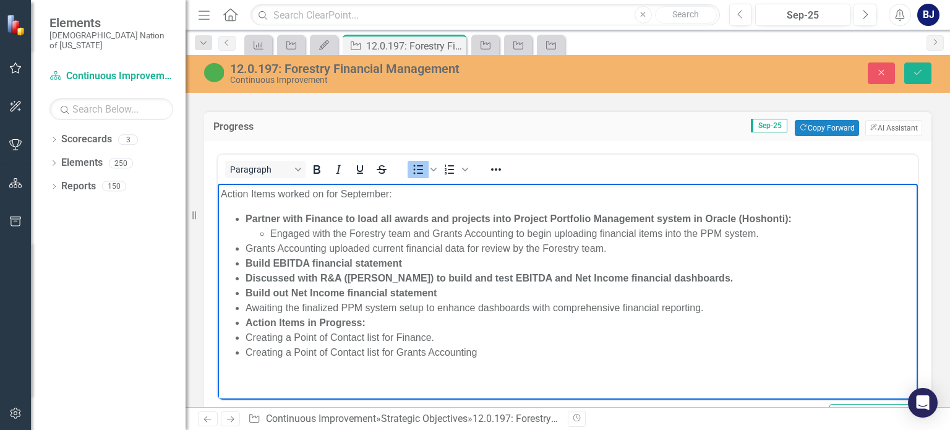
click at [248, 247] on li "Grants Accounting uploaded current financial data for review by the Forestry te…" at bounding box center [579, 248] width 669 height 15
click at [247, 273] on strong "Discussed with R&A (Jayce Massengale) to build and test EBITDA and Net Income f…" at bounding box center [488, 278] width 487 height 11
click at [315, 165] on icon "Bold" at bounding box center [316, 169] width 15 height 15
drag, startPoint x: 317, startPoint y: 276, endPoint x: 764, endPoint y: 279, distance: 446.4
click at [764, 279] on li "Discussed with R&A (Jayce Massengale) to build and test EBITDA and Net Income f…" at bounding box center [592, 278] width 644 height 15
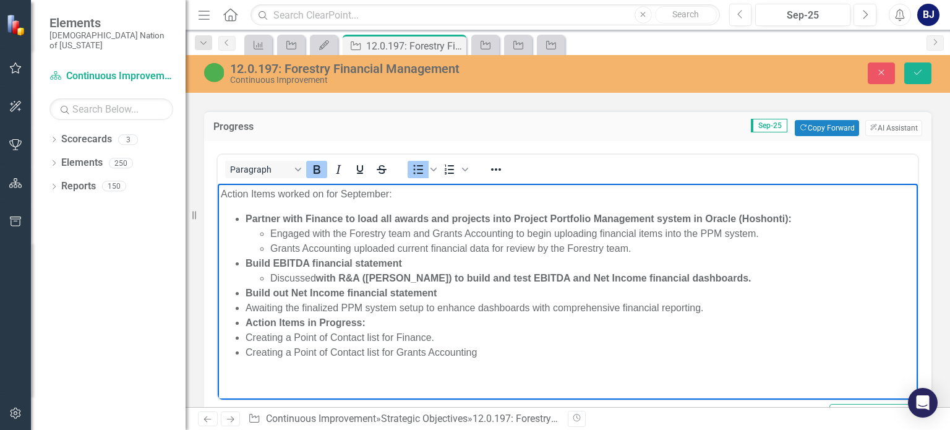
click at [319, 162] on icon "Bold" at bounding box center [316, 169] width 15 height 15
click at [246, 305] on li "Awaiting the finalized PPM system setup to enhance dashboards with comprehensiv…" at bounding box center [579, 307] width 669 height 15
click at [246, 336] on li "Creating a Point of Contact list for Finance." at bounding box center [579, 337] width 669 height 15
click at [246, 350] on li "Creating a Point of Contact list for Grants Accounting" at bounding box center [579, 352] width 669 height 15
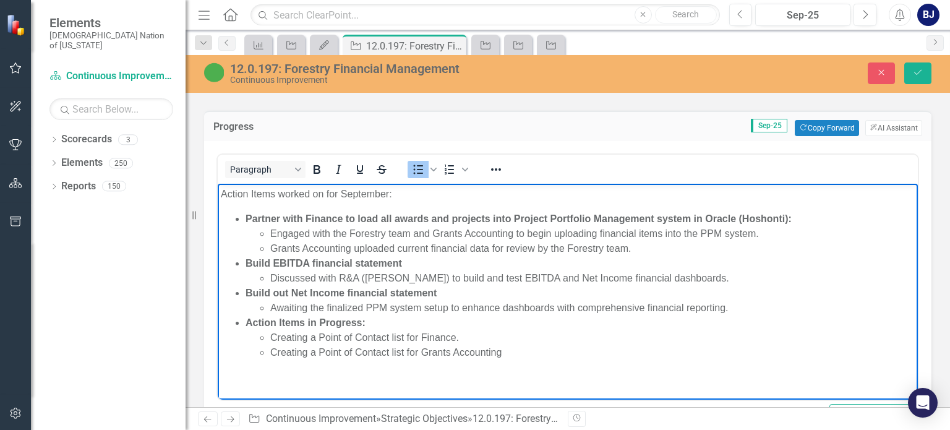
click at [513, 354] on li "Creating a Point of Contact list for Grants Accounting" at bounding box center [592, 352] width 644 height 15
click at [245, 322] on strong "Action Items in Progress:" at bounding box center [305, 322] width 120 height 11
click at [415, 162] on icon "Bullet list" at bounding box center [418, 169] width 15 height 15
click at [248, 321] on strong "Action Items in Progress:" at bounding box center [305, 322] width 120 height 11
click at [409, 162] on span "Bullet list" at bounding box center [417, 169] width 21 height 17
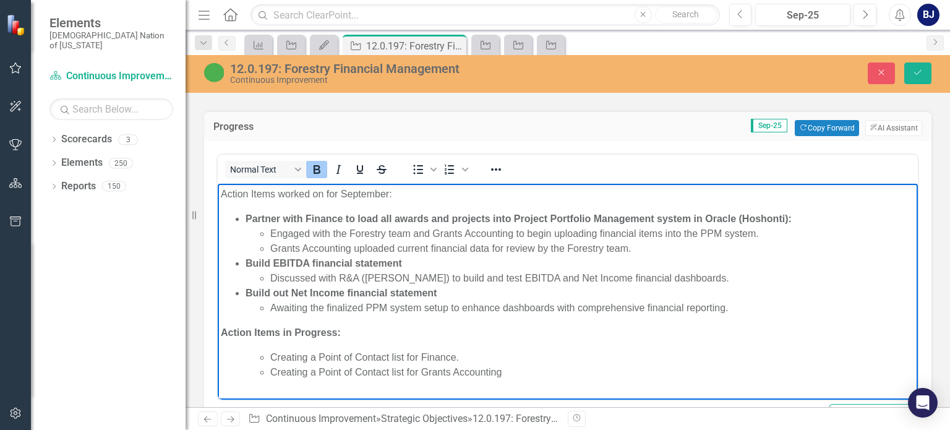
click at [372, 345] on body "Action Items worked on for September: Partner with Finance to load all awards a…" at bounding box center [568, 288] width 700 height 209
click at [507, 374] on li "Creating a Point of Contact list for Grants Accounting" at bounding box center [592, 372] width 644 height 15
click at [328, 333] on strong "Action Items in Progress:" at bounding box center [281, 332] width 120 height 11
click at [313, 162] on icon "Bold" at bounding box center [316, 169] width 15 height 15
drag, startPoint x: 294, startPoint y: 331, endPoint x: 223, endPoint y: 329, distance: 70.5
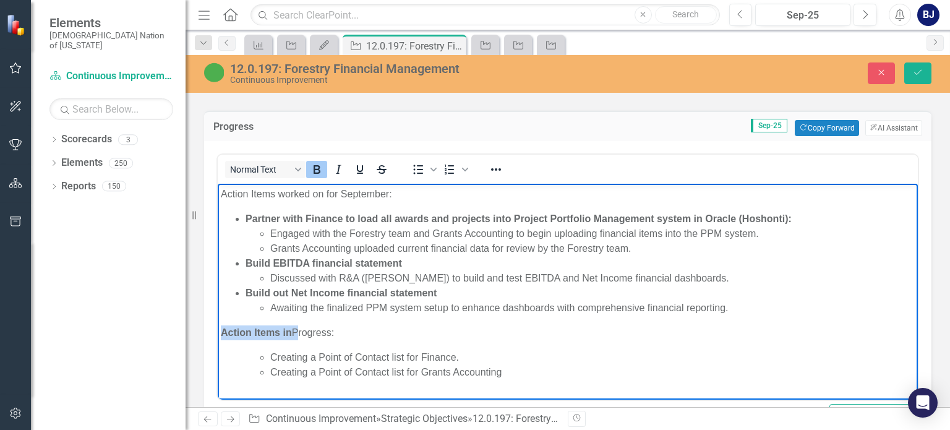
click at [223, 329] on p "Action Items in Progress:" at bounding box center [568, 332] width 694 height 15
click at [318, 165] on icon "Bold" at bounding box center [316, 169] width 7 height 9
click at [352, 347] on body "Action Items worked on for September: Partner with Finance to load all awards a…" at bounding box center [568, 288] width 700 height 209
click at [657, 218] on strong "Partner with Finance to load all awards and projects into Project Portfolio Man…" at bounding box center [518, 218] width 546 height 11
click at [679, 233] on li "Engaged with the Forestry team and Grants Accounting to begin uploading financi…" at bounding box center [592, 233] width 644 height 15
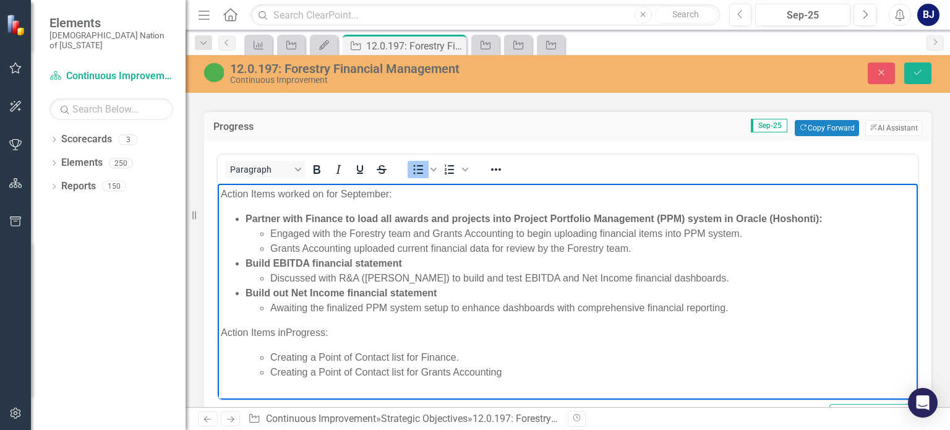
click at [349, 231] on li "Engaged with the Forestry team and Grants Accounting to begin uploading financi…" at bounding box center [592, 233] width 644 height 15
click at [565, 249] on li "Grants Accounting uploaded current financial data for review by the Forestry te…" at bounding box center [592, 248] width 644 height 15
click at [360, 276] on li "Discussed with R&A (Jayce Massengale) to build and test EBITDA and Net Income f…" at bounding box center [592, 278] width 644 height 15
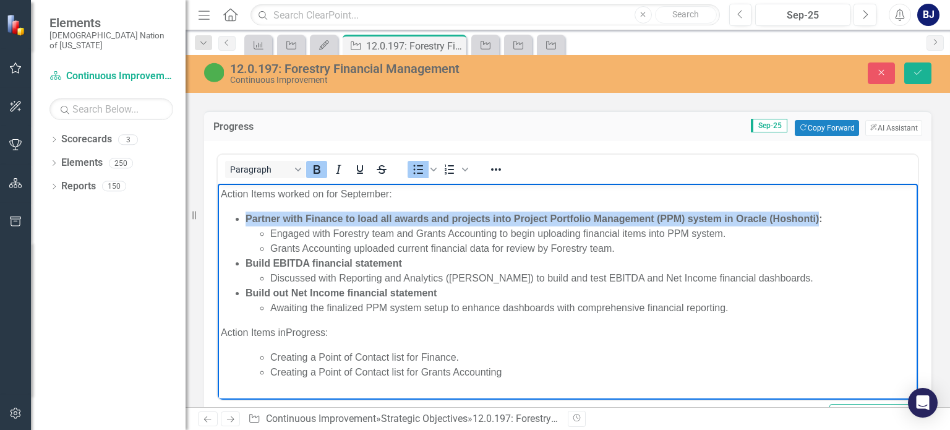
drag, startPoint x: 245, startPoint y: 219, endPoint x: 819, endPoint y: 219, distance: 573.7
click at [819, 219] on strong "Partner with Finance to load all awards and projects into Project Portfolio Man…" at bounding box center [533, 218] width 577 height 11
copy strong "Partner with Finance to load all awards and projects into Project Portfolio Man…"
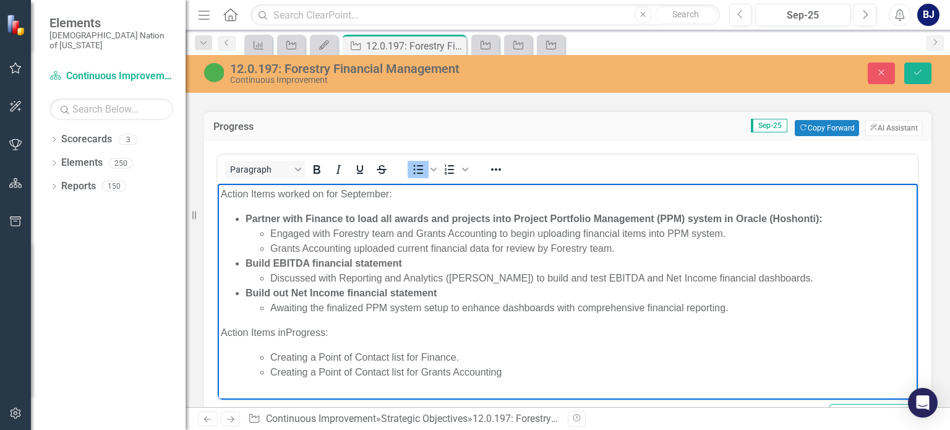
click at [504, 375] on li "Creating a Point of Contact list for Grants Accounting" at bounding box center [592, 372] width 644 height 15
click at [301, 387] on li "Rich Text Area. Press ALT-0 for help." at bounding box center [592, 387] width 644 height 15
click at [885, 324] on body "Action Items worked on for September: Partner with Finance to load all awards a…" at bounding box center [568, 296] width 700 height 224
click at [731, 310] on li "Awaiting the finalized PPM system setup to enhance dashboards with comprehensiv…" at bounding box center [592, 307] width 644 height 15
click at [669, 273] on li "Discussed with Reporting and Analytics (Jayce Massengale) to build and test EBI…" at bounding box center [592, 278] width 644 height 15
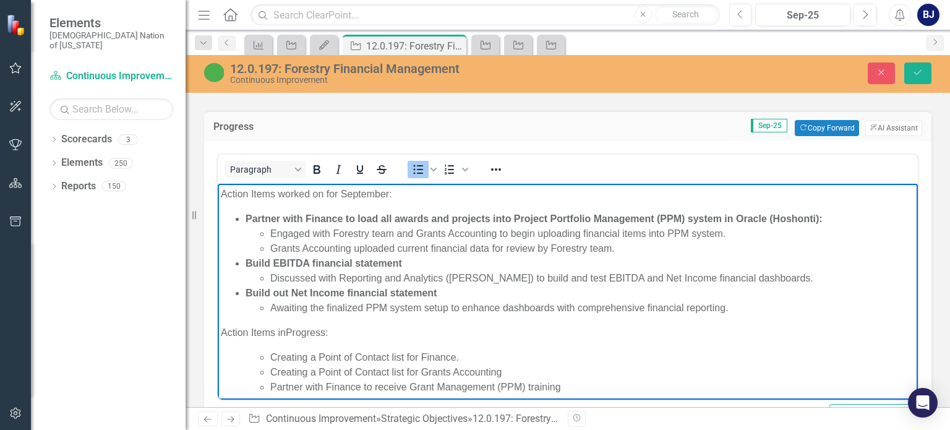
click at [270, 306] on li "Awaiting the finalized PPM system setup to enhance dashboards with comprehensiv…" at bounding box center [592, 307] width 644 height 15
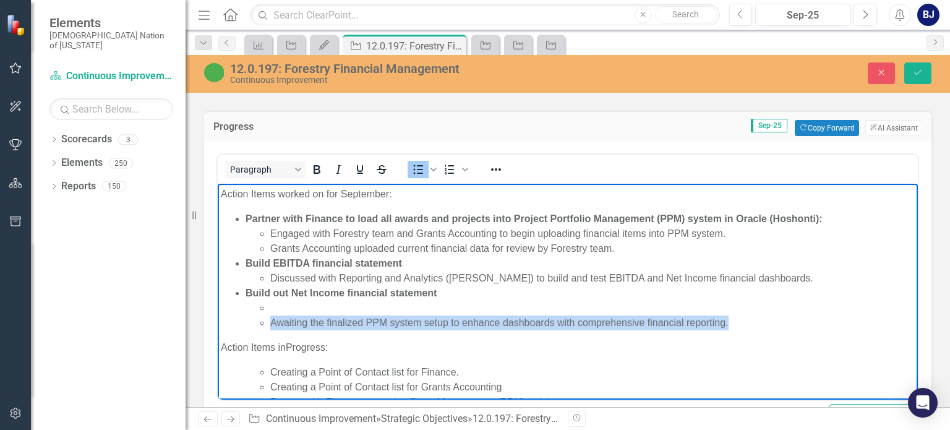
drag, startPoint x: 731, startPoint y: 323, endPoint x: 273, endPoint y: 323, distance: 458.7
click at [273, 323] on li "Awaiting the finalized PPM system setup to enhance dashboards with comprehensiv…" at bounding box center [592, 322] width 644 height 15
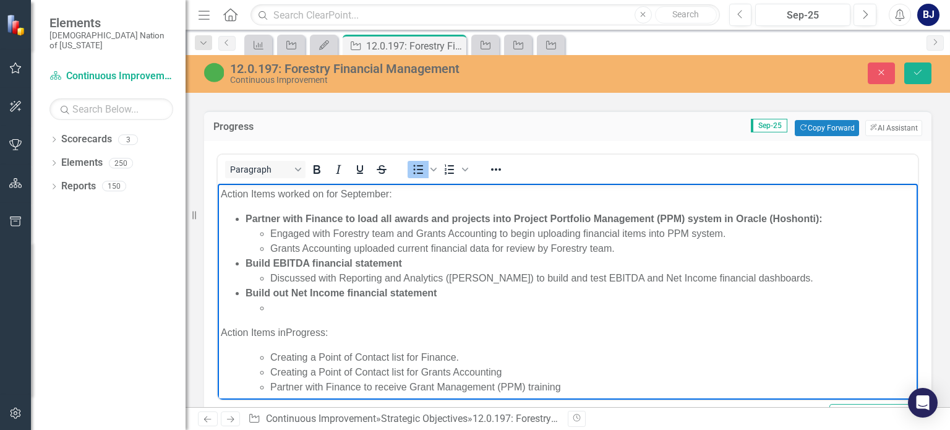
drag, startPoint x: 271, startPoint y: 277, endPoint x: 816, endPoint y: 278, distance: 544.7
click at [816, 278] on li "Discussed with Reporting and Analytics (Jayce Massengale) to build and test EBI…" at bounding box center [592, 278] width 644 height 15
copy li "Discussed with Reporting and Analytics (Jayce Massengale) to build and test EBI…"
click at [354, 305] on li "Rich Text Area. Press ALT-0 for help." at bounding box center [592, 307] width 644 height 15
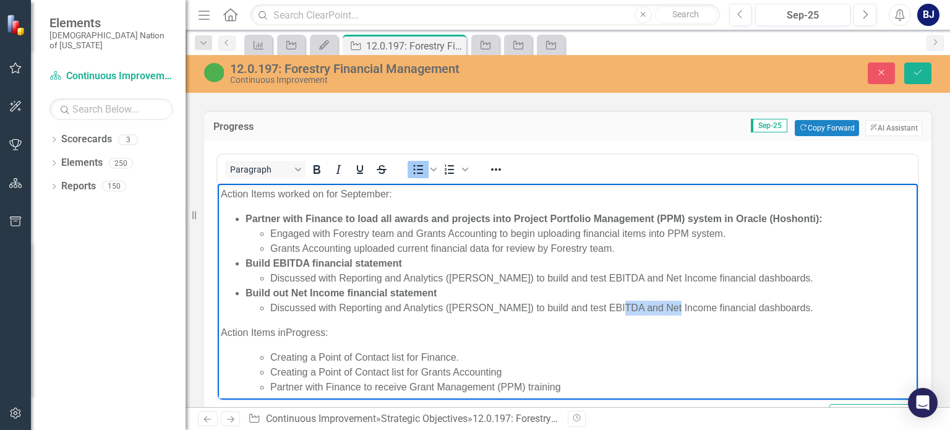
drag, startPoint x: 609, startPoint y: 306, endPoint x: 668, endPoint y: 305, distance: 58.7
click at [668, 305] on li "Discussed with Reporting and Analytics (Jayce Massengale) to build and test EBI…" at bounding box center [592, 307] width 644 height 15
drag, startPoint x: 648, startPoint y: 275, endPoint x: 810, endPoint y: 275, distance: 162.0
click at [810, 275] on li "Discussed with Reporting and Analytics (Jayce Massengale) to build and test EBI…" at bounding box center [592, 278] width 644 height 15
click at [753, 308] on li "Discussed with Reporting and Analytics (Jayce Massengale) to build and test Net…" at bounding box center [592, 307] width 644 height 15
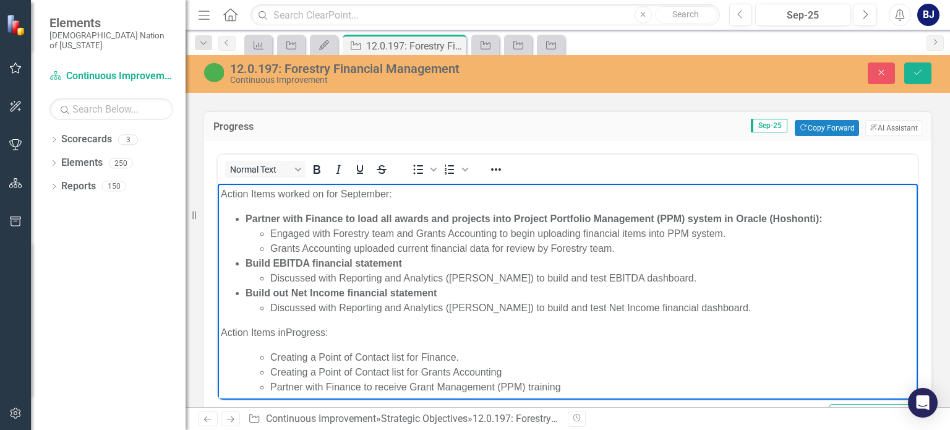
drag, startPoint x: 325, startPoint y: 330, endPoint x: 179, endPoint y: 338, distance: 146.7
click at [218, 338] on html "Action Items worked on for September: Partner with Finance to load all awards a…" at bounding box center [568, 296] width 700 height 224
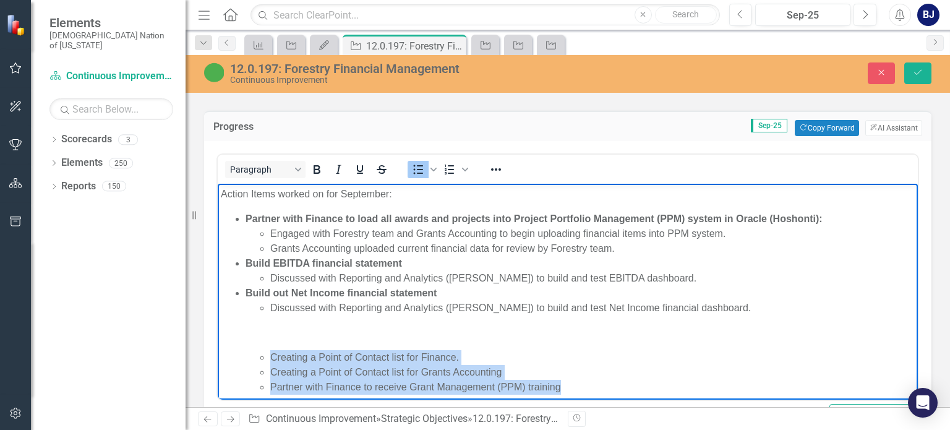
drag, startPoint x: 568, startPoint y: 388, endPoint x: 271, endPoint y: 357, distance: 298.3
click at [270, 357] on ul "Creating a Point of Contact list for Finance. Creating a Point of Contact list …" at bounding box center [579, 372] width 669 height 45
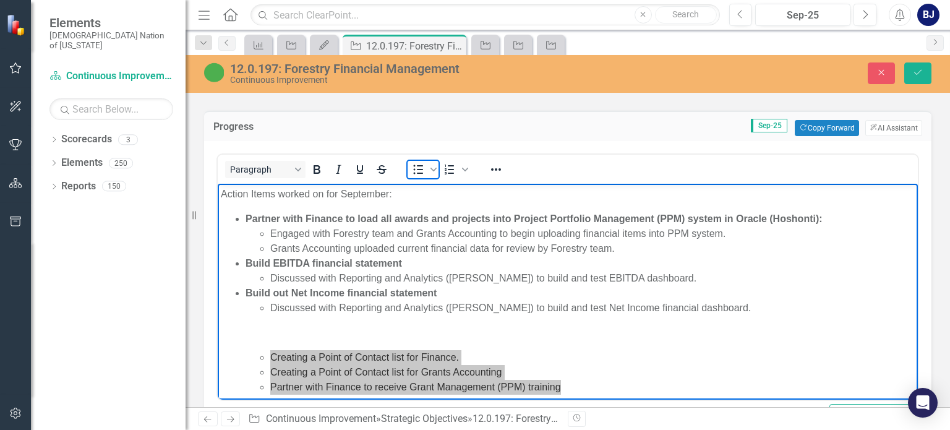
click at [415, 162] on icon "Bullet list" at bounding box center [418, 169] width 15 height 15
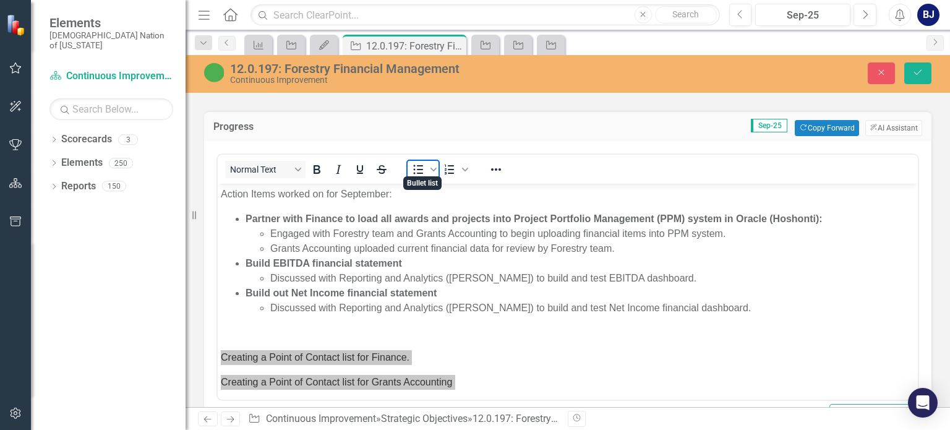
click at [415, 162] on icon "Bullet list" at bounding box center [418, 169] width 15 height 15
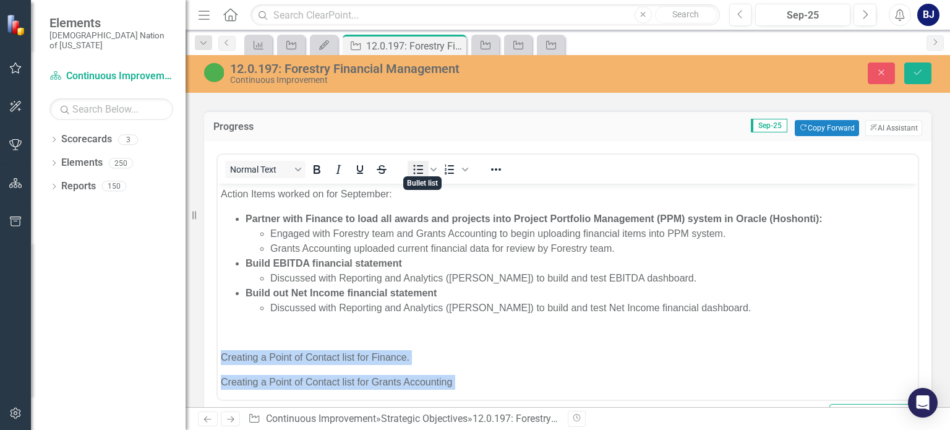
scroll to position [7, 0]
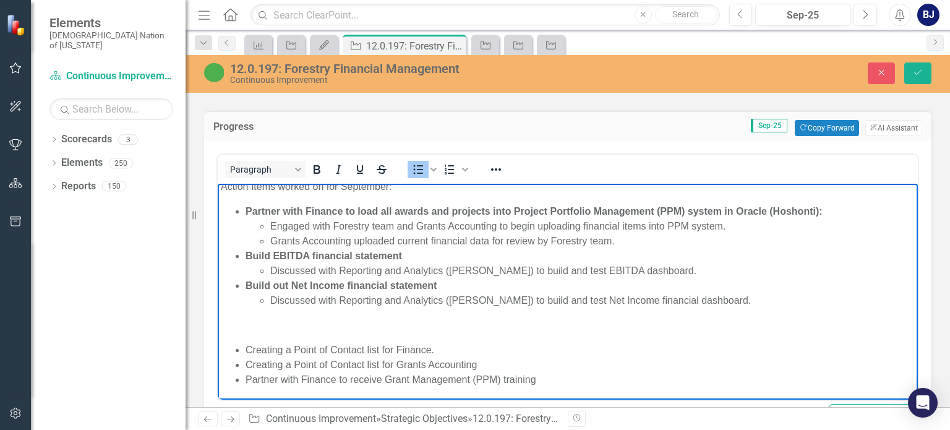
click at [252, 338] on body "Action Items worked on for September: Partner with Finance to load all awards a…" at bounding box center [568, 288] width 700 height 224
click at [247, 339] on body "Action Items worked on for September: Partner with Finance to load all awards a…" at bounding box center [568, 288] width 700 height 224
click at [246, 338] on body "Action Items worked on for September: Partner with Finance to load all awards a…" at bounding box center [568, 288] width 700 height 224
click at [247, 330] on p "Rich Text Area. Press ALT-0 for help." at bounding box center [568, 325] width 694 height 15
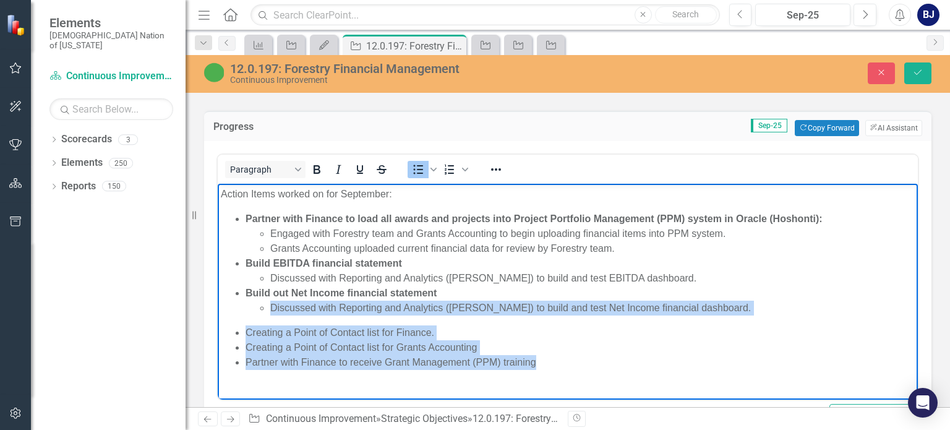
drag, startPoint x: 542, startPoint y: 365, endPoint x: 263, endPoint y: 305, distance: 285.1
click at [263, 305] on body "Action Items worked on for September: Partner with Finance to load all awards a…" at bounding box center [568, 283] width 700 height 199
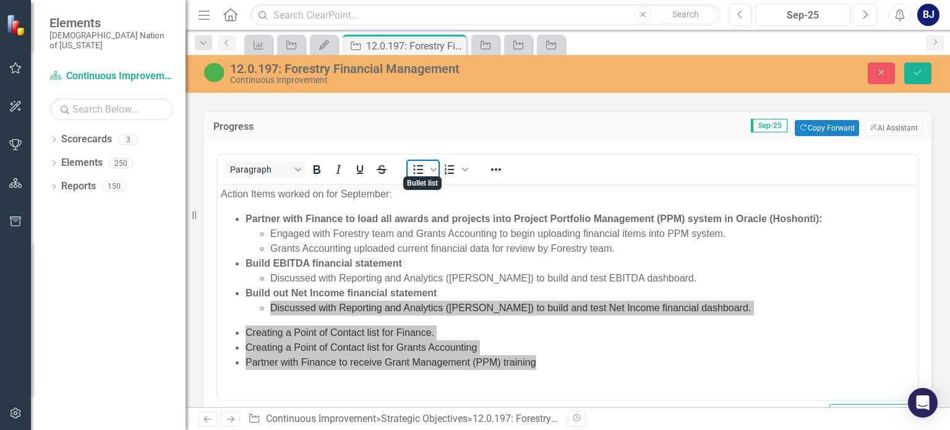
click at [418, 165] on icon "Bullet list" at bounding box center [419, 169] width 10 height 9
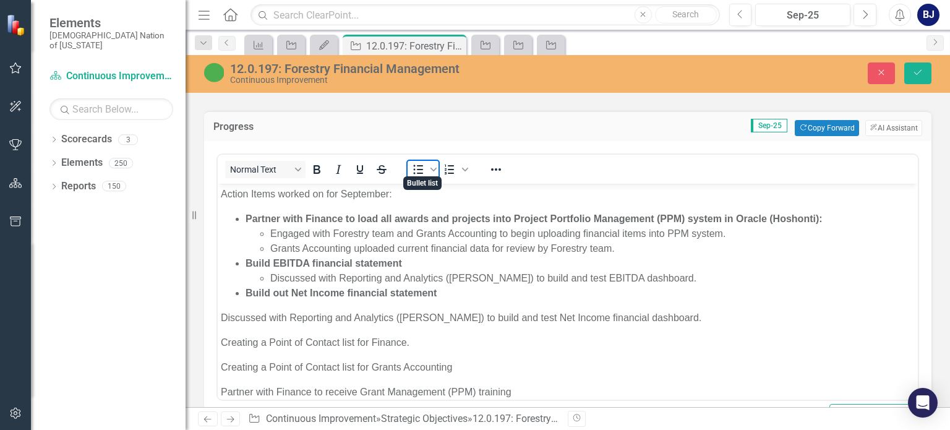
click at [418, 165] on icon "Bullet list" at bounding box center [419, 169] width 10 height 9
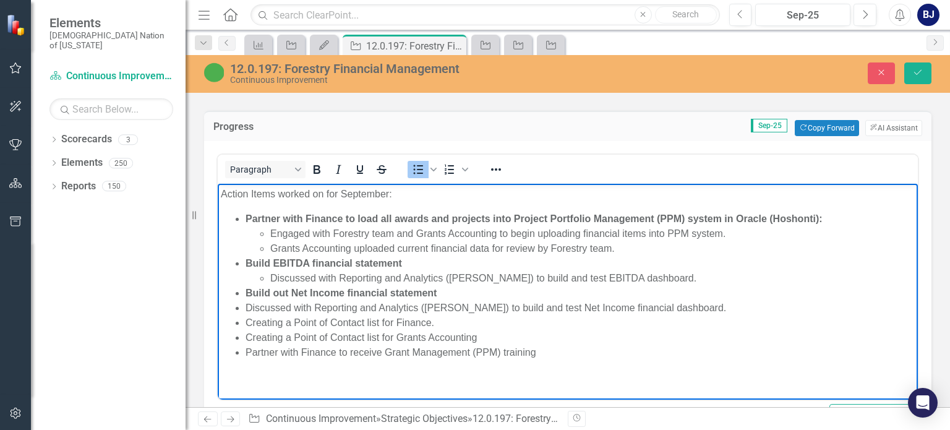
click at [245, 308] on li "Discussed with Reporting and Analytics (Jayce Massengale) to build and test Net…" at bounding box center [579, 307] width 669 height 15
click at [431, 322] on li "Creating a Point of Contact list for Finance." at bounding box center [579, 322] width 669 height 15
click at [438, 321] on li "Creating a Point of Contact list for Finance." at bounding box center [579, 322] width 669 height 15
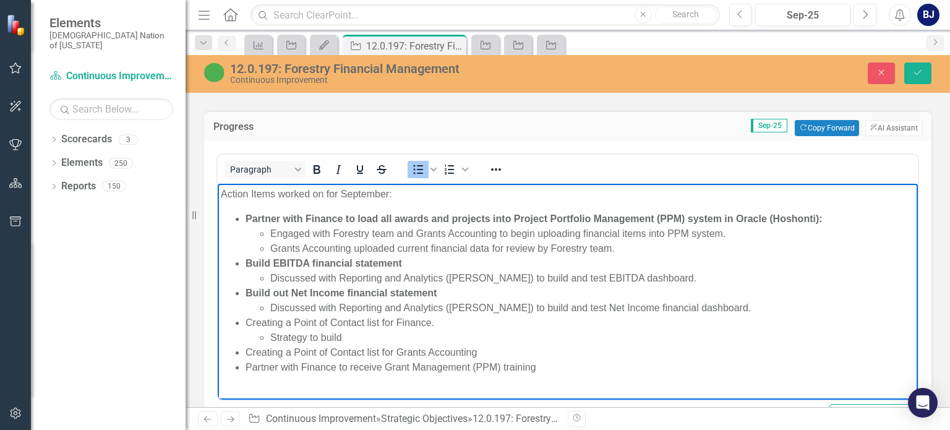
click at [365, 324] on li "Creating a Point of Contact list for Finance. Strategy to build" at bounding box center [579, 330] width 669 height 30
click at [376, 340] on li "Strategy to build" at bounding box center [592, 337] width 644 height 15
click at [490, 352] on li "Creating a Point of Contact list for Grants Accounting" at bounding box center [579, 352] width 669 height 15
click at [474, 320] on li "Creating a Point of Contact )POC) list for Finance. Strategy to build POC list" at bounding box center [579, 330] width 669 height 30
click at [465, 324] on li "Creating a Point of Contact )POC) list for Finance. Strategy to build POC list" at bounding box center [579, 330] width 669 height 30
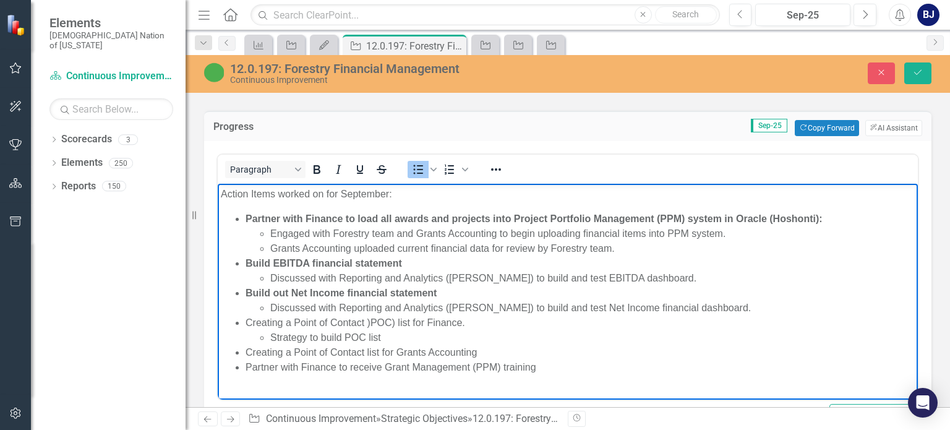
click at [464, 323] on li "Creating a Point of Contact )POC) list for Finance. Strategy to build POC list" at bounding box center [579, 330] width 669 height 30
click at [370, 321] on li "Creating a Point of Contact )POC) list for Finance Strategy to build POC list" at bounding box center [579, 330] width 669 height 30
click at [464, 323] on li "Creating a Point of Contact (POC) list for Finance Strategy to build POC list" at bounding box center [579, 330] width 669 height 30
drag, startPoint x: 464, startPoint y: 323, endPoint x: 282, endPoint y: 317, distance: 181.8
click at [282, 317] on li "Creating a Point of Contact (POC) list for Finance Strategy to build POC list" at bounding box center [579, 330] width 669 height 30
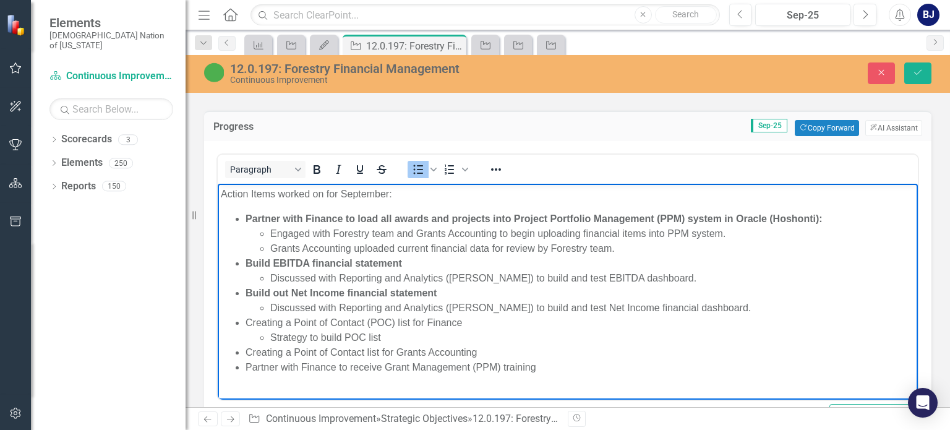
click at [317, 312] on li "Discussed with Reporting and Analytics (Jayce Massengale) to build and test Net…" at bounding box center [592, 307] width 644 height 15
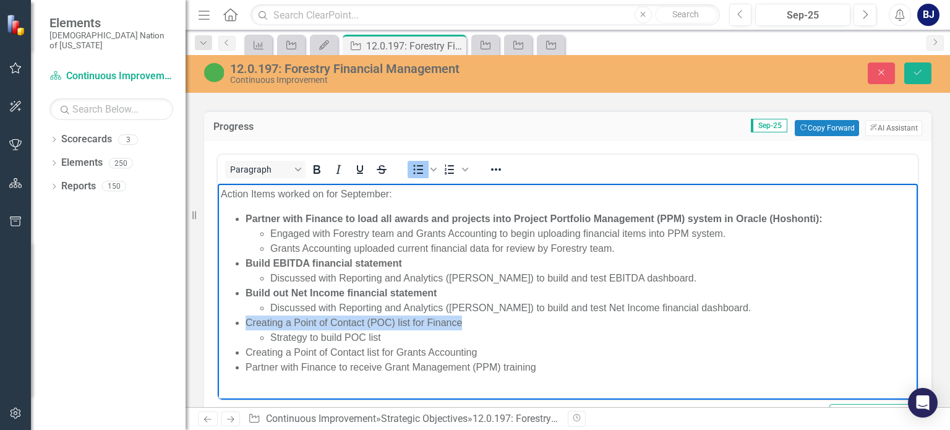
drag, startPoint x: 461, startPoint y: 323, endPoint x: 246, endPoint y: 324, distance: 215.1
click at [246, 324] on li "Creating a Point of Contact (POC) list for Finance Strategy to build POC list" at bounding box center [579, 330] width 669 height 30
click at [314, 165] on icon "Bold" at bounding box center [316, 169] width 7 height 9
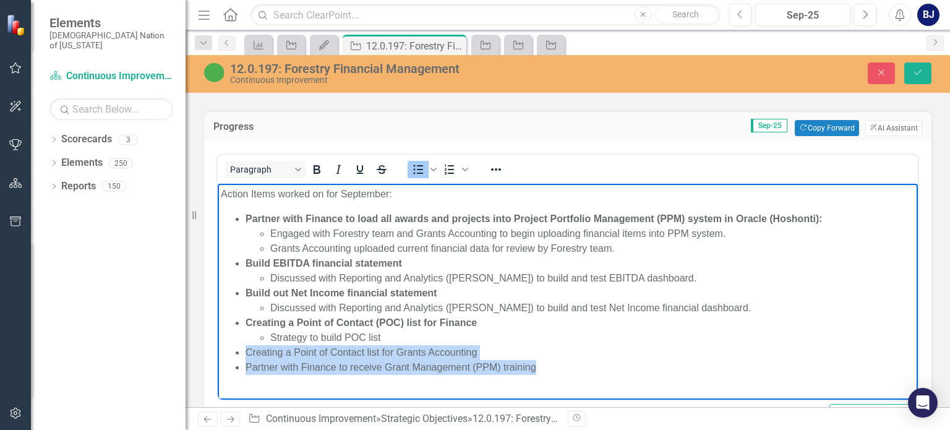
drag, startPoint x: 540, startPoint y: 368, endPoint x: 243, endPoint y: 351, distance: 297.9
click at [243, 351] on ul "Partner with Finance to load all awards and projects into Project Portfolio Man…" at bounding box center [568, 292] width 694 height 163
click at [315, 165] on icon "Bold" at bounding box center [316, 169] width 15 height 15
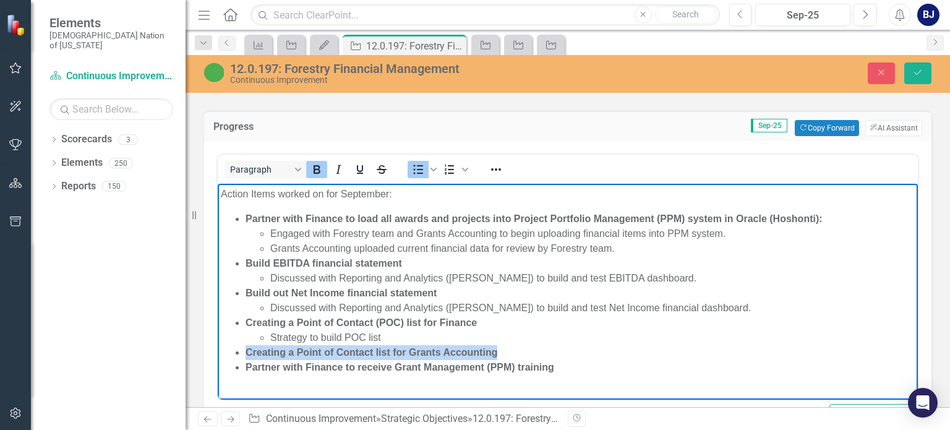
click at [504, 357] on li "Creating a Point of Contact list for Grants Accounting" at bounding box center [579, 352] width 669 height 15
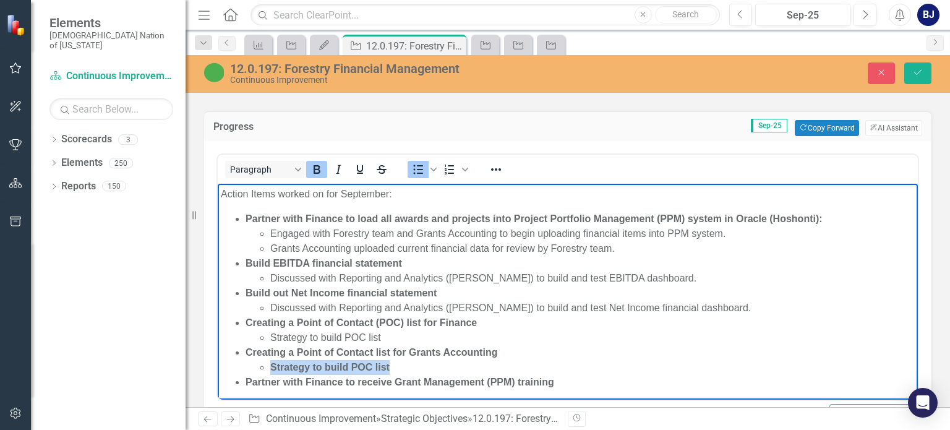
drag, startPoint x: 390, startPoint y: 365, endPoint x: 267, endPoint y: 362, distance: 123.1
click at [267, 362] on ul "Strategy to build POC list" at bounding box center [579, 367] width 669 height 15
click at [317, 168] on icon "Bold" at bounding box center [316, 169] width 15 height 15
click at [316, 165] on icon "Bold" at bounding box center [316, 169] width 7 height 9
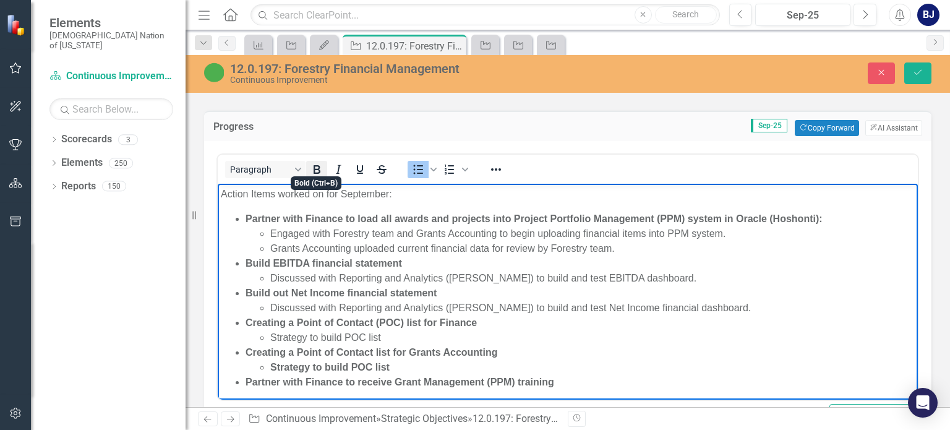
click at [316, 165] on icon "Bold" at bounding box center [316, 169] width 7 height 9
click at [413, 364] on li "Strategy to build POC list" at bounding box center [592, 367] width 644 height 15
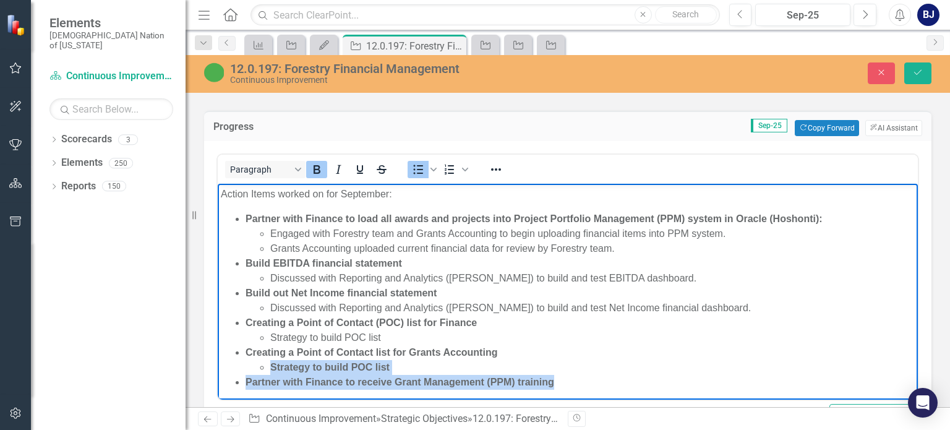
drag, startPoint x: 560, startPoint y: 383, endPoint x: 239, endPoint y: 365, distance: 321.4
click at [239, 365] on ul "Partner with Finance to load all awards and projects into Project Portfolio Man…" at bounding box center [568, 300] width 694 height 178
click at [318, 165] on icon "Bold" at bounding box center [316, 169] width 7 height 9
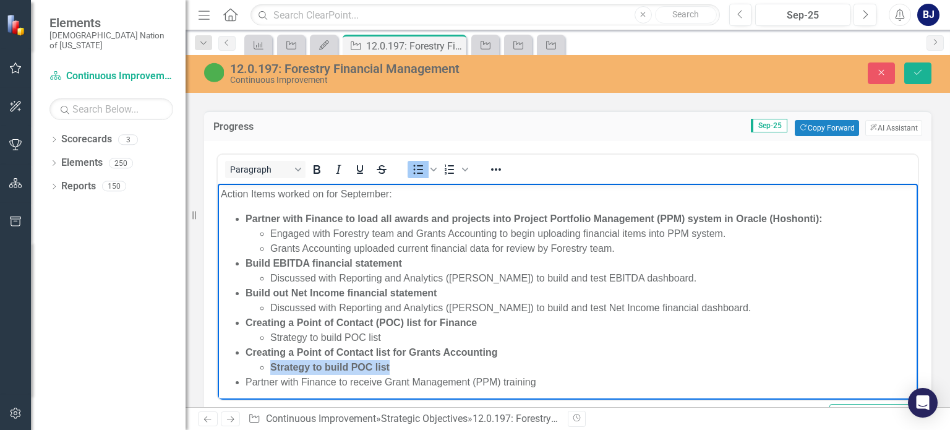
click at [398, 371] on li "Strategy to build POC list" at bounding box center [592, 367] width 644 height 15
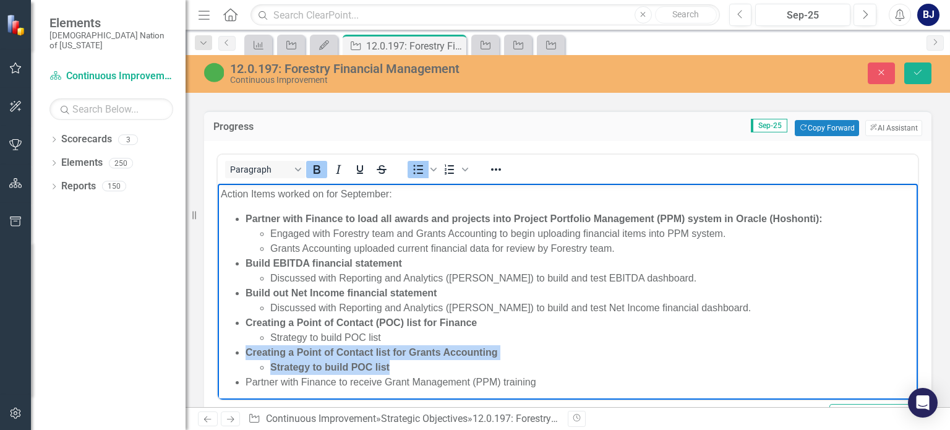
drag, startPoint x: 396, startPoint y: 366, endPoint x: 234, endPoint y: 354, distance: 162.4
click at [234, 354] on ul "Partner with Finance to load all awards and projects into Project Portfolio Man…" at bounding box center [568, 300] width 694 height 178
click at [314, 162] on icon "Bold" at bounding box center [316, 169] width 15 height 15
click at [385, 366] on li "Strategy to build POC list" at bounding box center [592, 367] width 644 height 15
drag, startPoint x: 482, startPoint y: 354, endPoint x: 260, endPoint y: 357, distance: 222.0
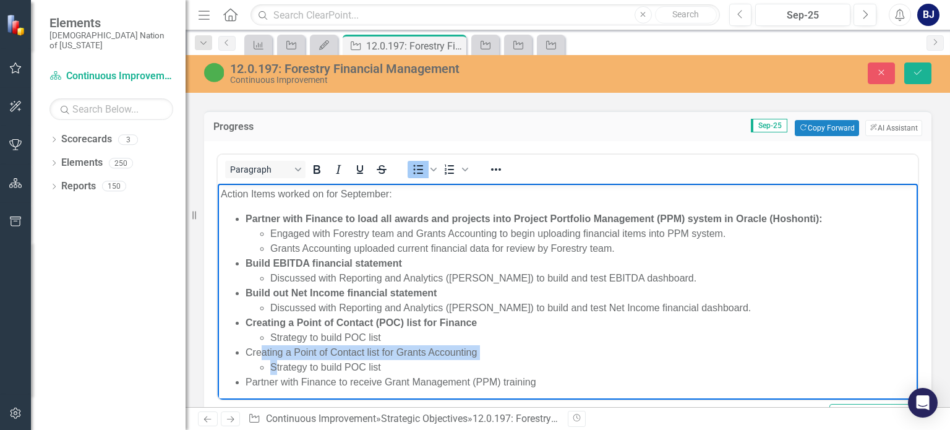
click at [261, 357] on li "Creating a Point of Contact list for Grants Accounting Strategy to build POC li…" at bounding box center [579, 360] width 669 height 30
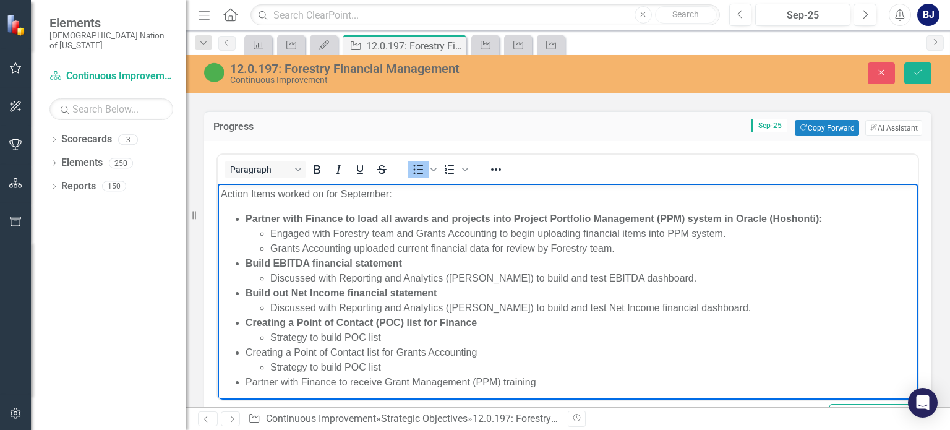
click at [246, 352] on li "Creating a Point of Contact list for Grants Accounting Strategy to build POC li…" at bounding box center [579, 360] width 669 height 30
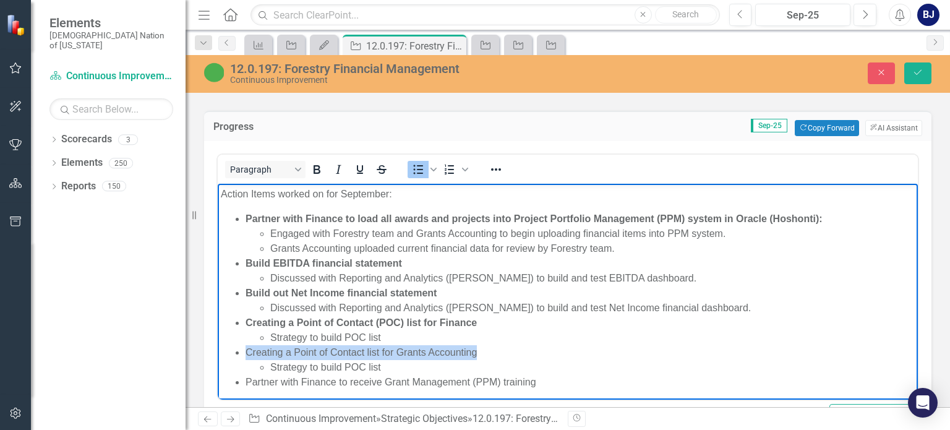
drag, startPoint x: 246, startPoint y: 352, endPoint x: 474, endPoint y: 352, distance: 227.5
click at [474, 352] on li "Creating a Point of Contact list for Grants Accounting Strategy to build POC li…" at bounding box center [579, 360] width 669 height 30
click at [315, 165] on icon "Bold" at bounding box center [316, 169] width 15 height 15
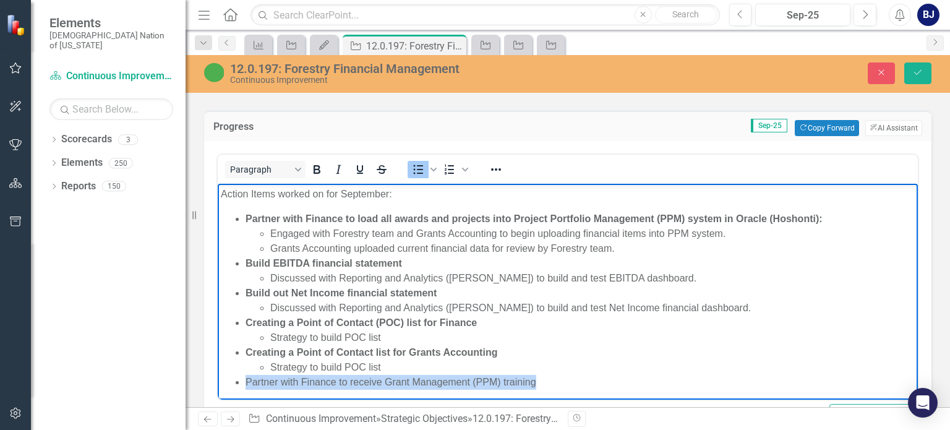
drag, startPoint x: 247, startPoint y: 378, endPoint x: 540, endPoint y: 385, distance: 293.7
click at [540, 385] on li "Partner with Finance to receive Grant Management (PPM) training" at bounding box center [579, 382] width 669 height 15
click at [318, 165] on icon "Bold" at bounding box center [316, 169] width 7 height 9
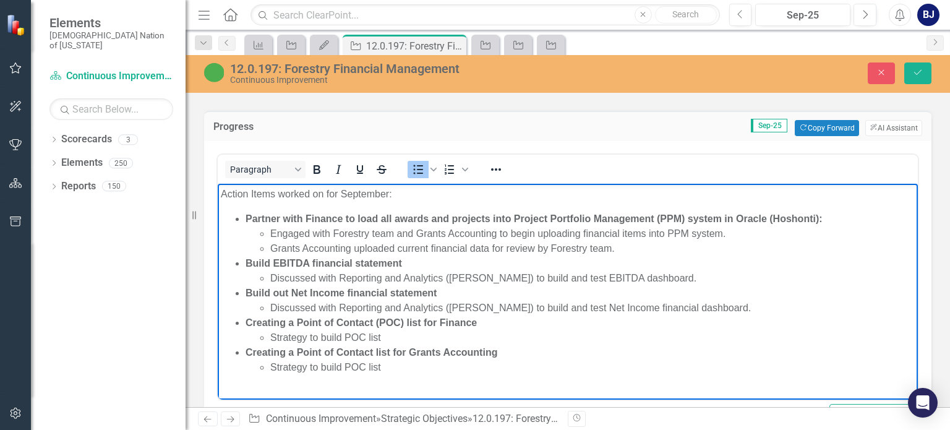
click at [621, 248] on li "Grants Accounting uploaded current financial data for review by Forestry team." at bounding box center [592, 248] width 644 height 15
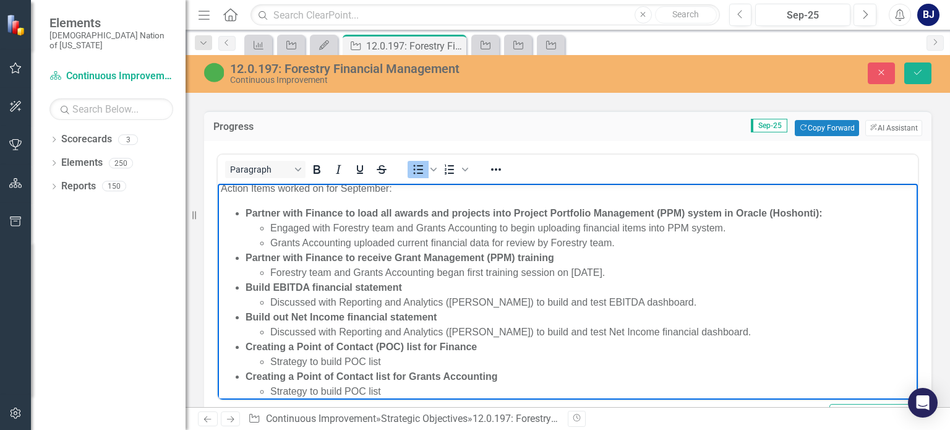
scroll to position [17, 0]
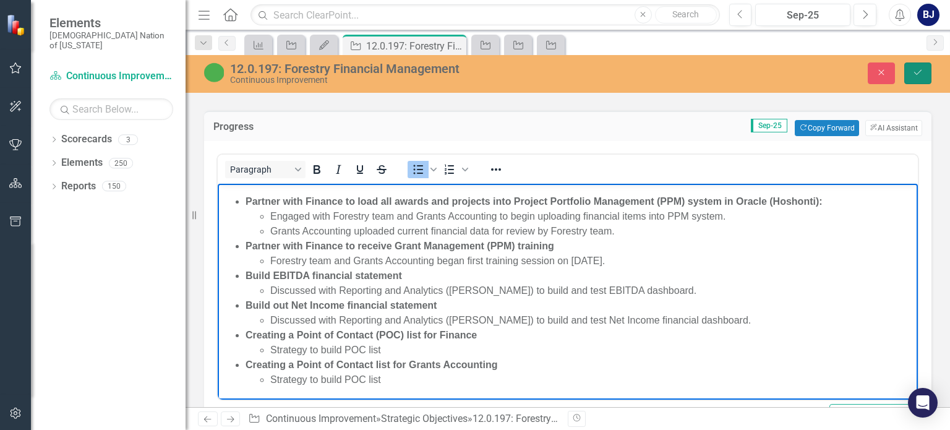
click at [911, 71] on button "Save" at bounding box center [917, 73] width 27 height 22
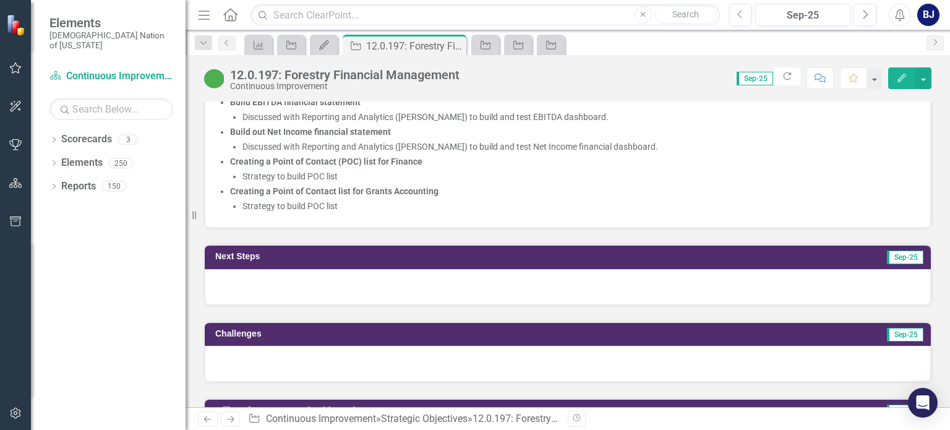
scroll to position [960, 0]
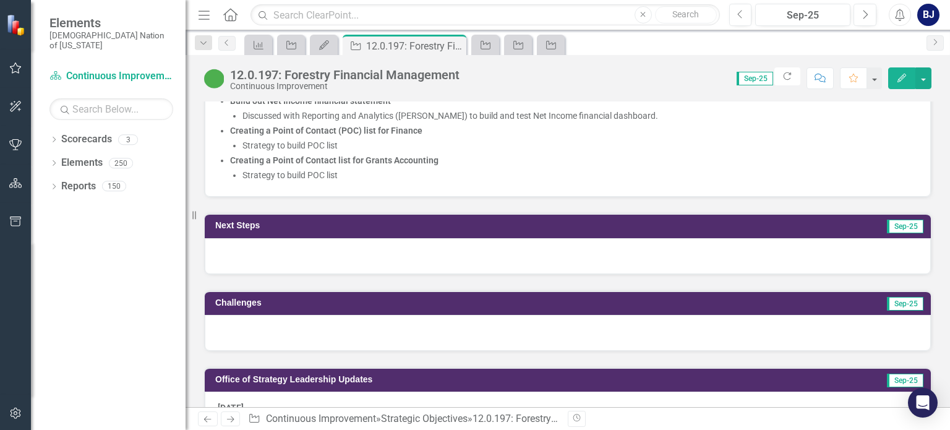
click at [712, 260] on div at bounding box center [568, 256] width 726 height 36
click at [713, 260] on div at bounding box center [568, 256] width 726 height 36
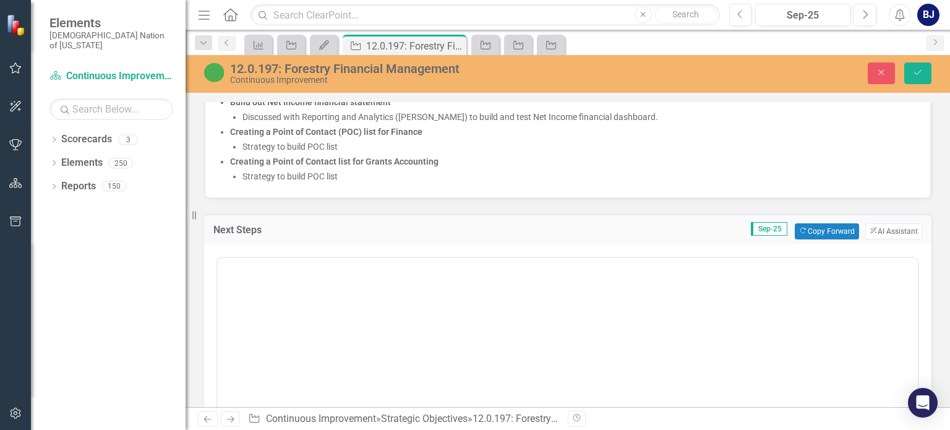
scroll to position [0, 0]
click at [430, 317] on body "Rich Text Area. Press ALT-0 for help." at bounding box center [568, 378] width 700 height 185
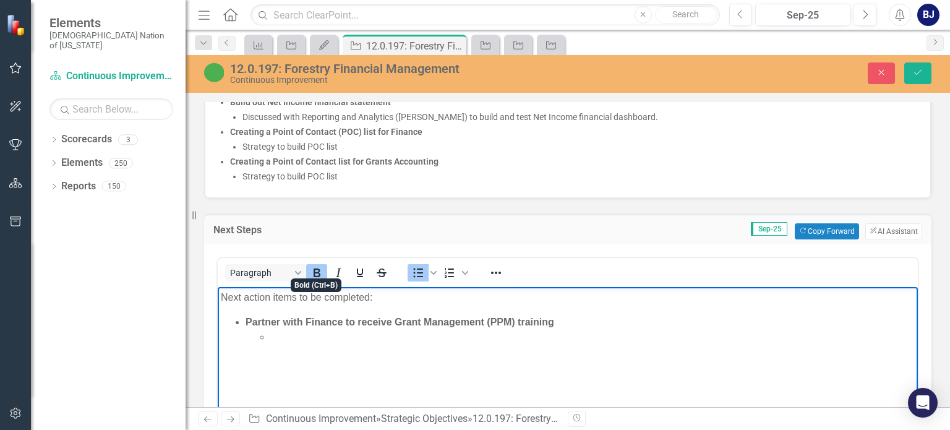
click at [317, 269] on icon "Bold" at bounding box center [316, 272] width 7 height 9
